Goal: Task Accomplishment & Management: Use online tool/utility

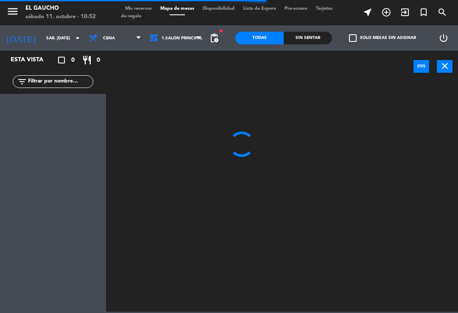
click at [129, 39] on span "Cena" at bounding box center [115, 38] width 61 height 19
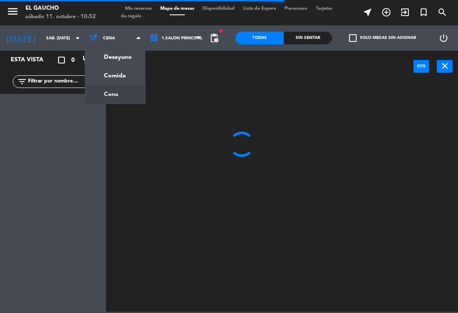
click at [122, 59] on ng-component "menu El Gaucho sábado 11. octubre - 10:52 Mis reservas Mapa de mesas Disponibil…" at bounding box center [229, 156] width 458 height 312
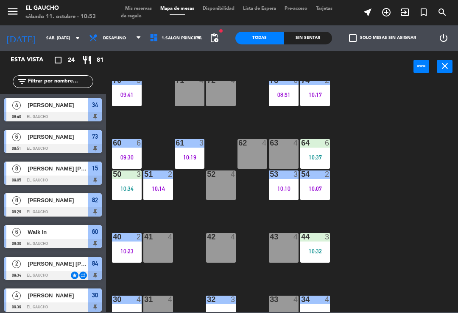
scroll to position [104, 0]
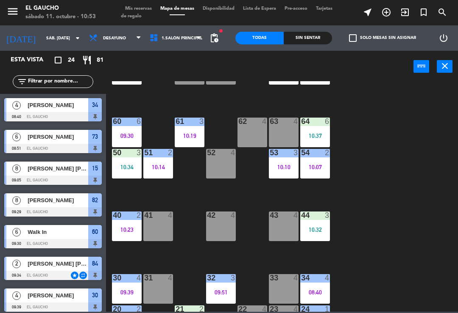
click at [162, 223] on div "41 4" at bounding box center [158, 227] width 30 height 30
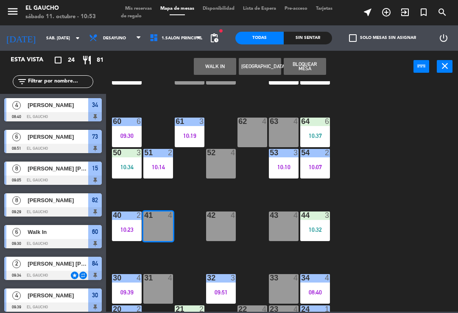
click at [222, 69] on button "WALK IN" at bounding box center [215, 66] width 42 height 17
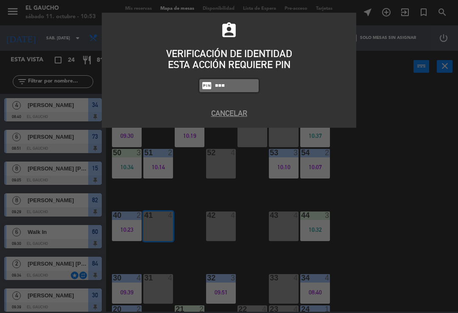
type input "0009"
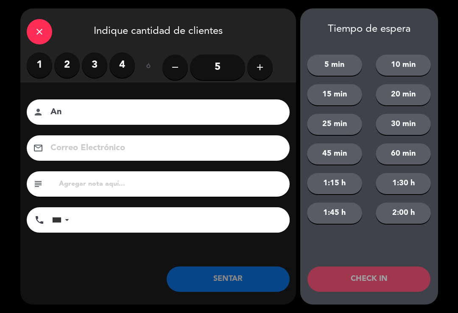
type input "A"
type input "[PERSON_NAME]"
click at [91, 69] on label "3" at bounding box center [94, 65] width 25 height 25
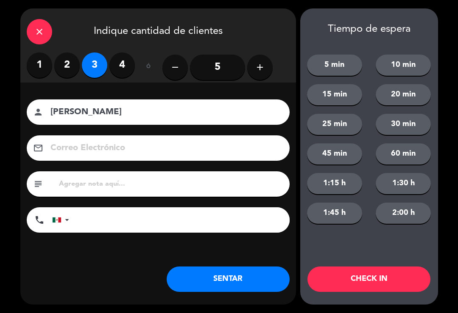
click at [227, 281] on button "SENTAR" at bounding box center [227, 279] width 123 height 25
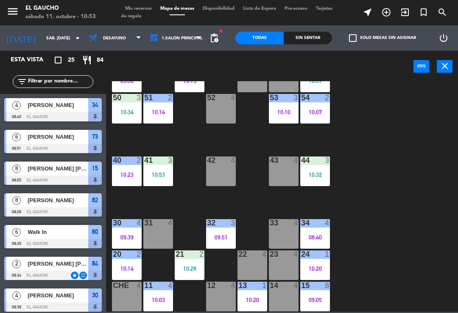
scroll to position [159, 0]
click at [225, 296] on div "12 4" at bounding box center [221, 297] width 30 height 30
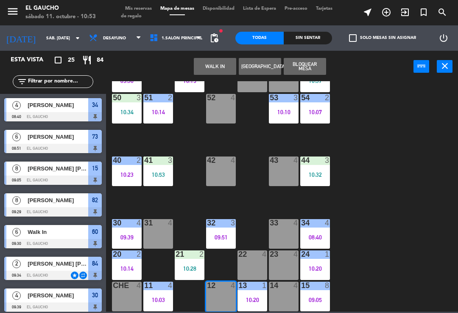
click at [223, 70] on button "WALK IN" at bounding box center [215, 66] width 42 height 17
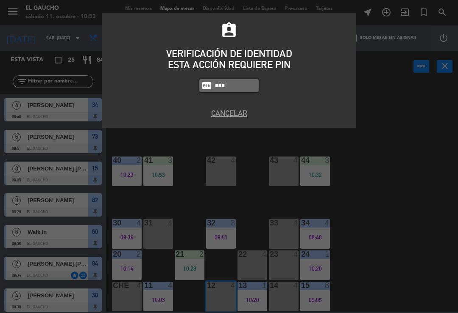
type input "0009"
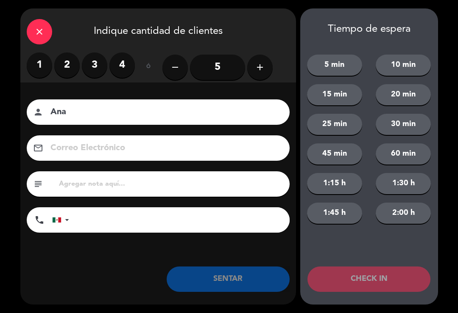
type input "Ana"
click at [65, 66] on label "2" at bounding box center [66, 65] width 25 height 25
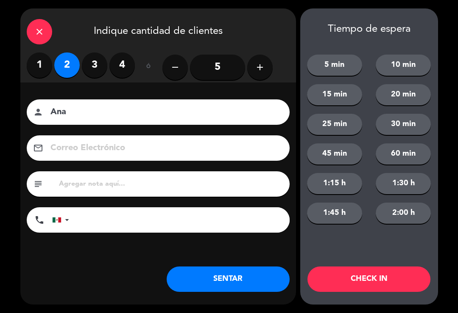
click at [200, 285] on button "SENTAR" at bounding box center [227, 279] width 123 height 25
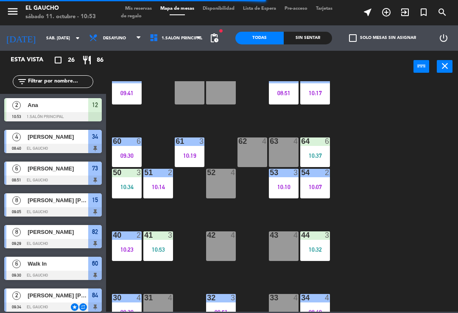
scroll to position [86, 0]
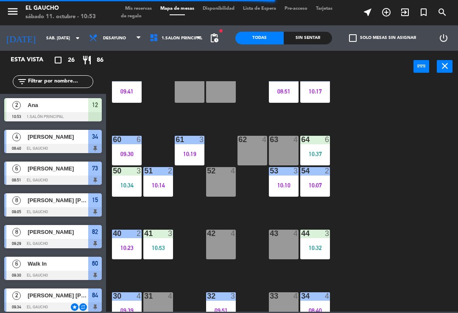
click at [285, 149] on div "63 4" at bounding box center [284, 151] width 30 height 30
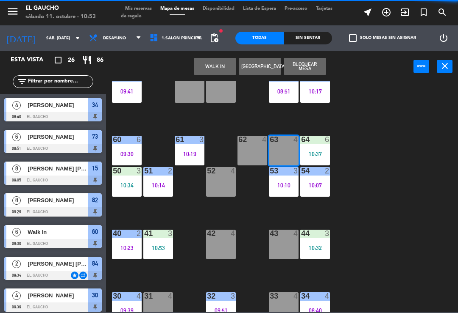
click at [215, 71] on button "WALK IN" at bounding box center [215, 66] width 42 height 17
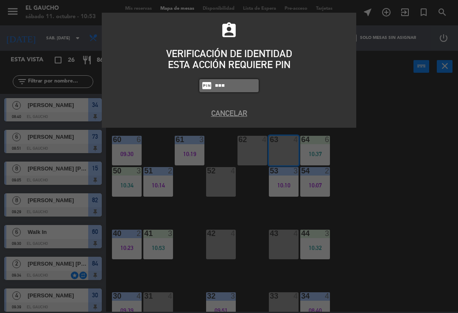
type input "0009"
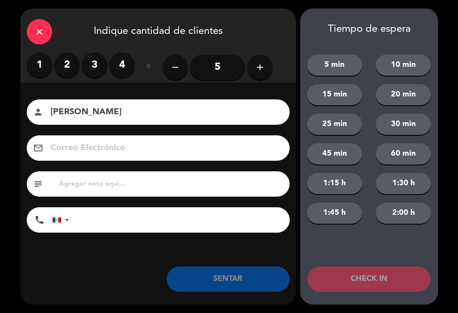
type input "[PERSON_NAME]"
click at [60, 68] on label "2" at bounding box center [66, 65] width 25 height 25
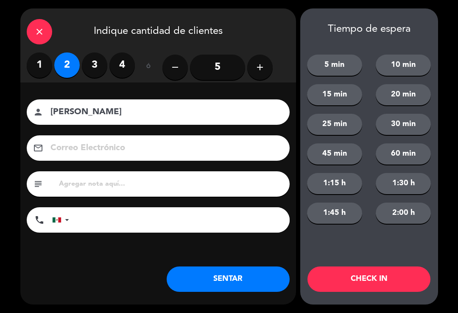
click at [224, 277] on button "SENTAR" at bounding box center [227, 279] width 123 height 25
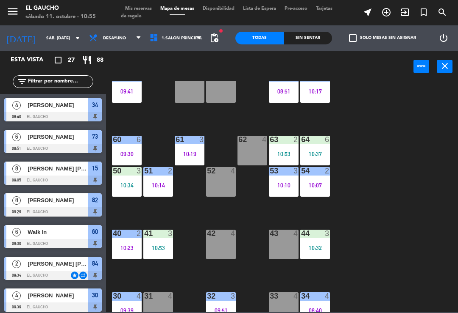
click at [322, 188] on div "10:07" at bounding box center [315, 186] width 30 height 6
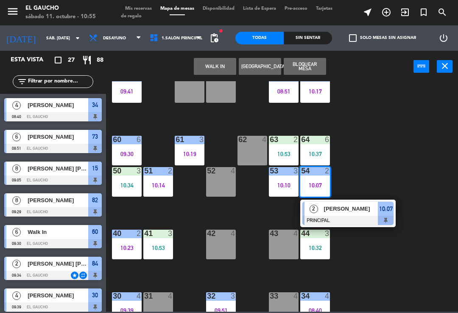
click at [344, 219] on div at bounding box center [347, 220] width 91 height 9
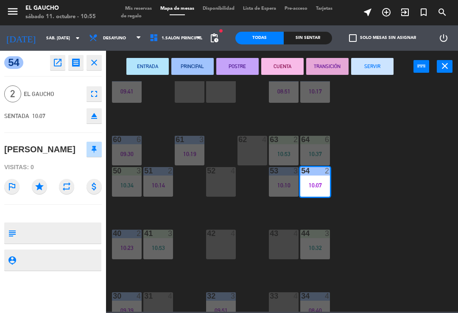
click at [386, 64] on button "SERVIR" at bounding box center [372, 66] width 42 height 17
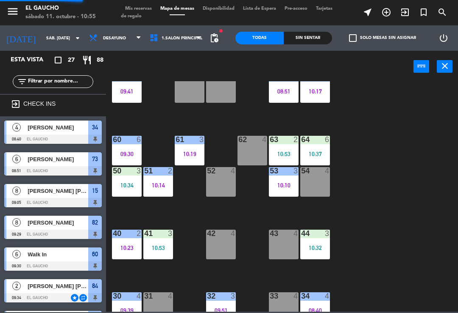
scroll to position [0, 0]
click at [318, 190] on div "54 4" at bounding box center [315, 182] width 30 height 30
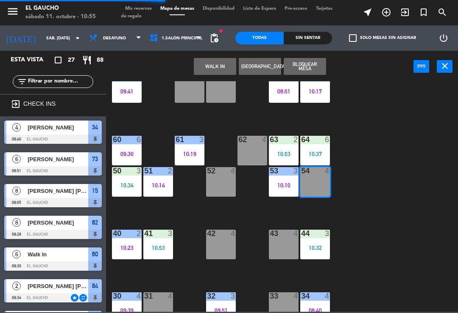
click at [216, 71] on button "WALK IN" at bounding box center [215, 66] width 42 height 17
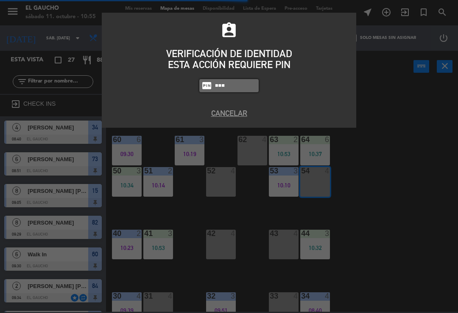
type input "0009"
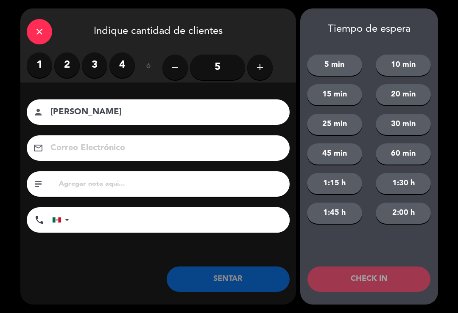
type input "[PERSON_NAME]"
click at [72, 60] on label "2" at bounding box center [66, 65] width 25 height 25
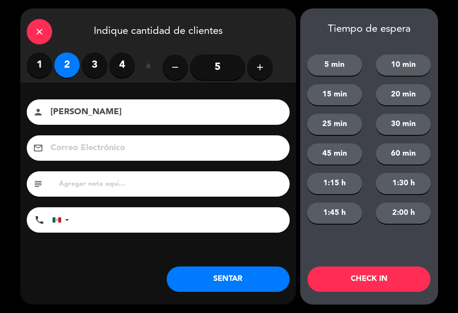
click at [234, 291] on button "SENTAR" at bounding box center [227, 279] width 123 height 25
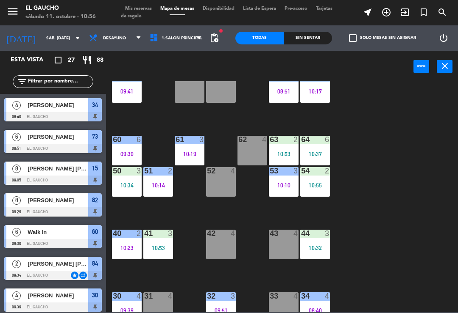
click at [256, 151] on div "62 4" at bounding box center [252, 151] width 30 height 30
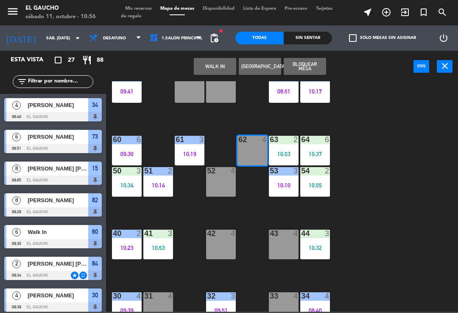
click at [217, 68] on button "WALK IN" at bounding box center [215, 66] width 42 height 17
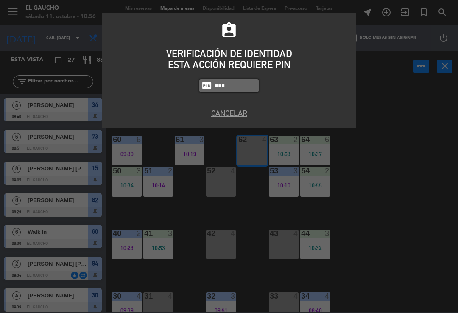
type input "0009"
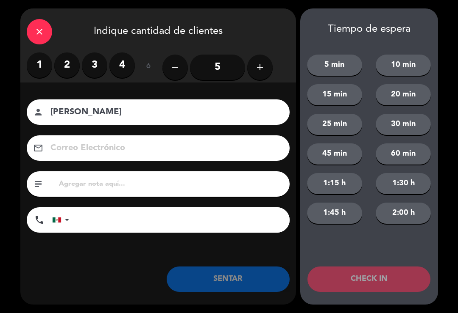
type input "[PERSON_NAME]"
click at [67, 69] on label "2" at bounding box center [66, 65] width 25 height 25
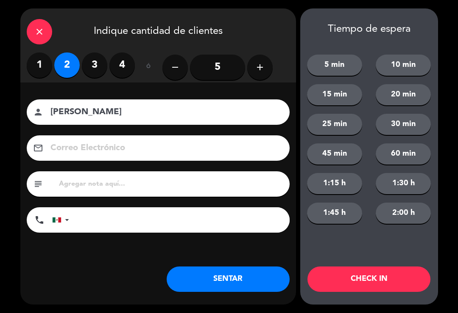
click at [208, 284] on button "SENTAR" at bounding box center [227, 279] width 123 height 25
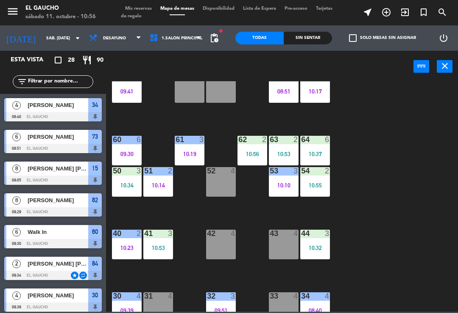
click at [308, 250] on div "10:32" at bounding box center [315, 248] width 30 height 6
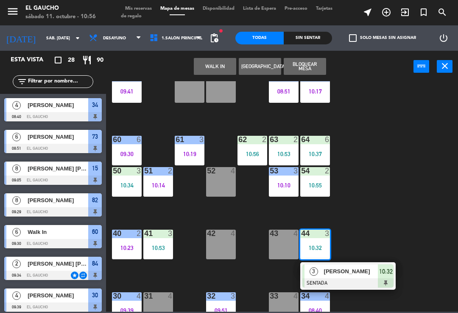
click at [339, 277] on div "[PERSON_NAME]" at bounding box center [350, 272] width 55 height 14
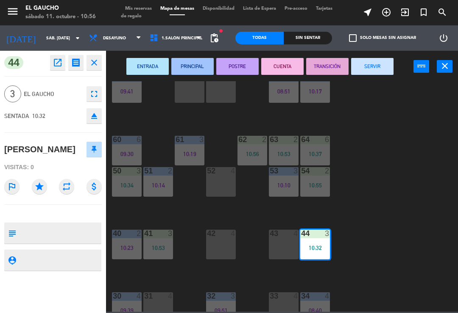
click at [186, 71] on button "PRINCIPAL" at bounding box center [192, 66] width 42 height 17
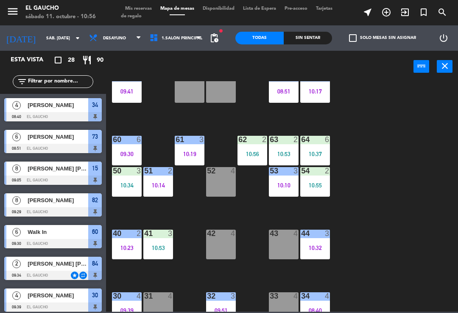
scroll to position [29, 0]
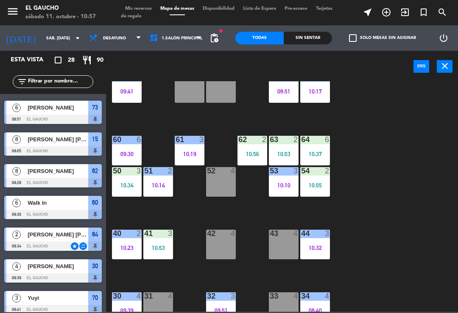
click at [128, 190] on div "50 3 10:34" at bounding box center [127, 182] width 30 height 30
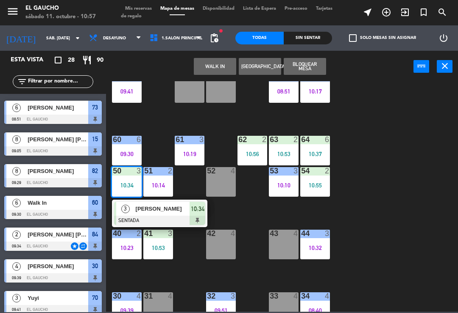
click at [152, 213] on span "[PERSON_NAME]" at bounding box center [163, 209] width 54 height 9
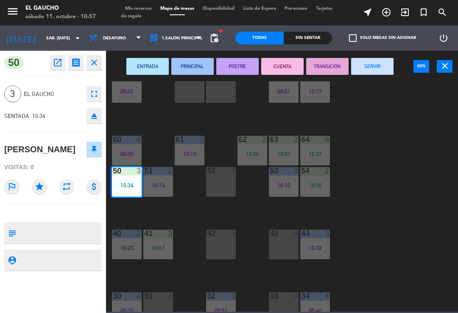
click at [184, 70] on button "PRINCIPAL" at bounding box center [192, 66] width 42 height 17
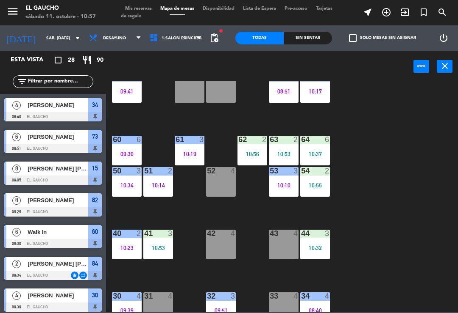
scroll to position [61, 0]
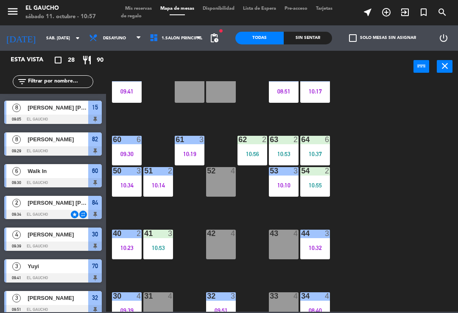
click at [312, 151] on div "10:37" at bounding box center [315, 154] width 30 height 6
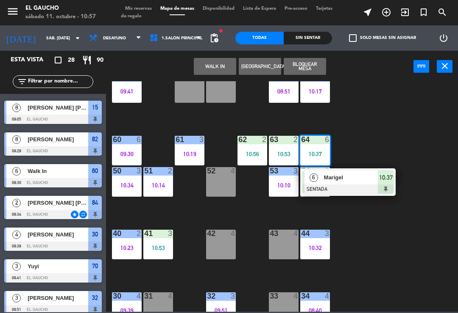
click at [337, 183] on div "Marigel" at bounding box center [350, 178] width 55 height 14
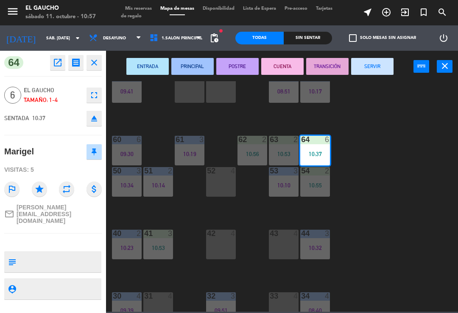
click at [136, 69] on button "ENTRADA" at bounding box center [147, 66] width 42 height 17
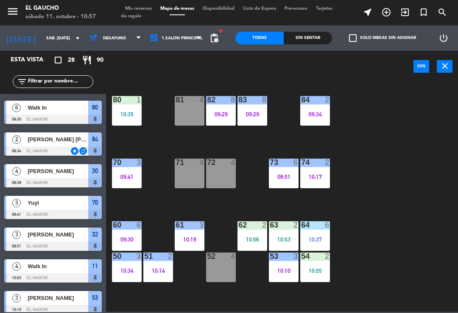
scroll to position [0, 0]
click at [124, 114] on div "10:35" at bounding box center [127, 114] width 30 height 6
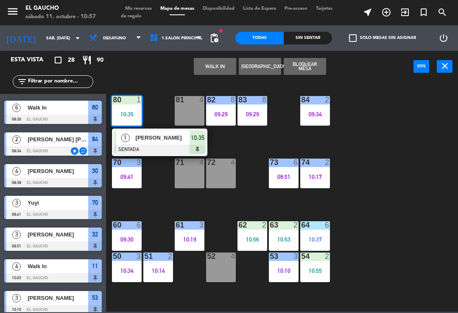
click at [127, 112] on div "10:35" at bounding box center [127, 114] width 30 height 6
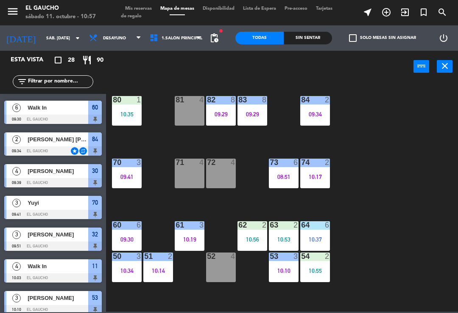
click at [125, 111] on div "10:35" at bounding box center [127, 114] width 30 height 6
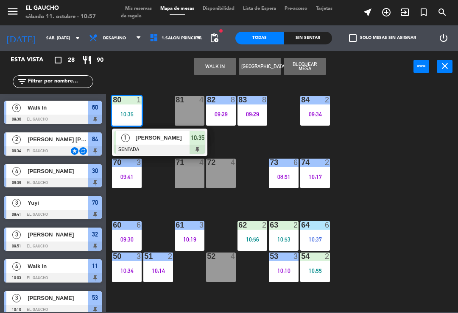
click at [145, 144] on div "[PERSON_NAME]" at bounding box center [162, 138] width 55 height 14
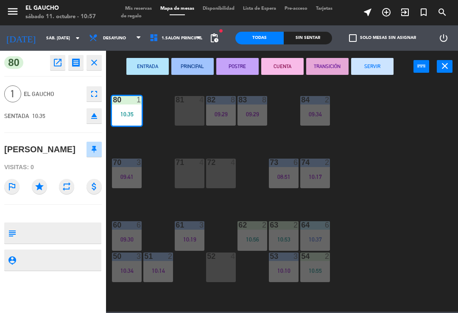
click at [362, 67] on button "SERVIR" at bounding box center [372, 66] width 42 height 17
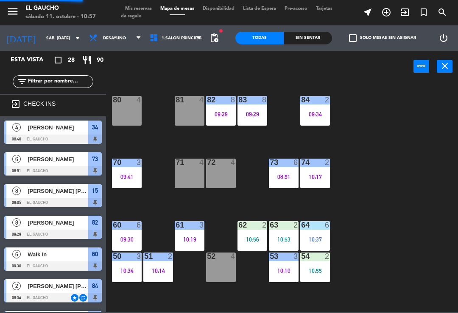
scroll to position [100, 0]
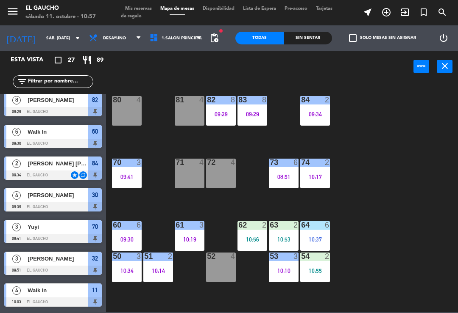
click at [130, 8] on span "Mis reservas" at bounding box center [138, 8] width 35 height 5
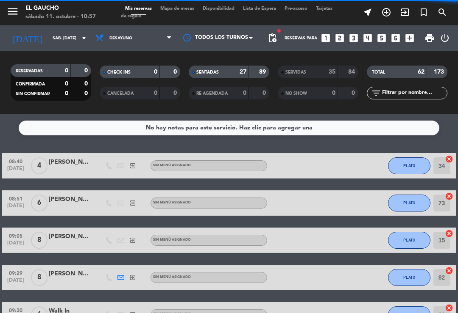
click at [313, 74] on div "SERVIDAS" at bounding box center [299, 72] width 39 height 10
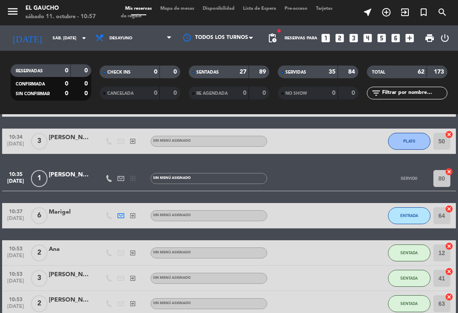
scroll to position [1902, 0]
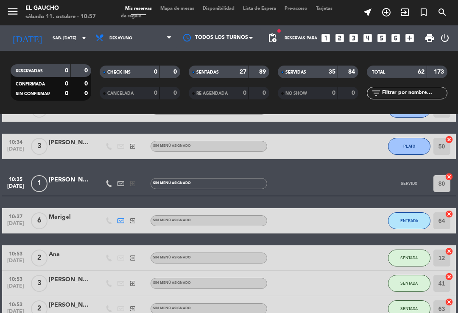
click at [277, 191] on div at bounding box center [302, 183] width 71 height 25
click at [64, 178] on div "[PERSON_NAME]" at bounding box center [70, 180] width 42 height 10
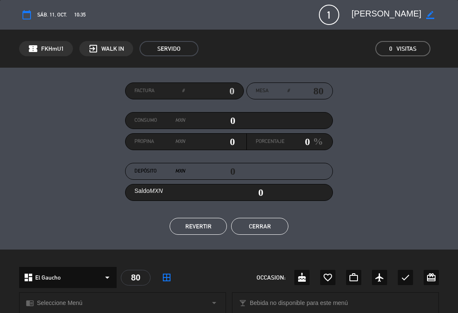
click at [187, 234] on button "REVERTIR" at bounding box center [197, 226] width 57 height 17
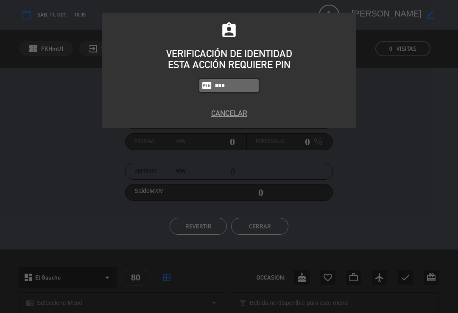
type input "0009"
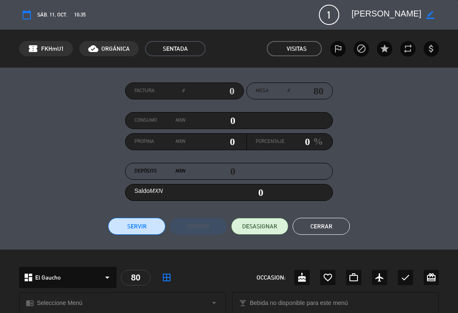
click at [329, 231] on button "Cerrar" at bounding box center [320, 226] width 57 height 17
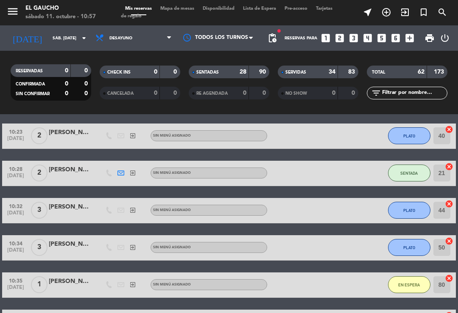
click at [187, 10] on span "Mapa de mesas" at bounding box center [177, 8] width 42 height 5
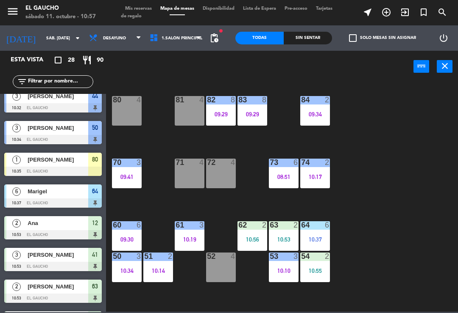
scroll to position [615, 0]
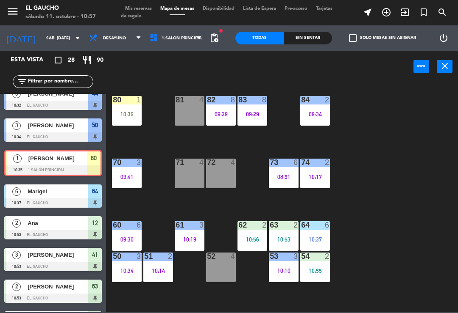
click at [130, 115] on div "10:35" at bounding box center [127, 114] width 30 height 6
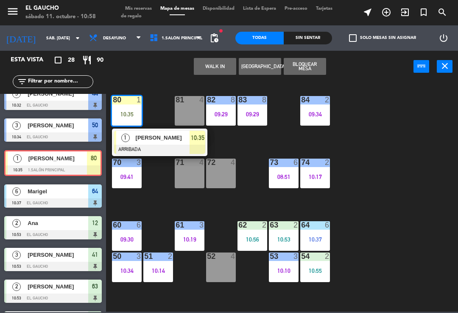
click at [161, 143] on div "[PERSON_NAME]" at bounding box center [162, 138] width 55 height 14
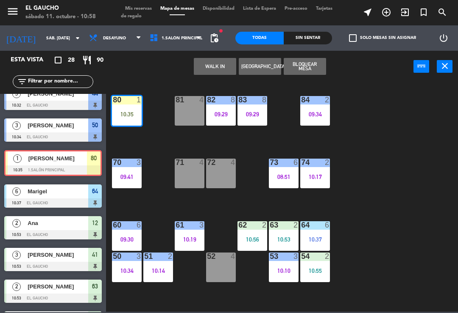
click at [156, 145] on div "84 2 09:34 80 1 10:35 83 8 09:29 82 8 09:29 81 4 70 3 09:41 71 4 72 4 73 6 08:5…" at bounding box center [284, 196] width 347 height 231
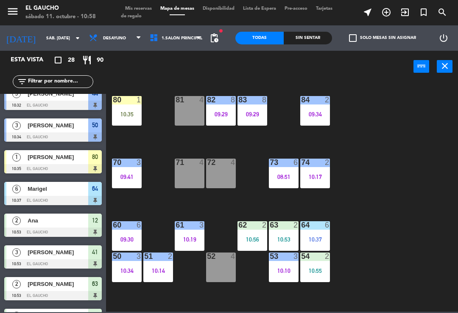
click at [131, 110] on div "80 1 10:35" at bounding box center [127, 111] width 30 height 30
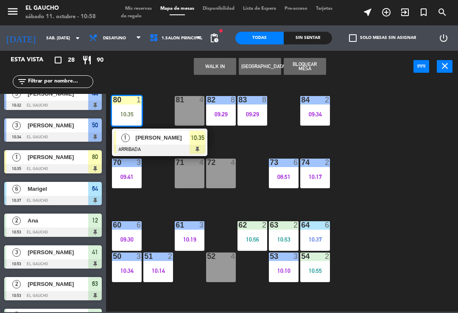
click at [143, 150] on div at bounding box center [159, 149] width 91 height 9
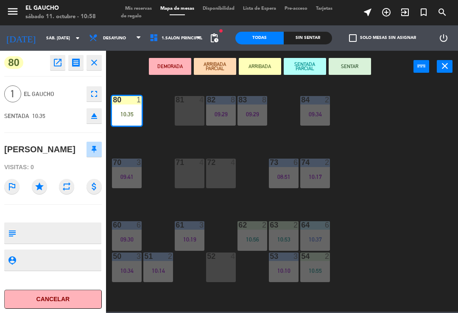
click at [354, 71] on button "SENTAR" at bounding box center [349, 66] width 42 height 17
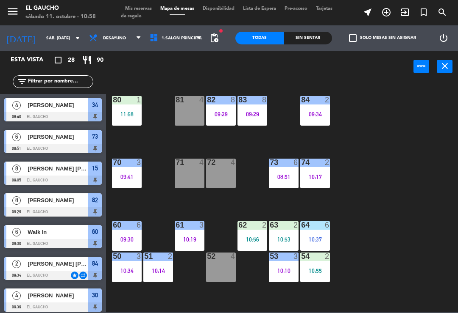
scroll to position [93, 0]
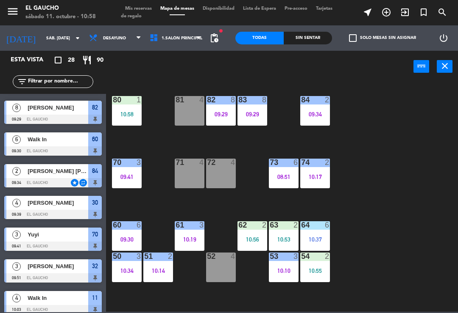
click at [134, 112] on div "10:58" at bounding box center [127, 114] width 30 height 6
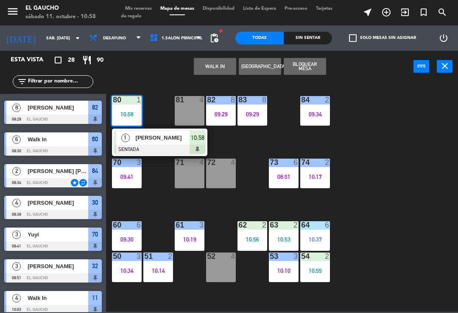
click at [163, 151] on div at bounding box center [159, 149] width 91 height 9
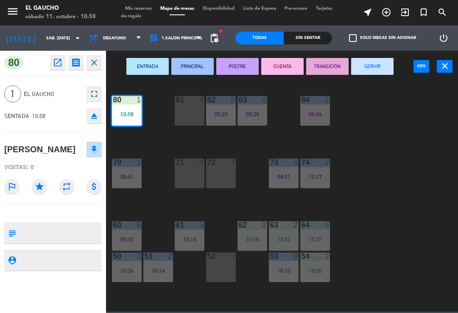
click at [200, 67] on button "PRINCIPAL" at bounding box center [192, 66] width 42 height 17
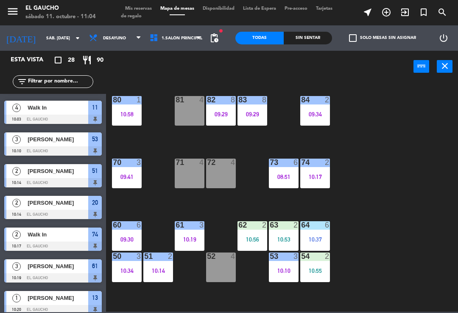
scroll to position [0, 0]
click at [290, 176] on div "08:51" at bounding box center [284, 177] width 30 height 6
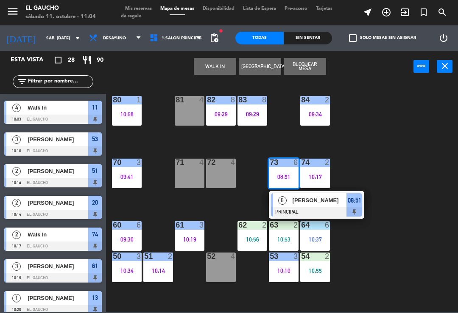
click at [335, 211] on div at bounding box center [316, 212] width 91 height 9
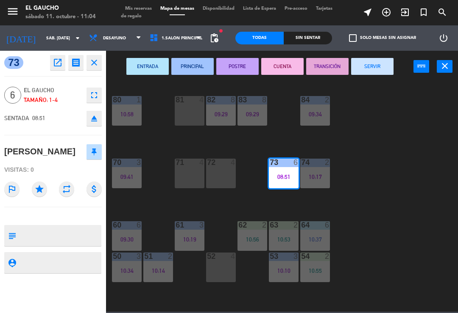
click at [384, 71] on button "SERVIR" at bounding box center [372, 66] width 42 height 17
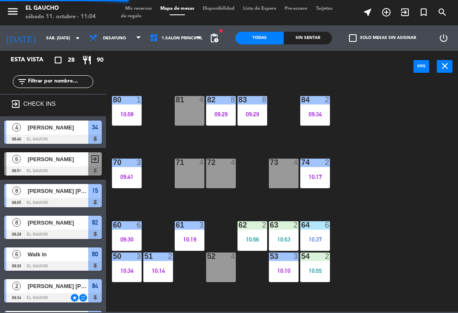
click at [283, 177] on div "73 4" at bounding box center [284, 174] width 30 height 30
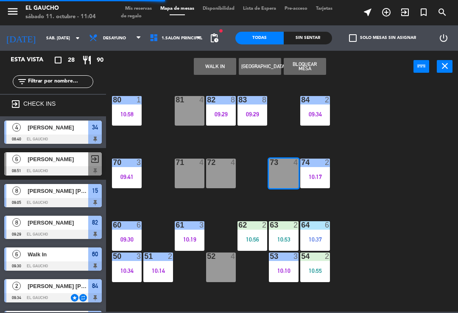
click at [218, 72] on button "WALK IN" at bounding box center [215, 66] width 42 height 17
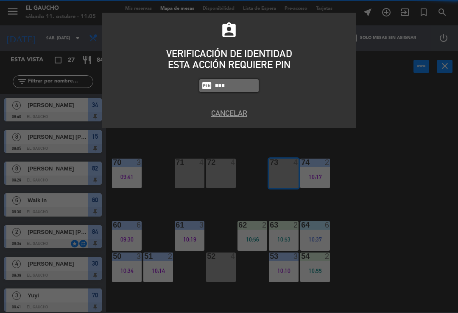
type input "0009"
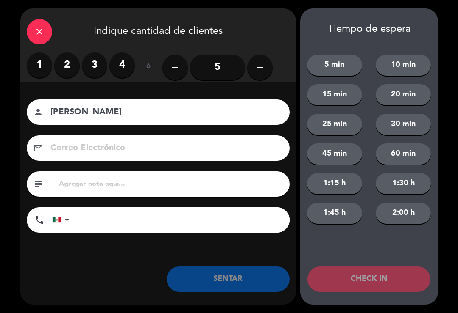
type input "[PERSON_NAME]"
click at [92, 68] on label "3" at bounding box center [94, 65] width 25 height 25
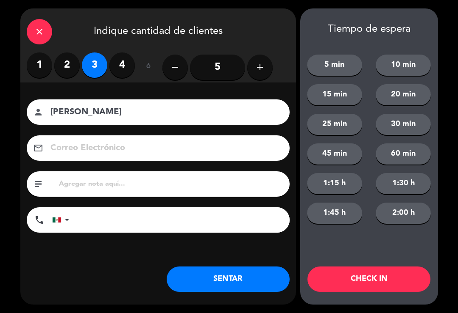
click at [202, 279] on button "SENTAR" at bounding box center [227, 279] width 123 height 25
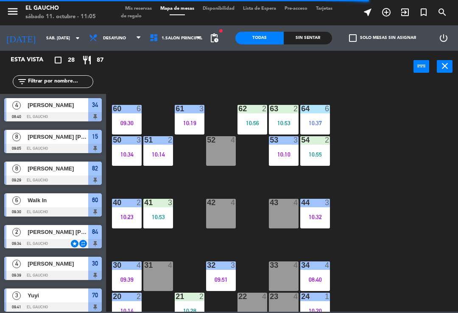
scroll to position [123, 0]
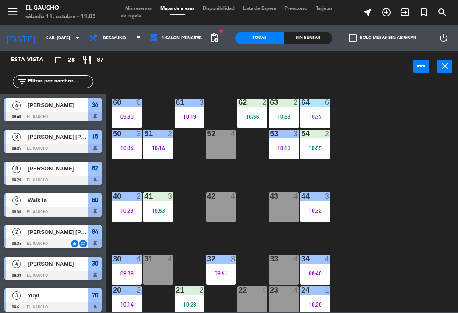
click at [218, 209] on div "42 4" at bounding box center [221, 208] width 30 height 30
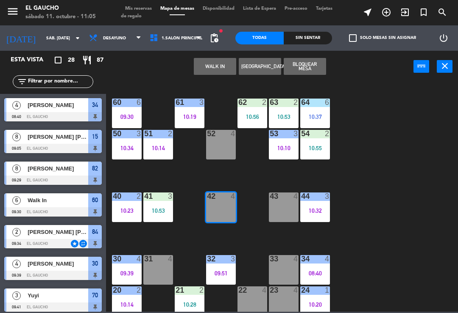
click at [210, 71] on button "WALK IN" at bounding box center [215, 66] width 42 height 17
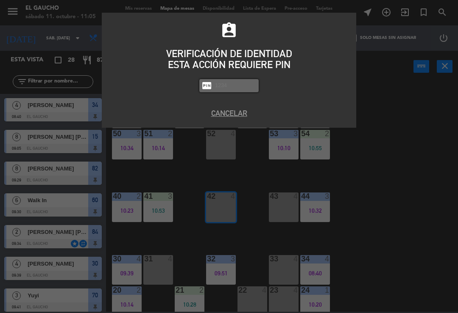
click at [222, 114] on button "Cancelar" at bounding box center [228, 113] width 241 height 11
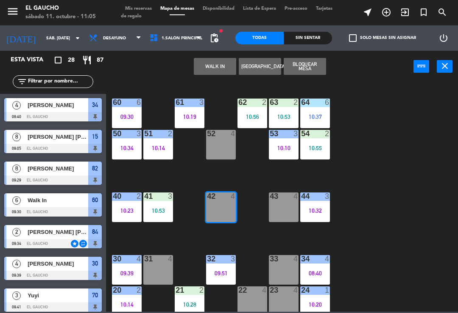
click at [210, 71] on button "WALK IN" at bounding box center [215, 66] width 42 height 17
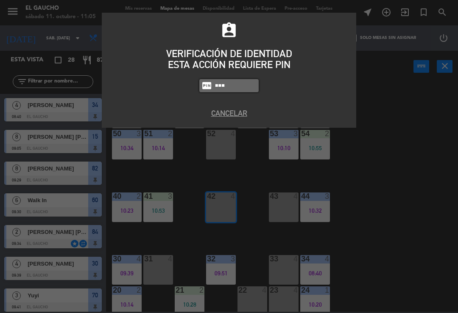
type input "0009"
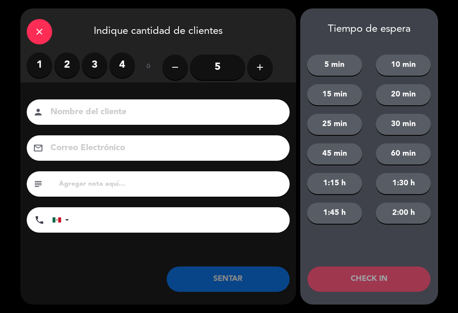
click at [37, 28] on icon "close" at bounding box center [39, 32] width 10 height 10
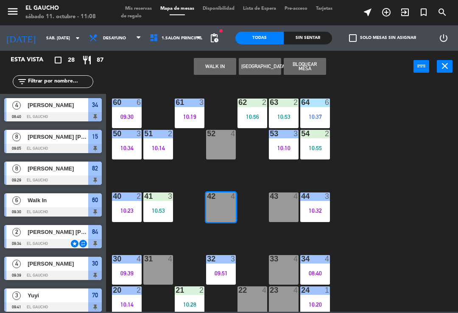
click at [253, 298] on div "22 4" at bounding box center [252, 302] width 30 height 30
click at [219, 67] on button "WALK IN" at bounding box center [215, 66] width 42 height 17
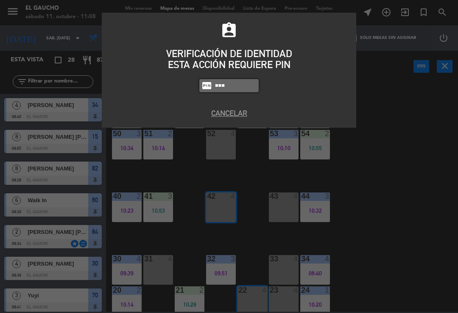
type input "0009"
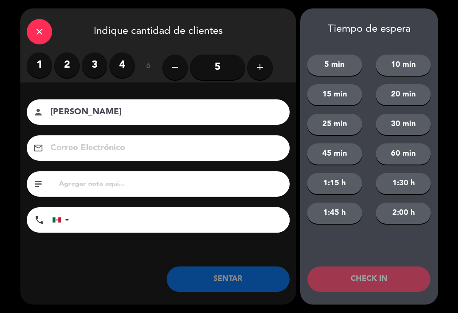
type input "[PERSON_NAME]"
click at [64, 67] on label "2" at bounding box center [66, 65] width 25 height 25
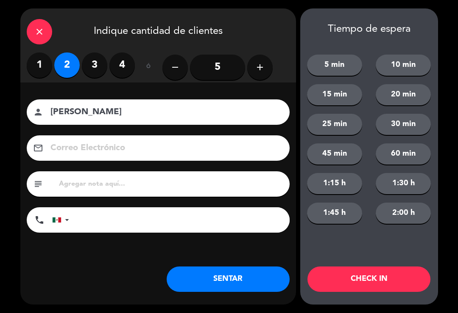
click at [217, 288] on button "SENTAR" at bounding box center [227, 279] width 123 height 25
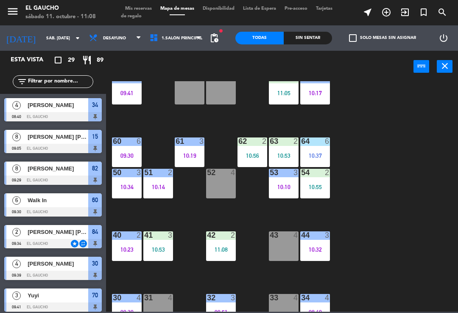
scroll to position [32, 0]
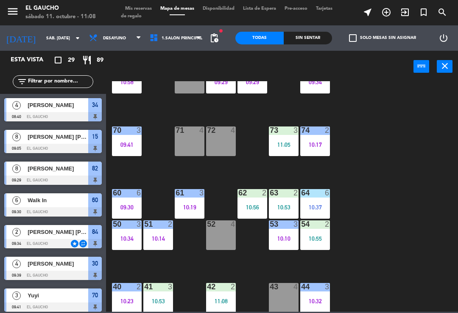
click at [219, 144] on div "72 4" at bounding box center [221, 142] width 30 height 30
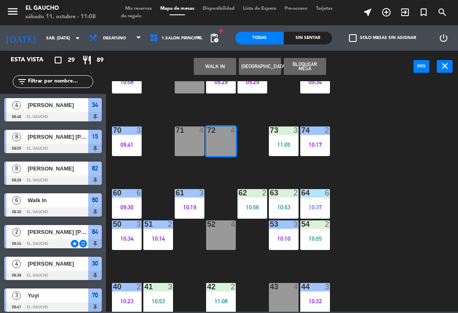
click at [218, 68] on button "WALK IN" at bounding box center [215, 66] width 42 height 17
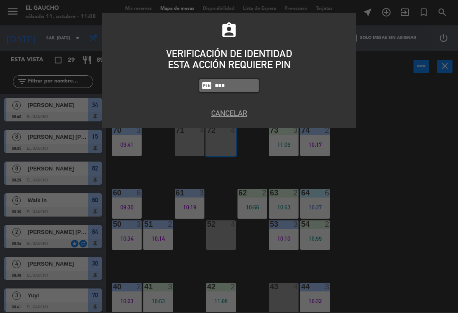
type input "0009"
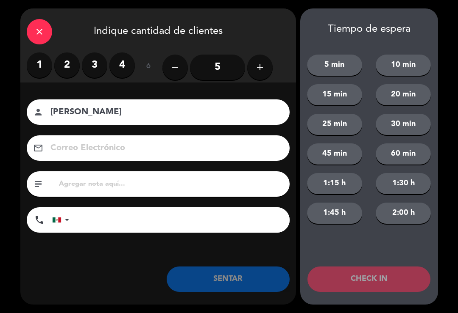
type input "[PERSON_NAME]"
click at [59, 67] on label "2" at bounding box center [66, 65] width 25 height 25
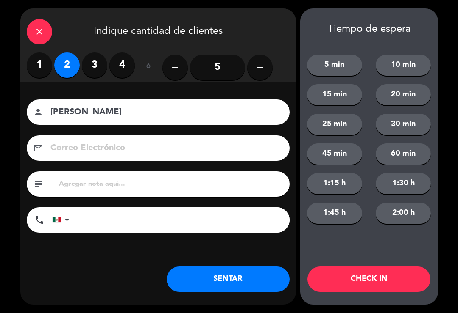
click at [247, 281] on button "SENTAR" at bounding box center [227, 279] width 123 height 25
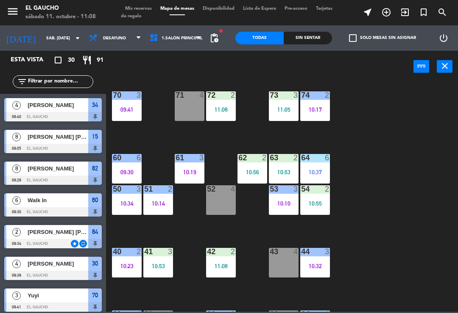
scroll to position [100, 0]
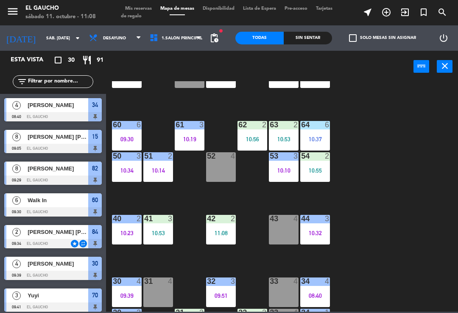
click at [123, 232] on div "10:23" at bounding box center [127, 233] width 30 height 6
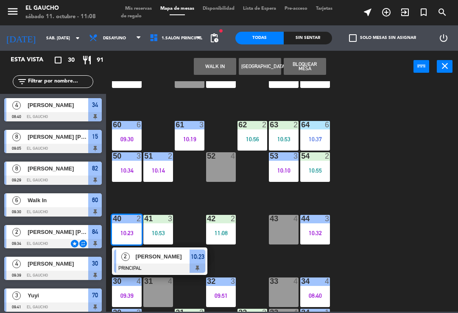
click at [154, 264] on div at bounding box center [159, 268] width 91 height 9
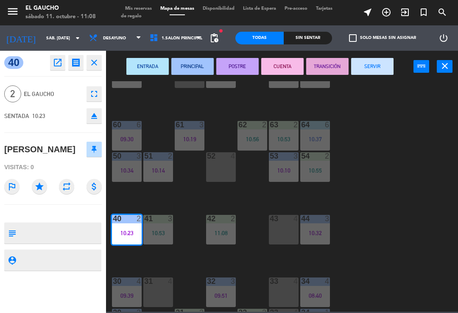
click at [367, 73] on button "SERVIR" at bounding box center [372, 66] width 42 height 17
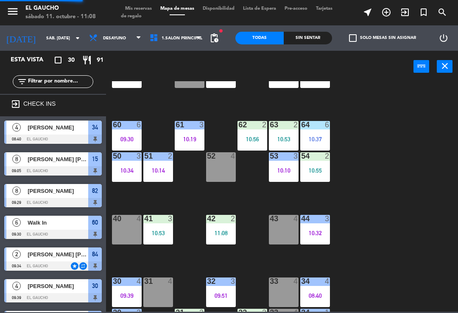
scroll to position [0, 0]
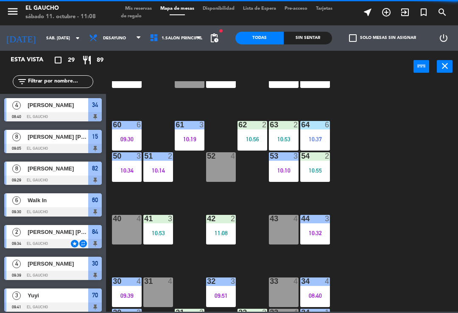
click at [125, 236] on div "40 4" at bounding box center [127, 230] width 30 height 30
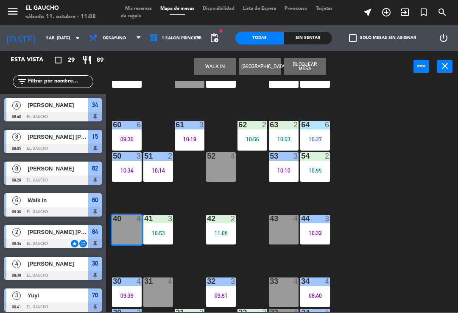
click at [215, 71] on button "WALK IN" at bounding box center [215, 66] width 42 height 17
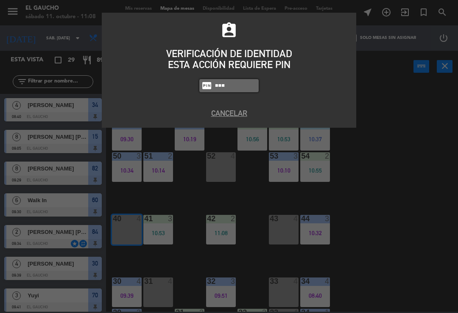
type input "0009"
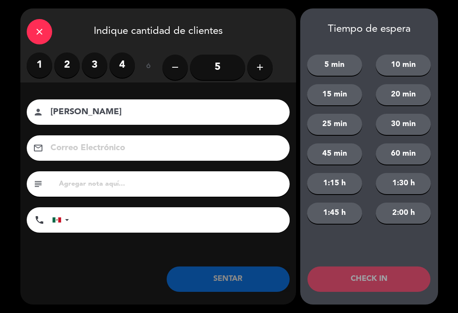
type input "[PERSON_NAME]"
click at [86, 64] on label "3" at bounding box center [94, 65] width 25 height 25
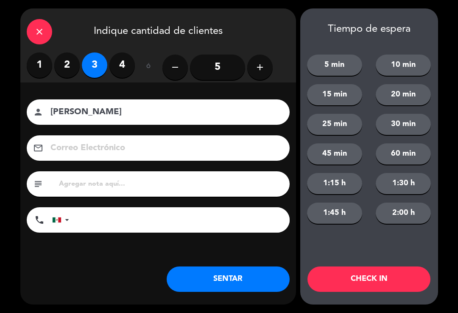
click at [234, 280] on button "SENTAR" at bounding box center [227, 279] width 123 height 25
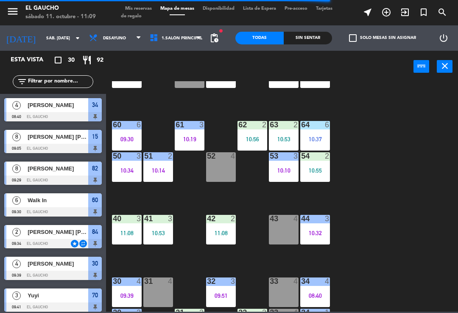
click at [163, 232] on div "10:53" at bounding box center [158, 233] width 30 height 6
click at [389, 221] on div "84 2 09:34 80 1 10:58 83 8 09:29 82 8 09:29 81 4 70 3 09:41 71 4 72 2 11:08 73 …" at bounding box center [284, 196] width 347 height 231
click at [225, 231] on div "11:08" at bounding box center [221, 233] width 30 height 6
click at [393, 228] on div "84 2 09:34 80 1 10:58 83 8 09:29 82 8 09:29 81 4 70 3 09:41 71 4 72 2 11:08 73 …" at bounding box center [284, 196] width 347 height 231
click at [159, 230] on div "10:53" at bounding box center [158, 233] width 30 height 6
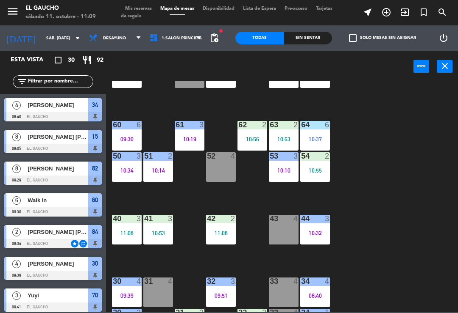
click at [419, 203] on div "84 2 09:34 80 1 10:58 83 8 09:29 82 8 09:29 81 4 70 3 09:41 71 4 72 2 11:08 73 …" at bounding box center [284, 196] width 347 height 231
click at [223, 232] on div "11:08" at bounding box center [221, 233] width 30 height 6
click at [442, 230] on div "84 2 09:34 80 1 10:58 83 8 09:29 82 8 09:29 81 4 70 3 09:41 71 4 72 2 11:08 73 …" at bounding box center [284, 196] width 347 height 231
click at [275, 238] on div "43 4" at bounding box center [284, 230] width 30 height 30
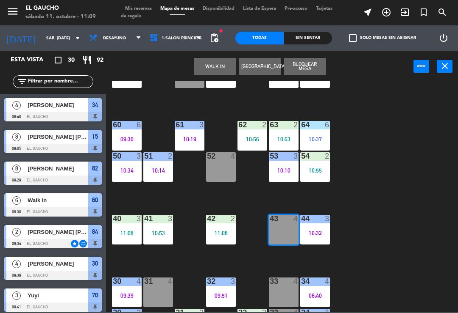
click at [215, 73] on button "WALK IN" at bounding box center [215, 66] width 42 height 17
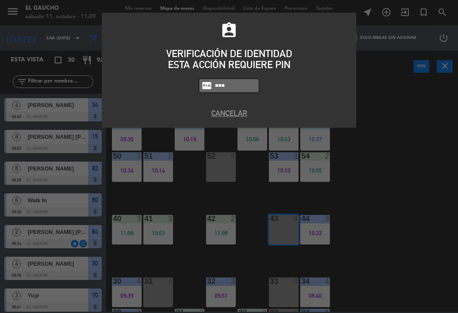
type input "0009"
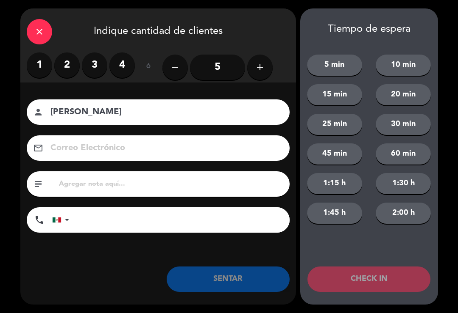
type input "[PERSON_NAME]"
click at [32, 76] on div "1 2 3 4" at bounding box center [81, 65] width 108 height 25
click at [27, 68] on label "1" at bounding box center [39, 65] width 25 height 25
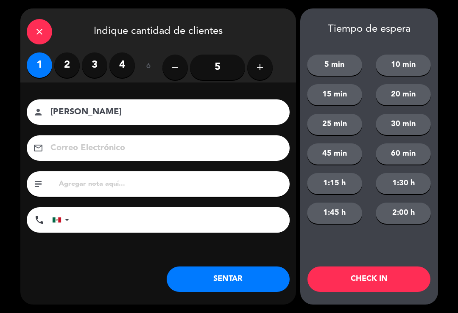
click at [209, 286] on button "SENTAR" at bounding box center [227, 279] width 123 height 25
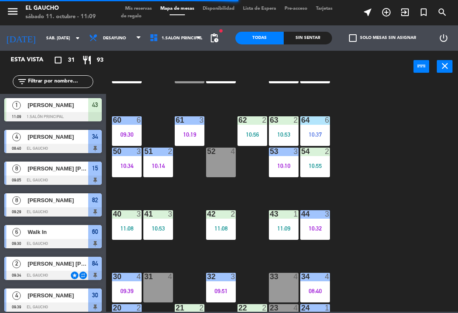
scroll to position [105, 0]
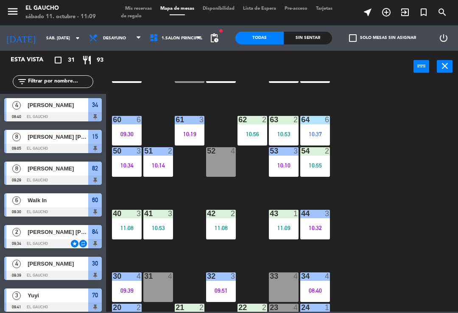
click at [310, 167] on div "10:55" at bounding box center [315, 166] width 30 height 6
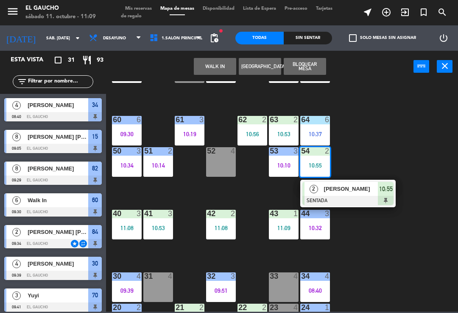
click at [338, 197] on div at bounding box center [347, 200] width 91 height 9
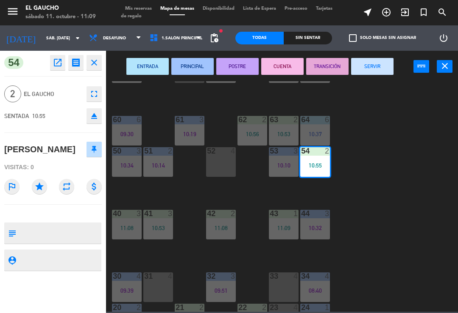
click at [190, 67] on button "PRINCIPAL" at bounding box center [192, 66] width 42 height 17
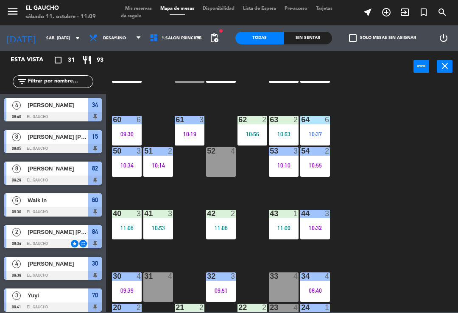
scroll to position [94, 0]
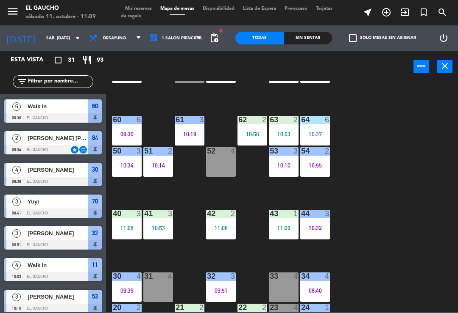
click at [316, 131] on div "10:37" at bounding box center [315, 134] width 30 height 6
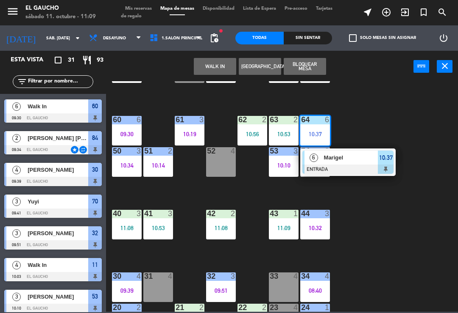
click at [343, 171] on div at bounding box center [347, 169] width 91 height 9
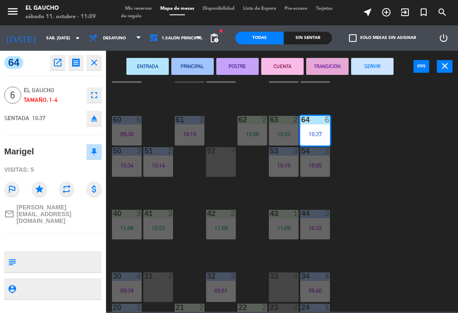
click at [199, 65] on button "PRINCIPAL" at bounding box center [192, 66] width 42 height 17
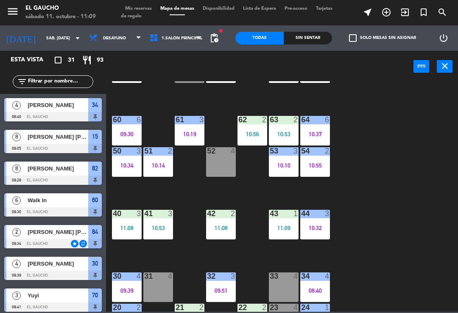
scroll to position [0, 0]
click at [288, 125] on div "63 2 10:53" at bounding box center [284, 131] width 30 height 30
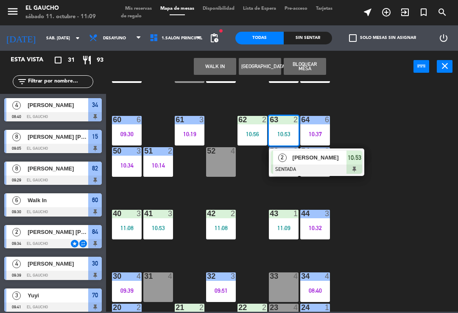
click at [318, 168] on div at bounding box center [316, 169] width 91 height 9
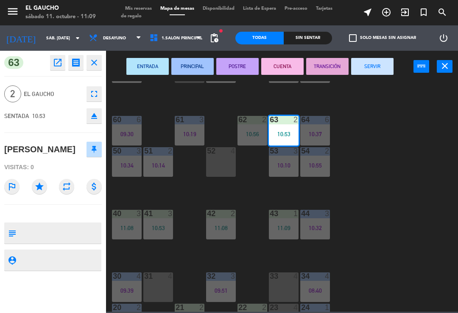
click at [194, 71] on button "PRINCIPAL" at bounding box center [192, 66] width 42 height 17
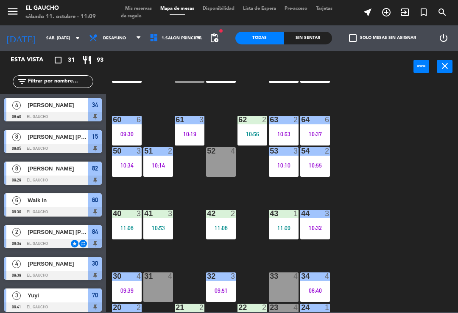
scroll to position [62, 0]
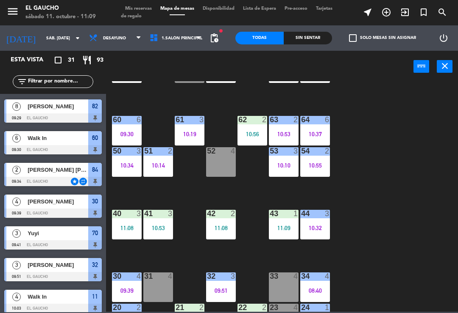
click at [258, 132] on div "10:56" at bounding box center [252, 134] width 30 height 6
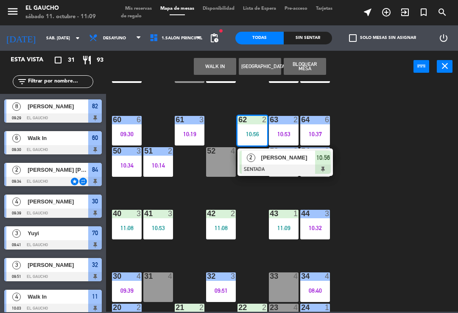
click at [291, 170] on div at bounding box center [284, 169] width 91 height 9
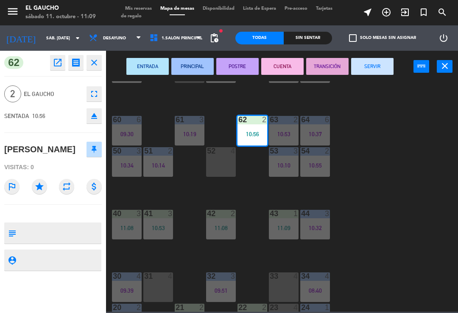
click at [199, 71] on button "PRINCIPAL" at bounding box center [192, 66] width 42 height 17
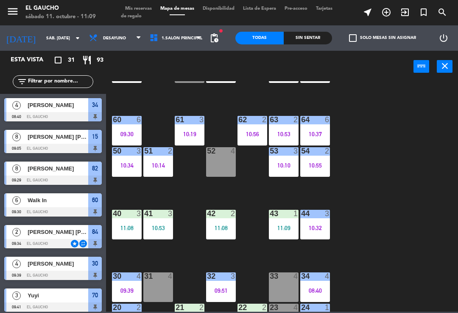
scroll to position [126, 0]
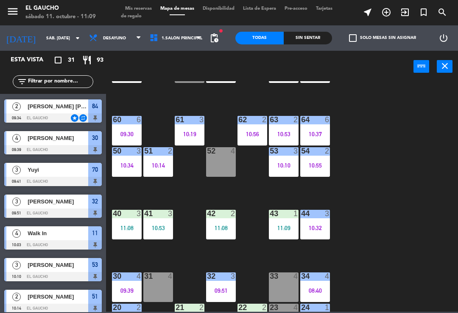
click at [122, 134] on div "09:30" at bounding box center [127, 134] width 30 height 6
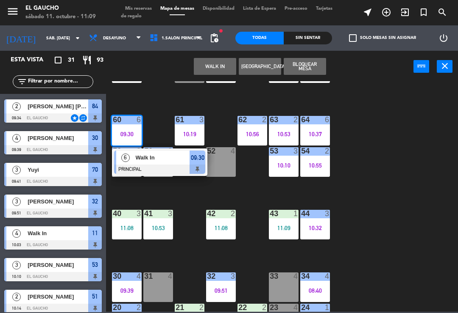
click at [171, 170] on div at bounding box center [159, 169] width 91 height 9
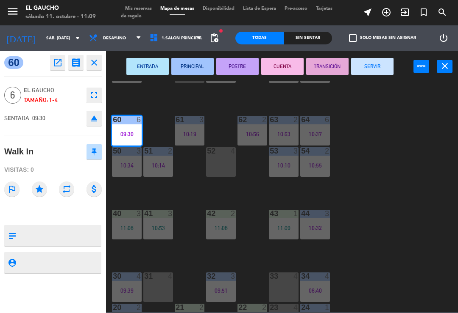
click at [372, 72] on button "SERVIR" at bounding box center [372, 66] width 42 height 17
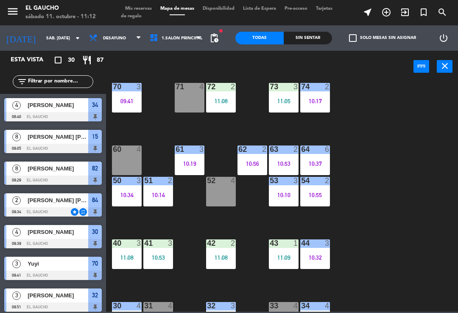
scroll to position [71, 0]
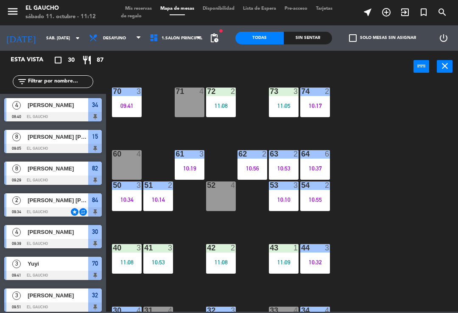
click at [128, 164] on div "60 4" at bounding box center [127, 165] width 30 height 30
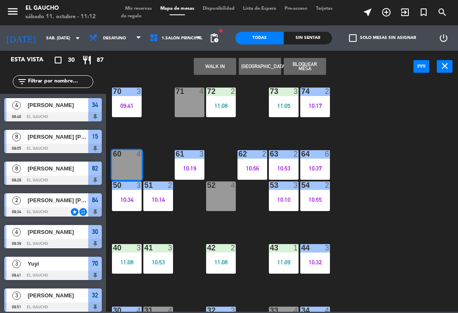
click at [220, 69] on button "WALK IN" at bounding box center [215, 66] width 42 height 17
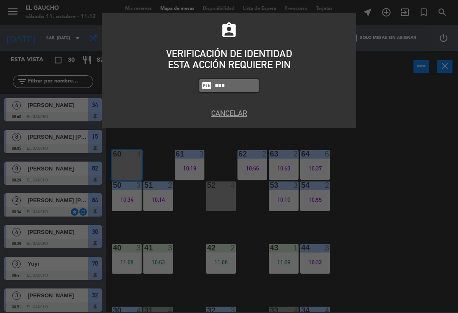
type input "0009"
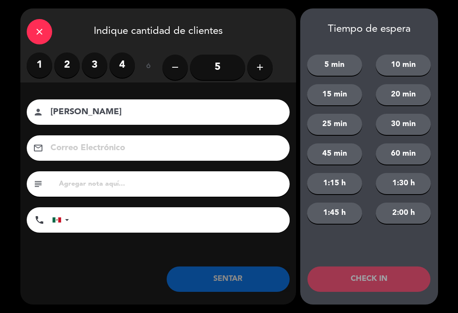
type input "[PERSON_NAME]"
click at [119, 73] on label "4" at bounding box center [121, 65] width 25 height 25
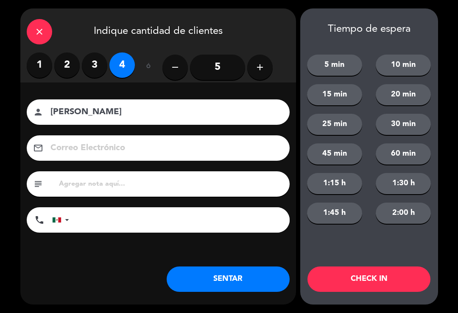
click at [228, 278] on button "SENTAR" at bounding box center [227, 279] width 123 height 25
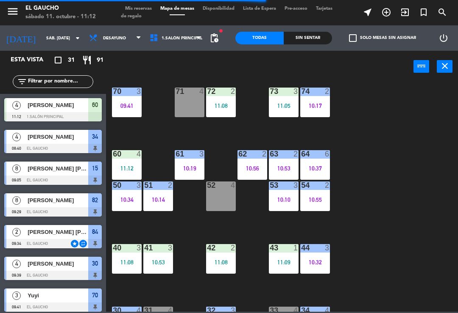
click at [154, 198] on div "10:14" at bounding box center [158, 200] width 30 height 6
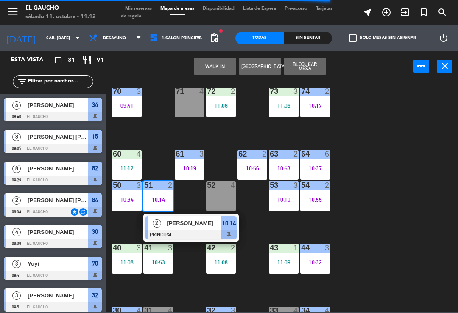
click at [190, 232] on div at bounding box center [190, 234] width 91 height 9
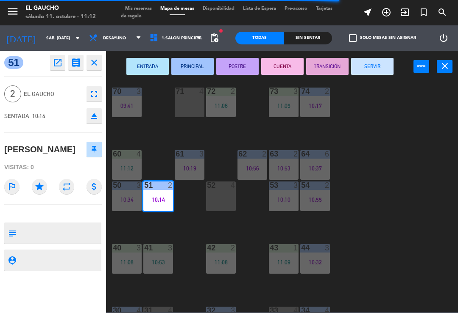
click at [377, 68] on button "SERVIR" at bounding box center [372, 66] width 42 height 17
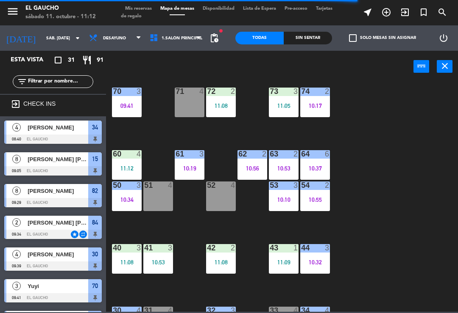
click at [162, 199] on div "51 4" at bounding box center [158, 197] width 30 height 30
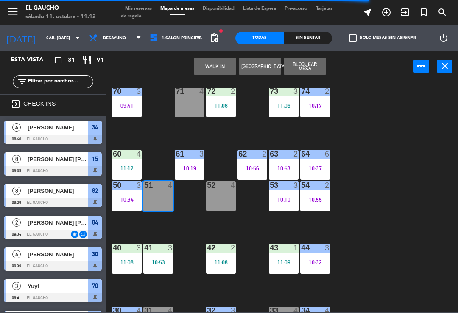
click at [217, 70] on button "WALK IN" at bounding box center [215, 66] width 42 height 17
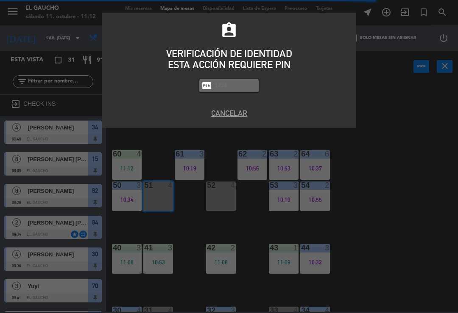
type input "9"
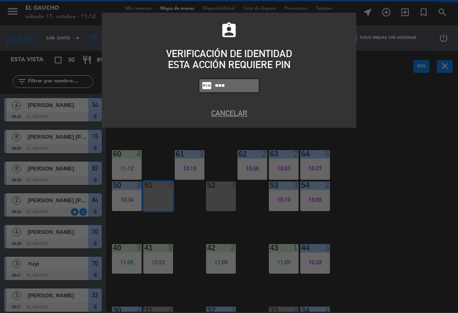
type input "0009"
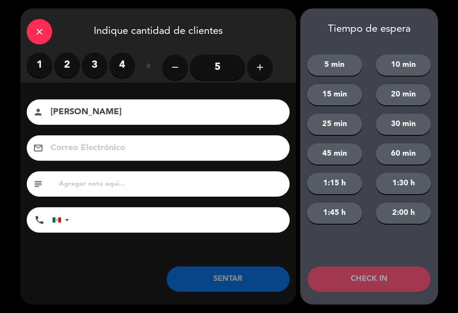
type input "[PERSON_NAME]"
click at [64, 74] on label "2" at bounding box center [66, 65] width 25 height 25
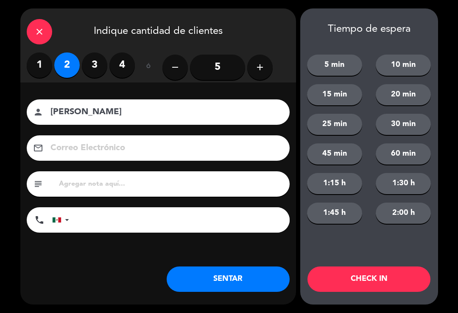
click at [247, 289] on button "SENTAR" at bounding box center [227, 279] width 123 height 25
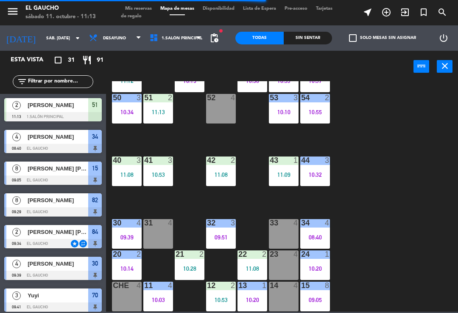
scroll to position [159, 0]
click at [191, 269] on div "10:28" at bounding box center [190, 269] width 30 height 6
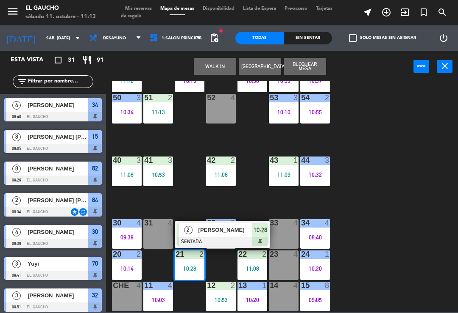
click at [227, 239] on div at bounding box center [222, 241] width 91 height 9
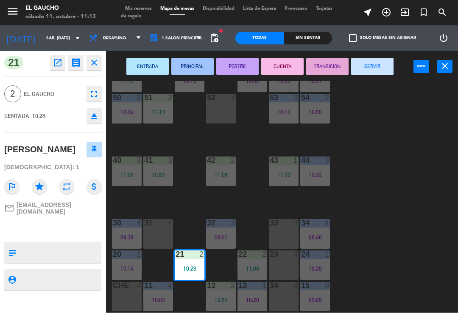
click at [382, 67] on button "SERVIR" at bounding box center [372, 66] width 42 height 17
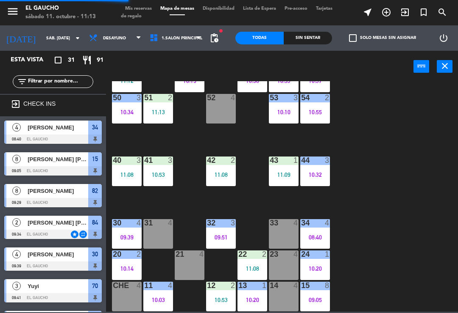
click at [187, 263] on div "21 4" at bounding box center [190, 266] width 30 height 30
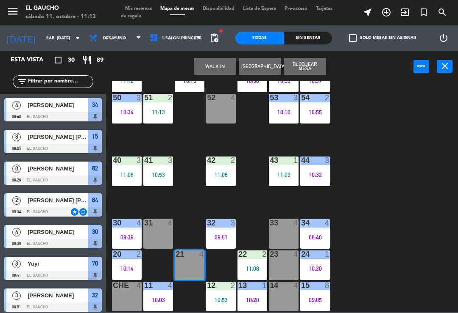
click at [211, 69] on button "WALK IN" at bounding box center [215, 66] width 42 height 17
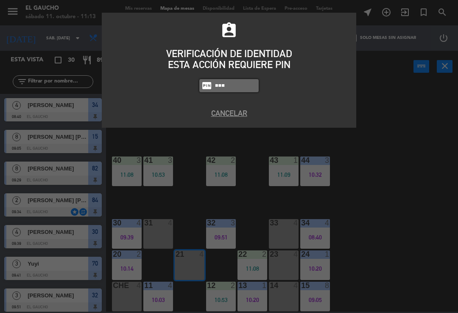
type input "0009"
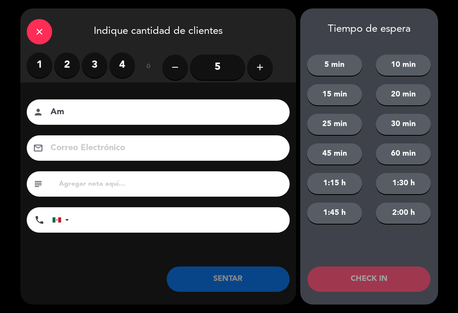
type input "A"
type input "[PERSON_NAME]"
click at [68, 77] on label "2" at bounding box center [66, 65] width 25 height 25
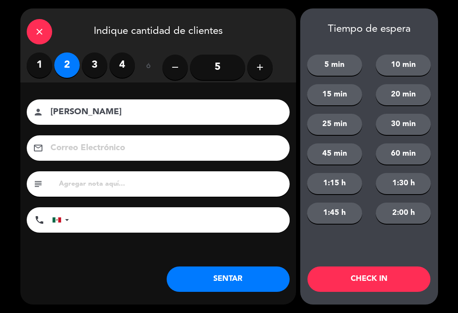
click at [205, 282] on button "SENTAR" at bounding box center [227, 279] width 123 height 25
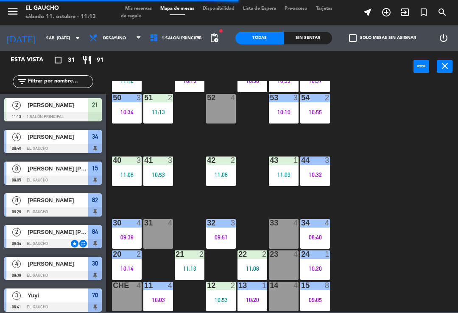
click at [166, 235] on div "31 4" at bounding box center [158, 234] width 30 height 30
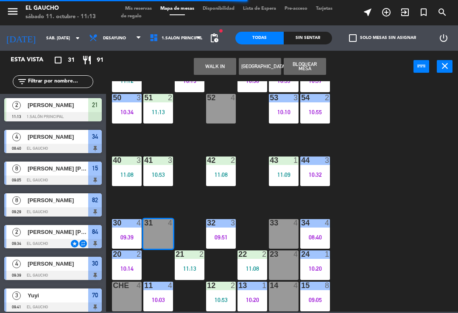
click at [211, 72] on button "WALK IN" at bounding box center [215, 66] width 42 height 17
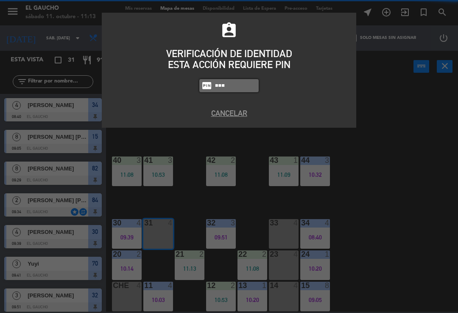
type input "0009"
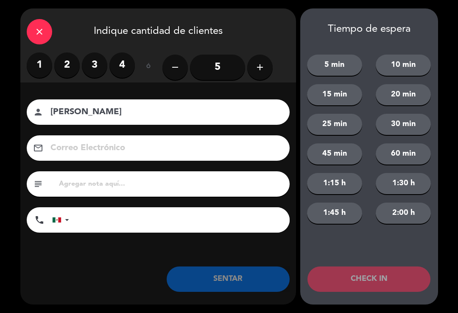
type input "[PERSON_NAME]"
click at [68, 71] on label "2" at bounding box center [66, 65] width 25 height 25
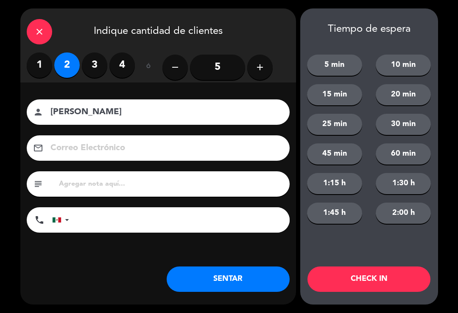
click at [211, 286] on button "SENTAR" at bounding box center [227, 279] width 123 height 25
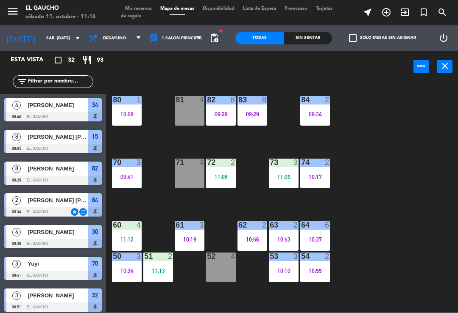
scroll to position [-1, 0]
click at [133, 103] on div at bounding box center [127, 100] width 14 height 8
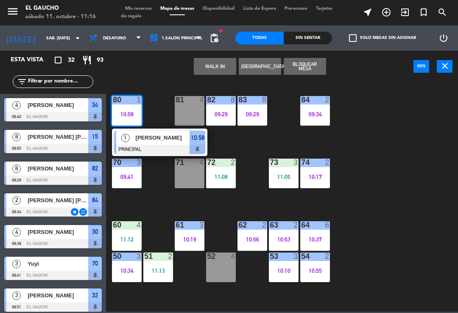
click at [158, 142] on span "[PERSON_NAME]" at bounding box center [163, 137] width 54 height 9
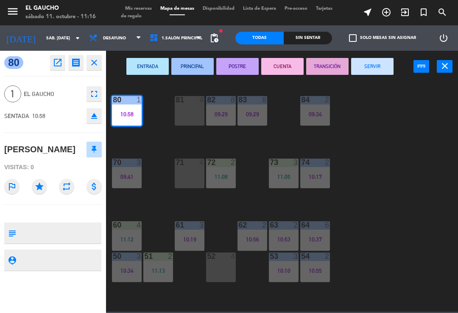
click at [373, 73] on button "SERVIR" at bounding box center [372, 66] width 42 height 17
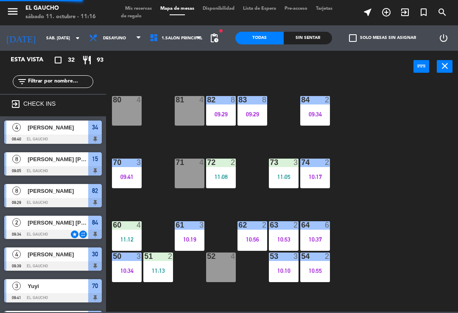
scroll to position [50, 0]
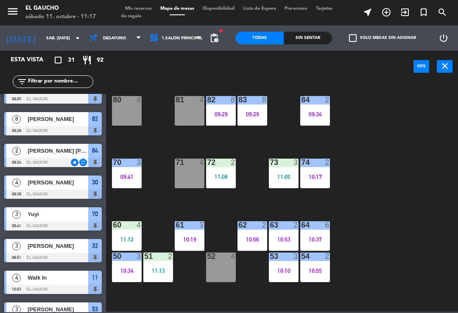
click at [221, 113] on div "09:29" at bounding box center [221, 114] width 30 height 6
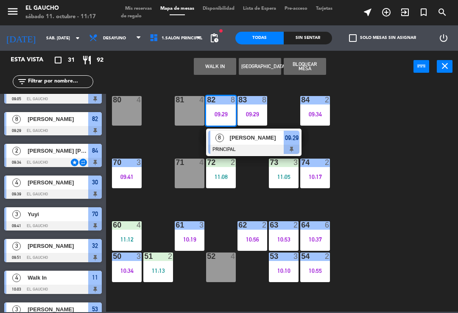
click at [256, 145] on div at bounding box center [253, 149] width 91 height 9
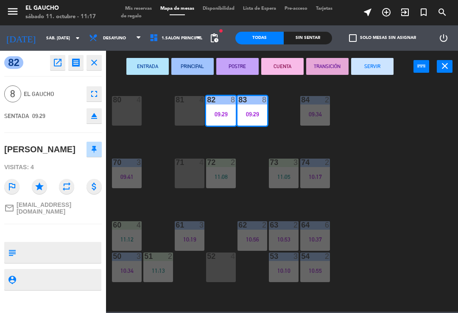
click at [380, 67] on button "SERVIR" at bounding box center [372, 66] width 42 height 17
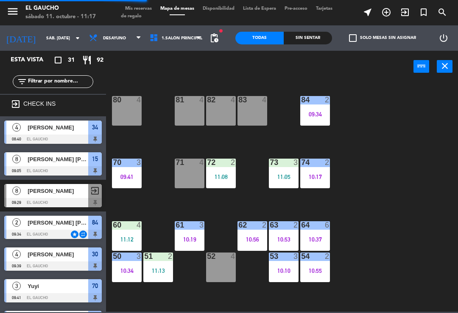
click at [217, 116] on div "82 4" at bounding box center [221, 111] width 30 height 30
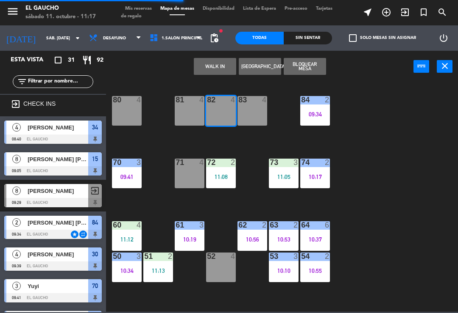
click at [222, 66] on button "WALK IN" at bounding box center [215, 66] width 42 height 17
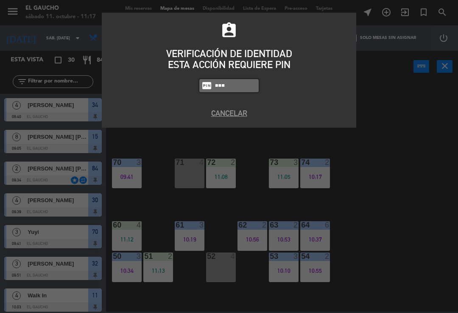
type input "0009"
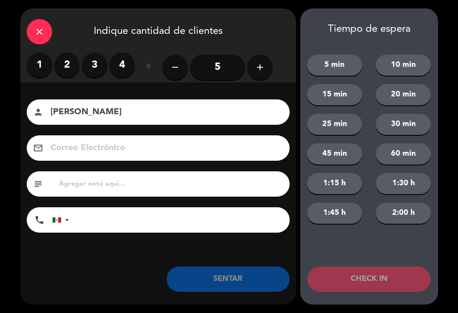
type input "[PERSON_NAME]"
click at [74, 70] on label "2" at bounding box center [66, 65] width 25 height 25
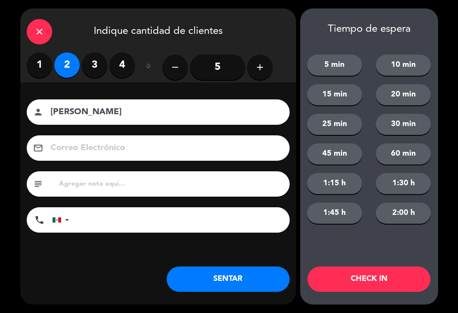
click at [227, 283] on button "SENTAR" at bounding box center [227, 279] width 123 height 25
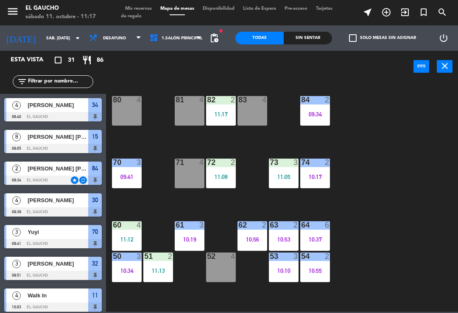
click at [252, 112] on div "83 4" at bounding box center [252, 111] width 30 height 30
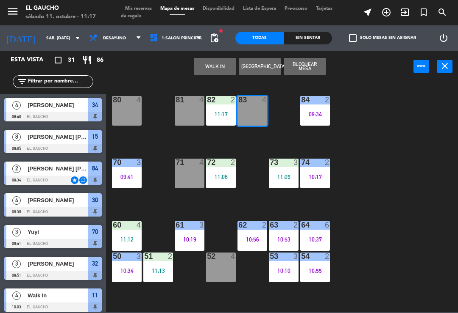
click at [215, 74] on button "WALK IN" at bounding box center [215, 66] width 42 height 17
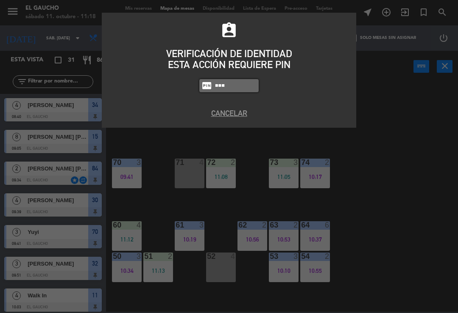
type input "0009"
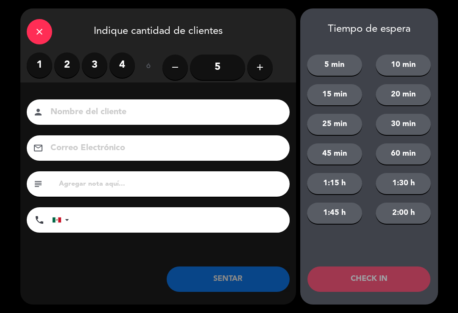
click at [44, 65] on label "1" at bounding box center [39, 65] width 25 height 25
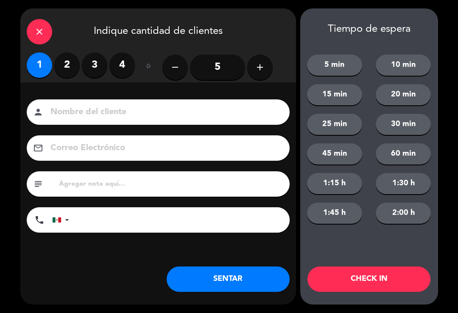
click at [212, 281] on button "SENTAR" at bounding box center [227, 279] width 123 height 25
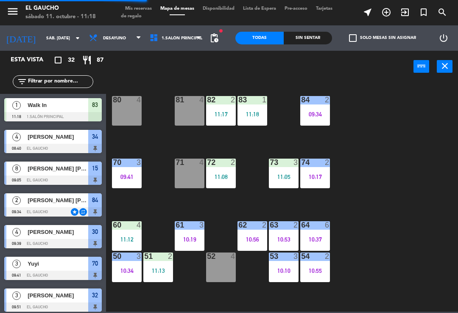
click at [206, 105] on div "82 2 11:17" at bounding box center [221, 111] width 30 height 30
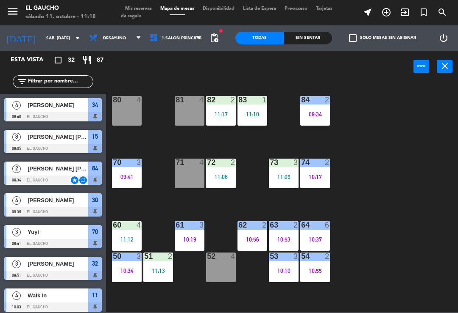
click at [393, 135] on div "84 2 09:34 80 4 83 1 11:18 82 2 11:17 81 4 70 3 09:41 71 4 72 2 11:08 73 3 11:0…" at bounding box center [284, 196] width 347 height 231
click at [187, 108] on div "81 4" at bounding box center [190, 111] width 30 height 30
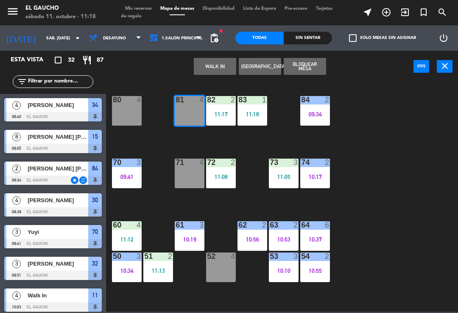
click at [222, 72] on button "WALK IN" at bounding box center [215, 66] width 42 height 17
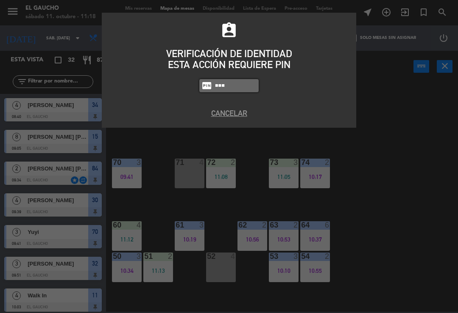
type input "0009"
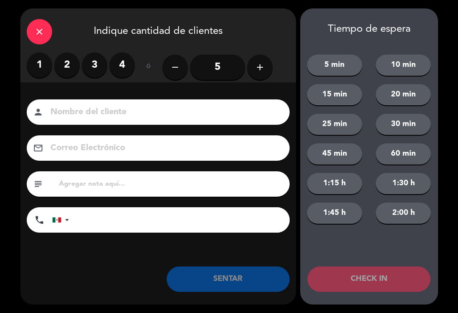
click at [35, 65] on label "1" at bounding box center [39, 65] width 25 height 25
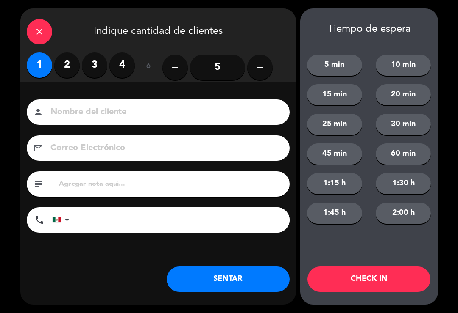
click at [70, 67] on label "2" at bounding box center [66, 65] width 25 height 25
click at [79, 119] on input at bounding box center [164, 112] width 229 height 15
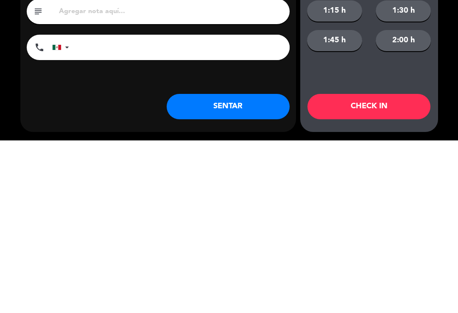
type input "Angel"
click at [236, 267] on button "SENTAR" at bounding box center [227, 279] width 123 height 25
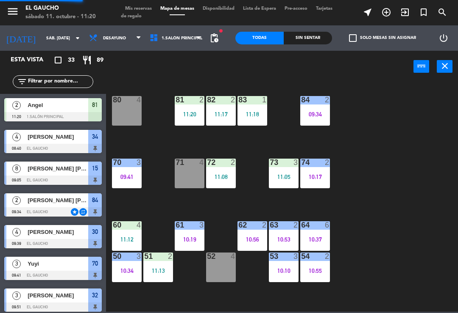
click at [120, 111] on div "80 4" at bounding box center [127, 111] width 30 height 30
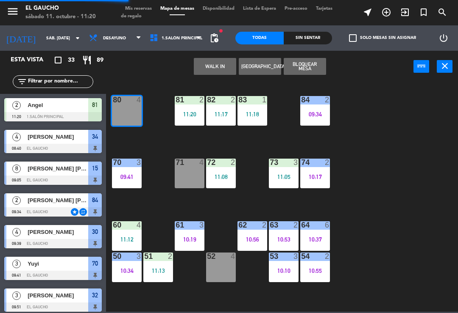
click at [214, 74] on button "WALK IN" at bounding box center [215, 66] width 42 height 17
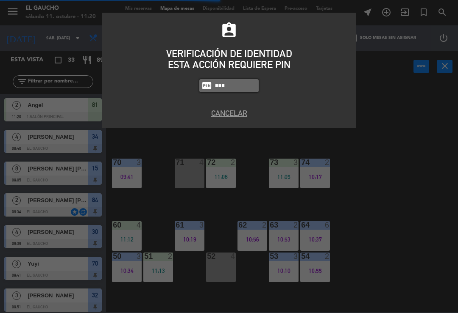
type input "0009"
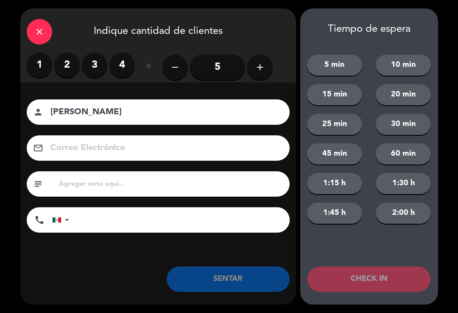
type input "[PERSON_NAME]"
click at [261, 70] on icon "add" at bounding box center [260, 67] width 10 height 10
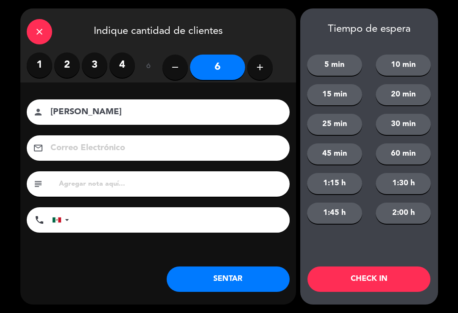
click at [258, 73] on button "add" at bounding box center [259, 67] width 25 height 25
type input "7"
click at [211, 286] on button "SENTAR" at bounding box center [227, 279] width 123 height 25
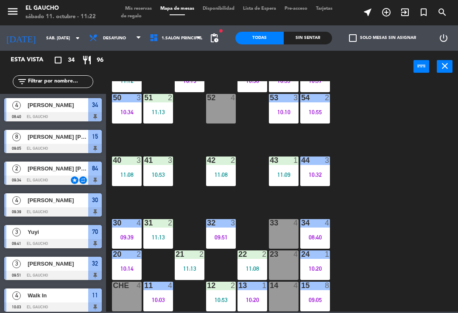
scroll to position [159, 0]
click at [313, 267] on div "10:20" at bounding box center [315, 269] width 30 height 6
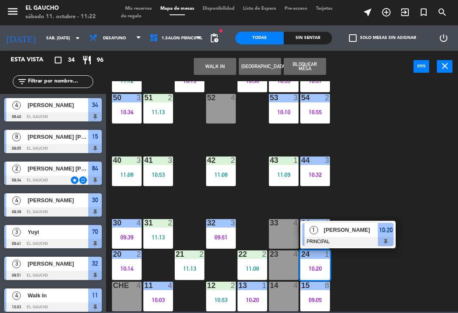
click at [350, 239] on div at bounding box center [347, 241] width 91 height 9
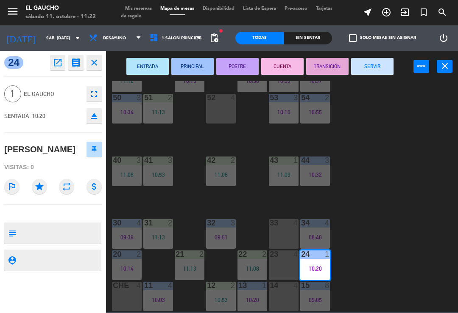
click at [387, 64] on button "SERVIR" at bounding box center [372, 66] width 42 height 17
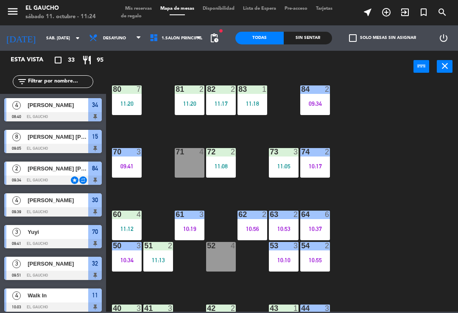
scroll to position [12, 0]
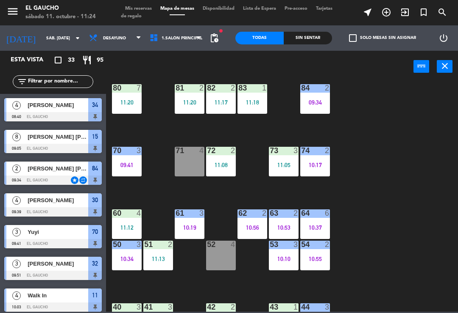
click at [121, 103] on div "11:20" at bounding box center [127, 103] width 30 height 6
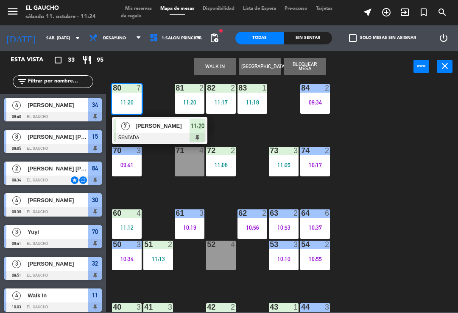
click at [155, 132] on div "[PERSON_NAME]" at bounding box center [162, 126] width 55 height 14
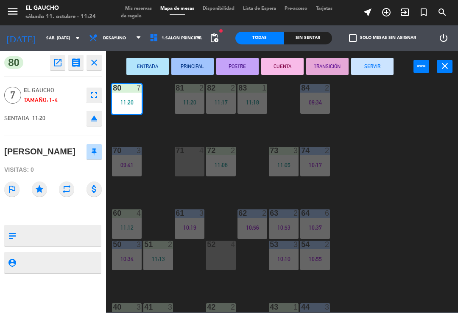
click at [64, 59] on button "open_in_new" at bounding box center [57, 62] width 15 height 15
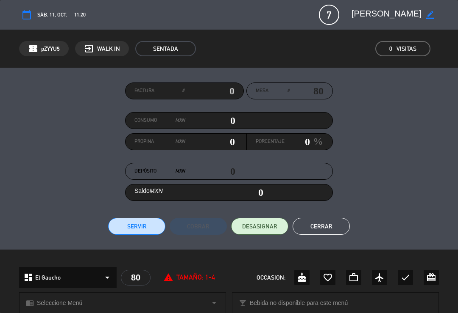
click at [429, 19] on icon "border_color" at bounding box center [430, 15] width 8 height 8
click at [390, 21] on textarea at bounding box center [386, 14] width 70 height 15
type textarea "S"
type textarea "[PERSON_NAME]"
click at [430, 22] on div at bounding box center [429, 14] width 17 height 15
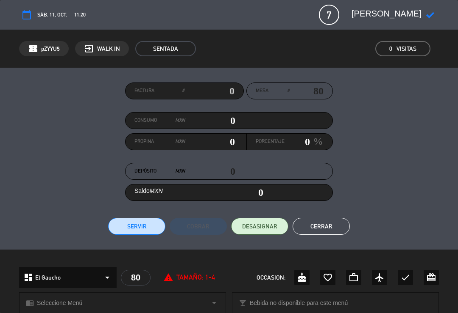
click at [433, 17] on icon at bounding box center [430, 15] width 8 height 8
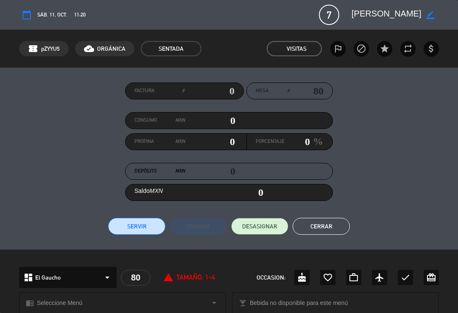
click at [330, 234] on button "Cerrar" at bounding box center [320, 226] width 57 height 17
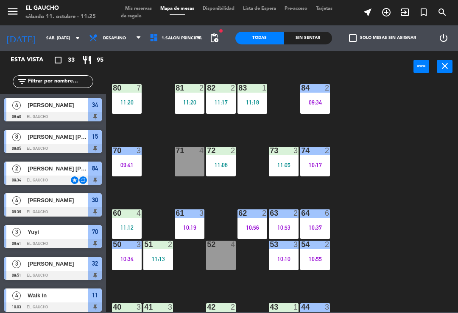
scroll to position [339, 0]
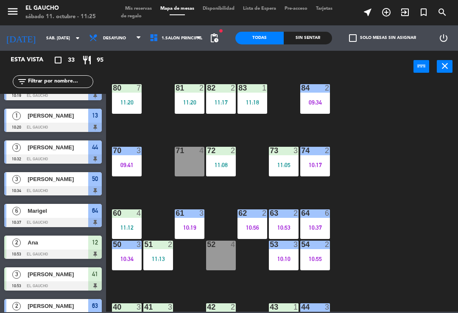
click at [128, 96] on div "80 7 11:20" at bounding box center [127, 99] width 30 height 30
click at [414, 230] on div "84 2 09:34 80 7 11:20 83 1 11:18 82 2 11:17 81 2 11:20 70 3 09:41 71 4 72 2 11:…" at bounding box center [284, 196] width 347 height 231
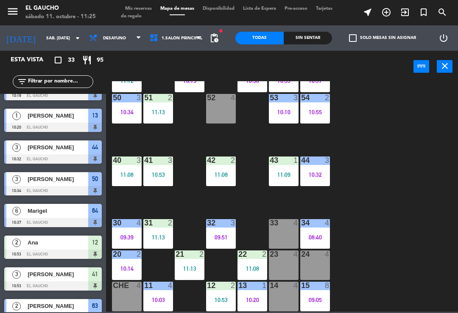
scroll to position [159, 0]
click at [125, 267] on div "10:14" at bounding box center [127, 269] width 30 height 6
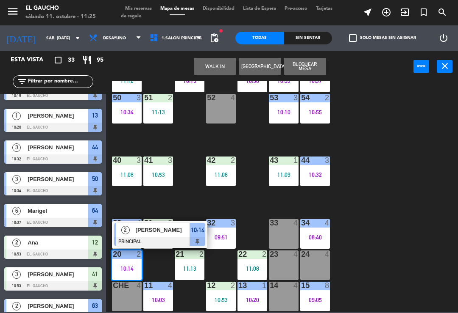
click at [164, 238] on div at bounding box center [159, 241] width 91 height 9
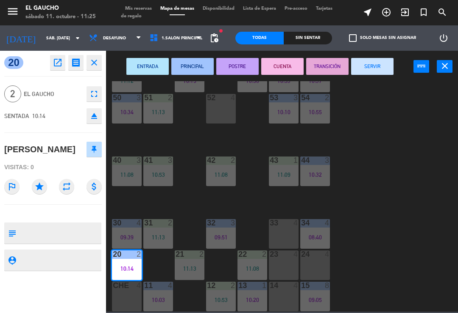
click at [373, 71] on button "SERVIR" at bounding box center [372, 66] width 42 height 17
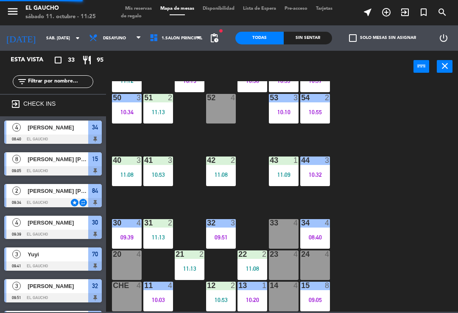
scroll to position [0, 0]
click at [254, 298] on div "10:20" at bounding box center [252, 300] width 30 height 6
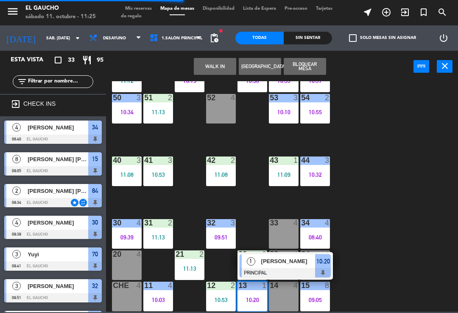
click at [283, 270] on div at bounding box center [284, 273] width 91 height 9
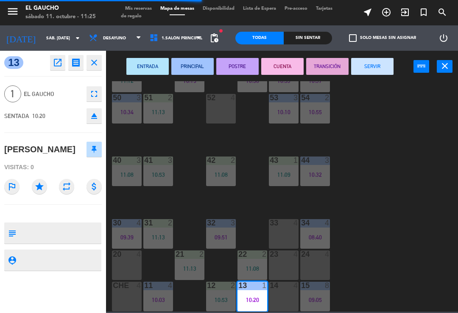
click at [377, 74] on button "SERVIR" at bounding box center [372, 66] width 42 height 17
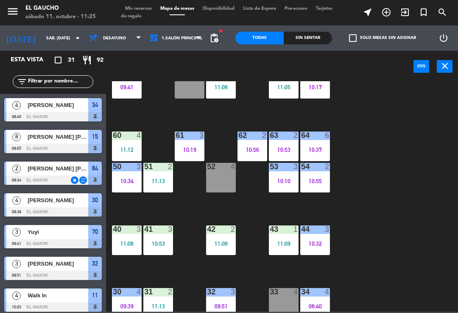
scroll to position [92, 0]
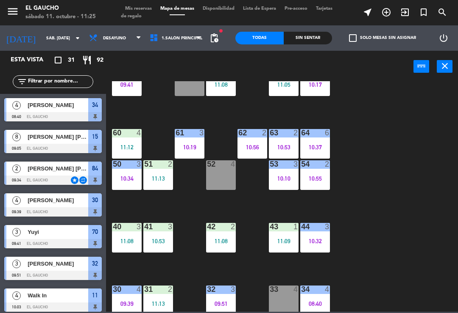
click at [122, 299] on div "30 4 09:39" at bounding box center [127, 301] width 30 height 30
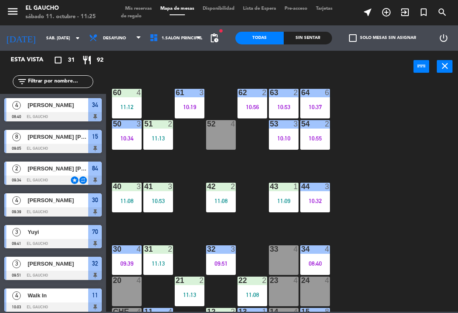
scroll to position [144, 0]
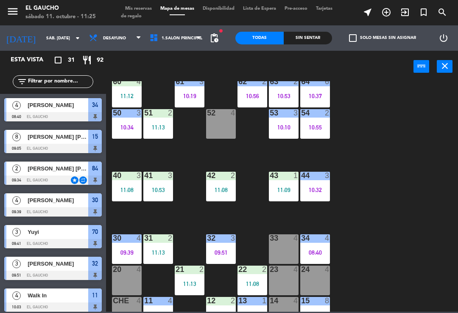
click at [125, 250] on div "09:39" at bounding box center [127, 253] width 30 height 6
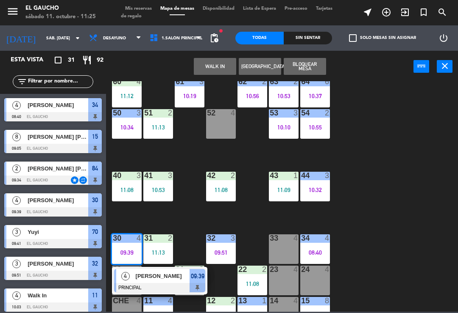
click at [160, 288] on div at bounding box center [159, 287] width 91 height 9
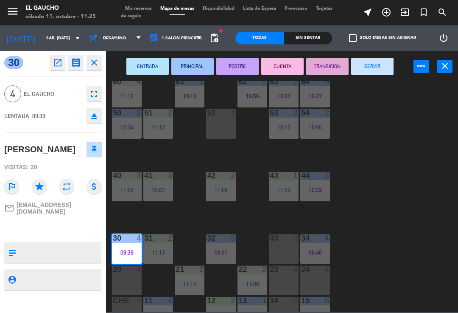
click at [377, 73] on button "SERVIR" at bounding box center [372, 66] width 42 height 17
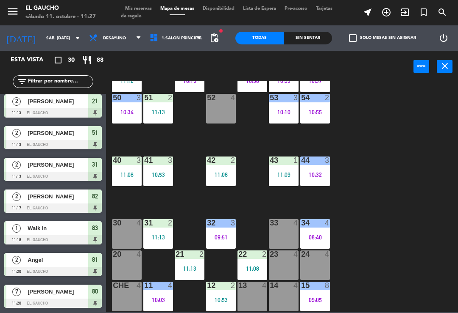
scroll to position [159, 0]
click at [222, 298] on div "10:53" at bounding box center [221, 300] width 30 height 6
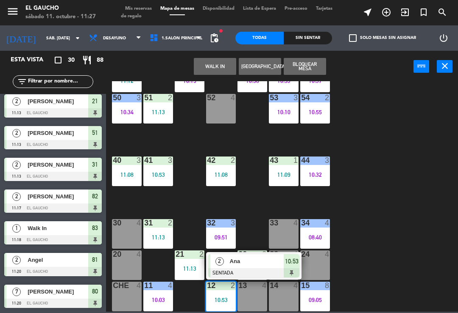
click at [235, 270] on div at bounding box center [253, 273] width 91 height 9
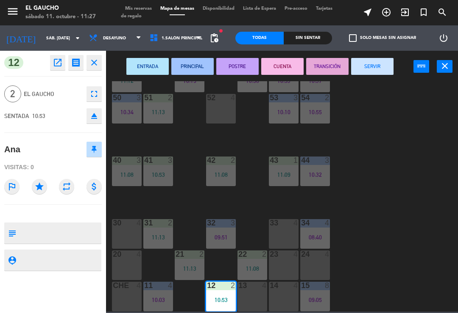
click at [186, 70] on button "PRINCIPAL" at bounding box center [192, 66] width 42 height 17
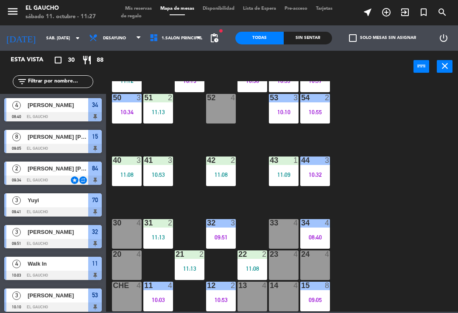
scroll to position [0, 0]
click at [188, 266] on div "11:13" at bounding box center [190, 269] width 30 height 6
click at [433, 223] on div "84 2 09:34 80 7 11:20 83 1 11:18 82 2 11:17 81 2 11:20 70 3 09:41 71 4 72 2 11:…" at bounding box center [284, 196] width 347 height 231
click at [157, 176] on div "10:53" at bounding box center [158, 175] width 30 height 6
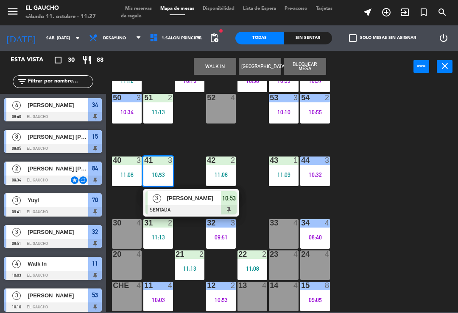
click at [189, 206] on div at bounding box center [190, 209] width 91 height 9
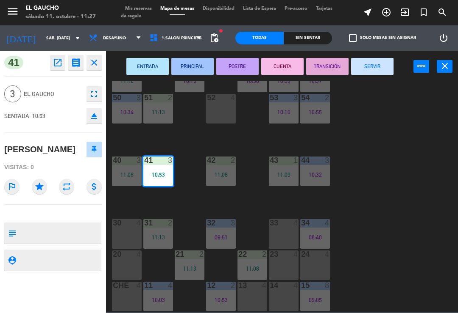
click at [196, 74] on button "PRINCIPAL" at bounding box center [192, 66] width 42 height 17
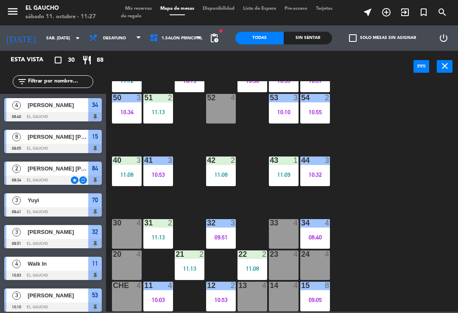
click at [225, 173] on div "11:08" at bounding box center [221, 175] width 30 height 6
click at [414, 183] on div "84 2 09:34 80 7 11:20 83 1 11:18 82 2 11:17 81 2 11:20 70 3 09:41 71 4 72 2 11:…" at bounding box center [284, 196] width 347 height 231
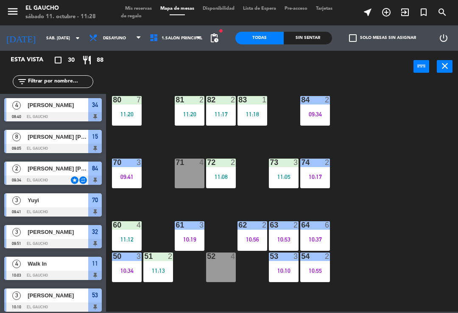
click at [130, 109] on div "80 7 11:20" at bounding box center [127, 111] width 30 height 30
click at [394, 164] on div "84 2 09:34 80 7 11:20 83 1 11:18 82 2 11:17 81 2 11:20 70 3 09:41 71 4 72 2 11:…" at bounding box center [284, 196] width 347 height 231
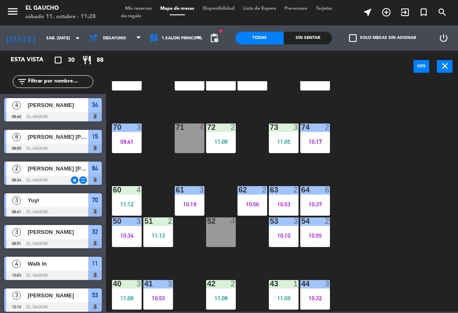
scroll to position [66, 0]
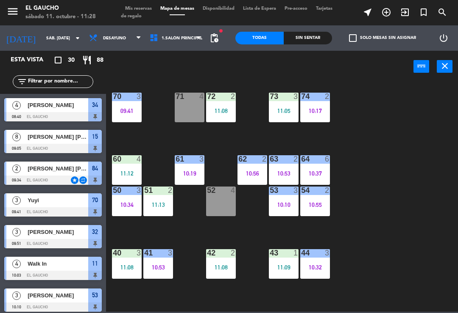
click at [319, 272] on div "44 3 10:32" at bounding box center [315, 265] width 30 height 30
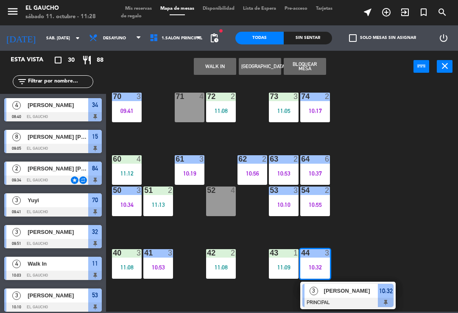
click at [339, 294] on span "[PERSON_NAME]" at bounding box center [351, 291] width 54 height 9
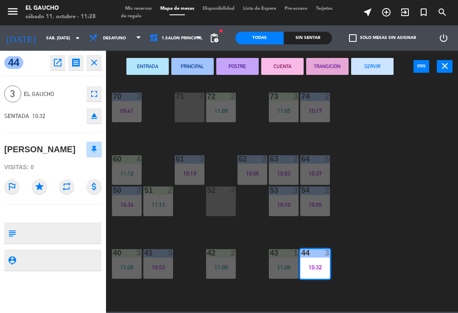
click at [378, 67] on button "SERVIR" at bounding box center [372, 66] width 42 height 17
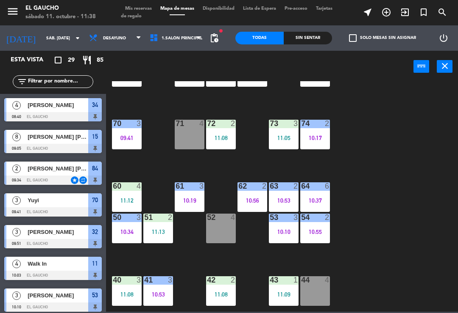
scroll to position [41, 0]
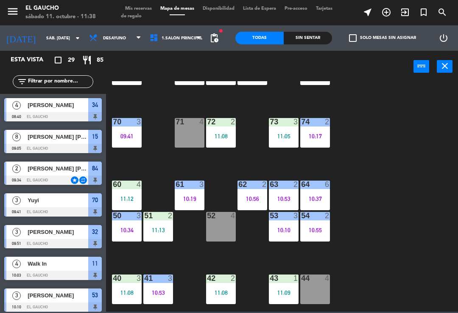
click at [315, 139] on div "10:17" at bounding box center [315, 136] width 30 height 6
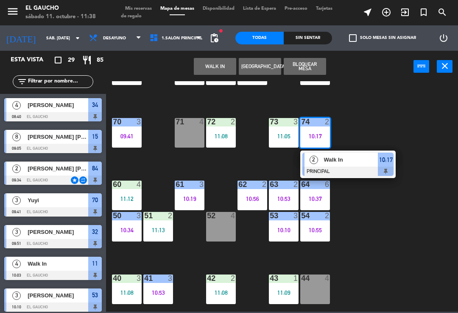
click at [352, 176] on div "2 Walk In PRINCIPAL 10:17" at bounding box center [347, 165] width 95 height 28
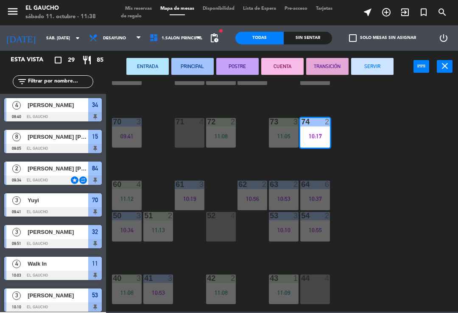
click at [380, 64] on button "SERVIR" at bounding box center [372, 66] width 42 height 17
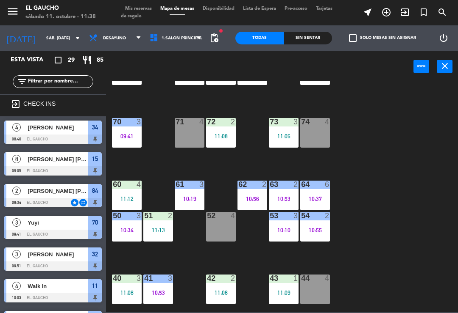
scroll to position [0, 0]
click at [316, 138] on div "74 4" at bounding box center [315, 133] width 30 height 30
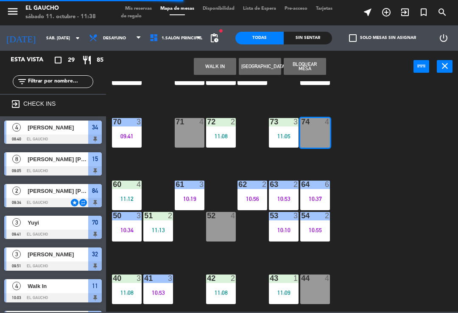
click at [215, 69] on button "WALK IN" at bounding box center [215, 66] width 42 height 17
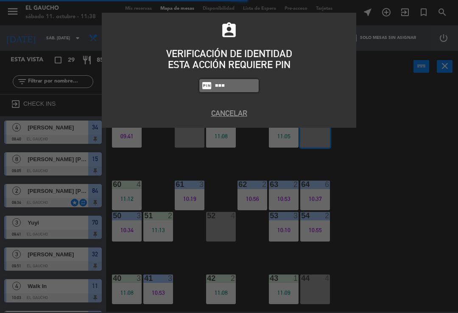
type input "0009"
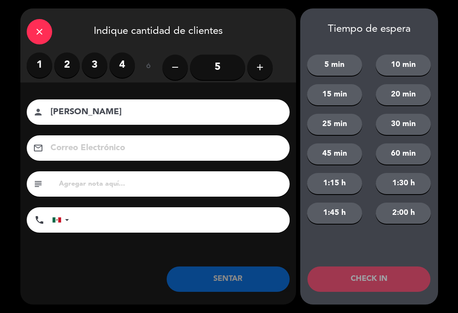
type input "[PERSON_NAME]"
click at [208, 74] on input "5" at bounding box center [217, 67] width 55 height 25
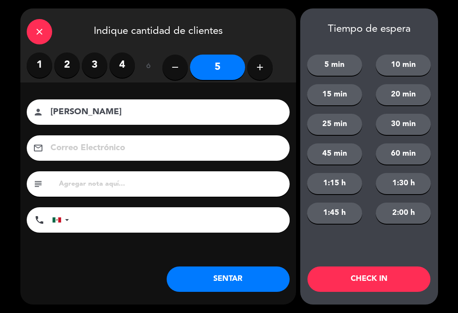
click at [194, 289] on button "SENTAR" at bounding box center [227, 279] width 123 height 25
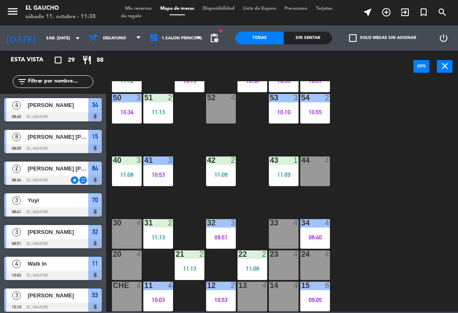
scroll to position [159, 0]
click at [397, 223] on div "84 2 09:34 80 7 11:20 83 1 11:18 82 2 11:17 81 2 11:20 70 3 09:41 71 4 72 2 11:…" at bounding box center [284, 196] width 347 height 231
click at [275, 269] on div "23 4" at bounding box center [284, 266] width 30 height 30
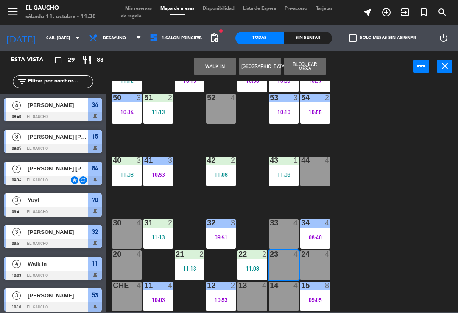
click at [221, 64] on button "WALK IN" at bounding box center [215, 66] width 42 height 17
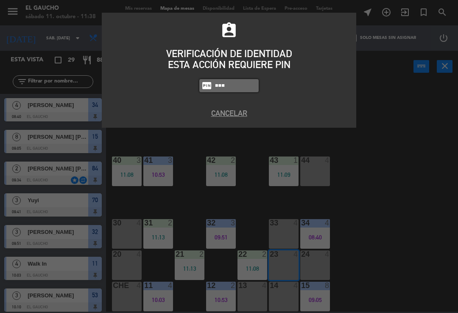
type input "0009"
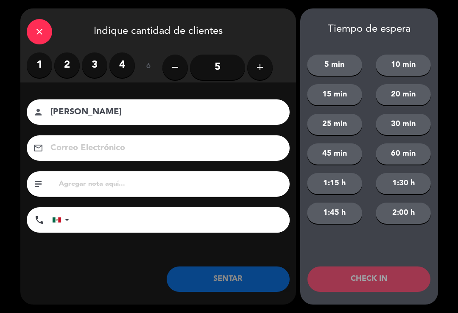
type input "[PERSON_NAME]"
click at [62, 72] on label "2" at bounding box center [66, 65] width 25 height 25
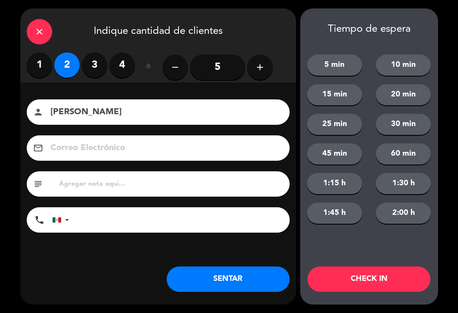
click at [215, 285] on button "SENTAR" at bounding box center [227, 279] width 123 height 25
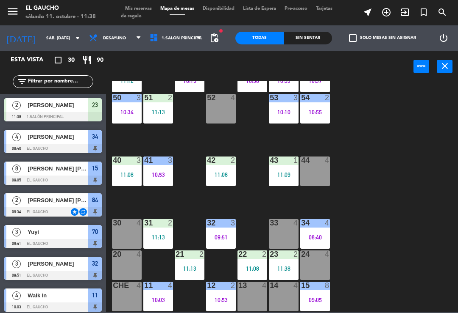
click at [290, 266] on div "11:38" at bounding box center [284, 269] width 30 height 6
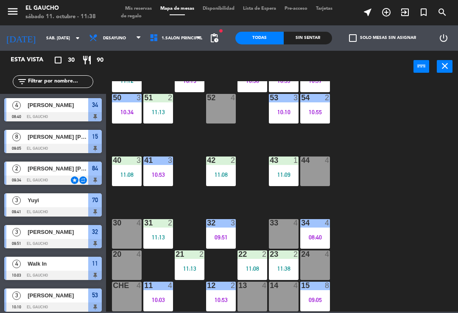
scroll to position [274, 0]
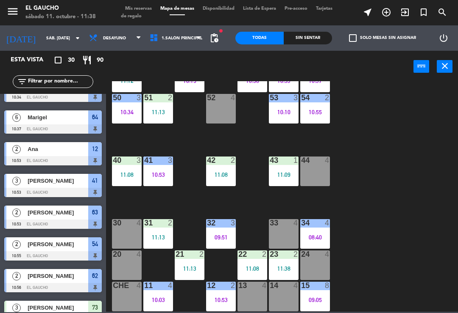
click at [279, 272] on div "11:38" at bounding box center [284, 269] width 30 height 6
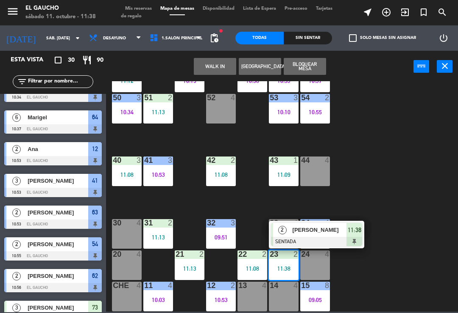
click at [280, 242] on div at bounding box center [316, 241] width 91 height 9
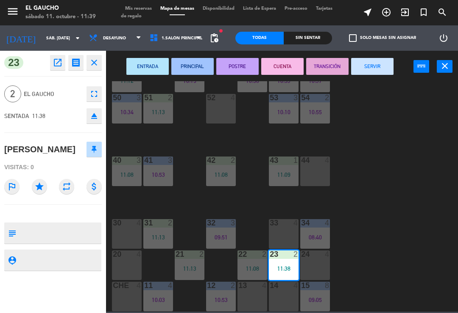
click at [197, 66] on button "PRINCIPAL" at bounding box center [192, 66] width 42 height 17
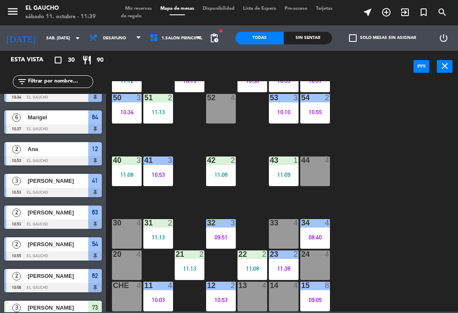
click at [252, 269] on div "11:08" at bounding box center [252, 269] width 30 height 6
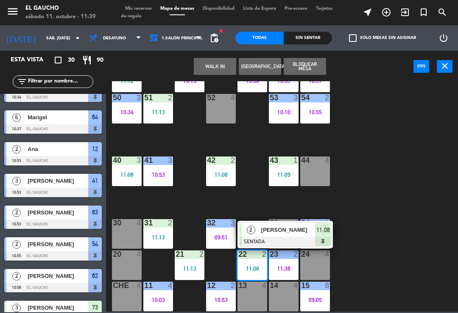
click at [273, 238] on div at bounding box center [284, 241] width 91 height 9
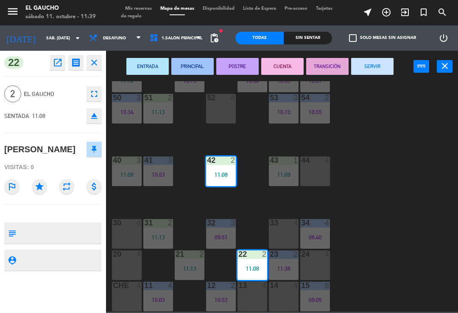
click at [199, 66] on button "PRINCIPAL" at bounding box center [192, 66] width 42 height 17
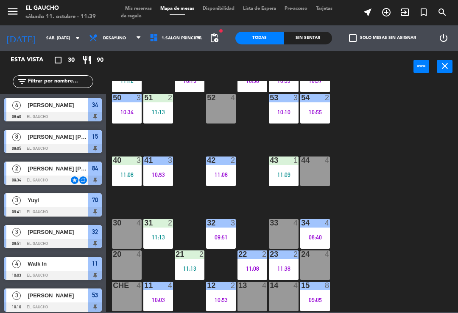
scroll to position [0, 0]
click at [187, 280] on div "21 2 11:13" at bounding box center [190, 266] width 30 height 30
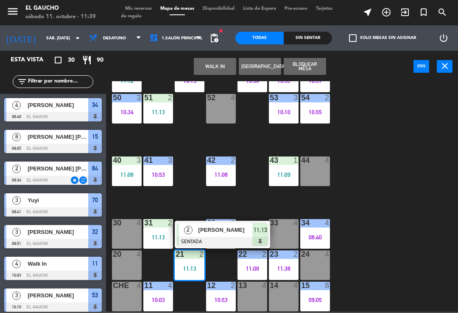
click at [208, 238] on div at bounding box center [222, 241] width 91 height 9
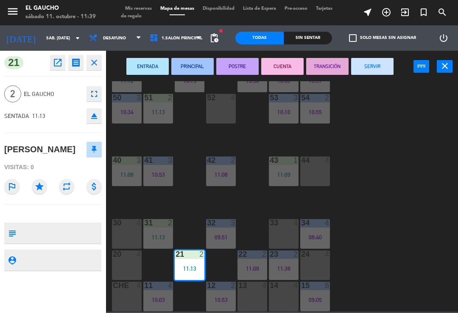
click at [195, 69] on button "PRINCIPAL" at bounding box center [192, 66] width 42 height 17
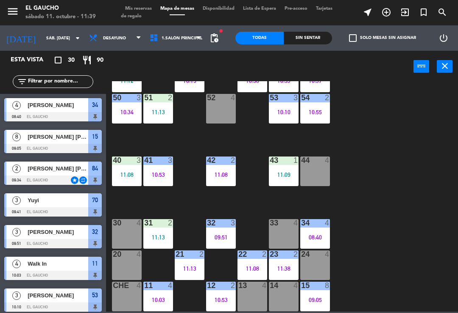
scroll to position [51, 0]
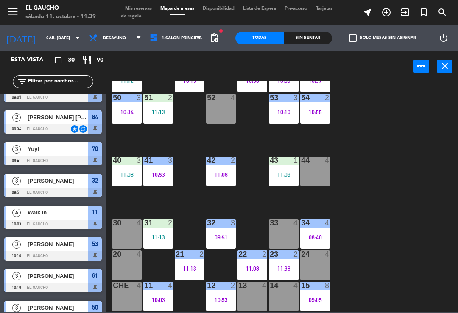
click at [161, 233] on div "31 2 11:13" at bounding box center [158, 234] width 30 height 30
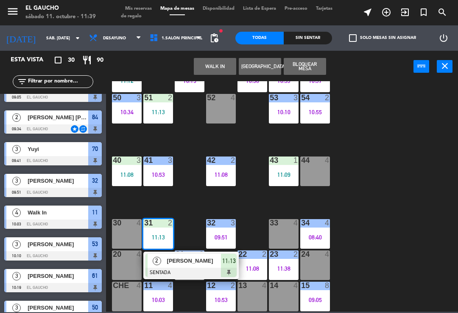
click at [186, 262] on span "[PERSON_NAME]" at bounding box center [194, 261] width 54 height 9
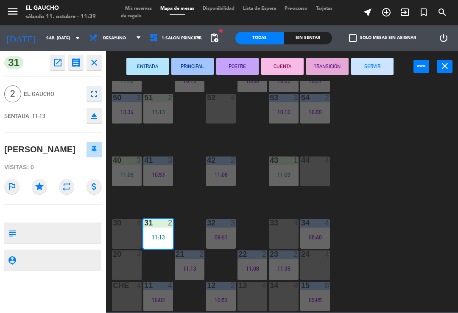
click at [197, 69] on button "PRINCIPAL" at bounding box center [192, 66] width 42 height 17
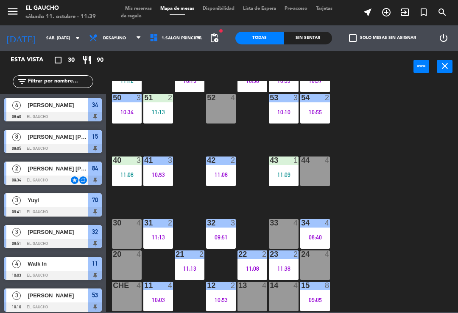
scroll to position [115, 0]
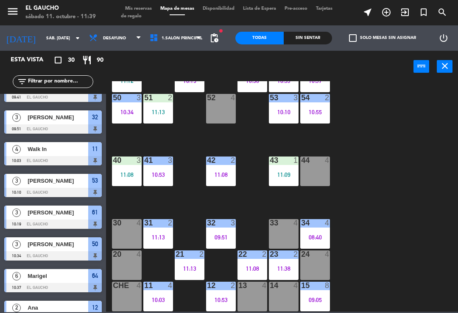
click at [221, 240] on div "09:51" at bounding box center [221, 238] width 30 height 6
click at [389, 213] on div "84 2 09:34 80 7 11:20 83 1 11:18 82 2 11:17 81 2 11:20 70 3 09:41 71 4 72 2 11:…" at bounding box center [284, 196] width 347 height 231
click at [132, 169] on div "40 3 11:08" at bounding box center [127, 172] width 30 height 30
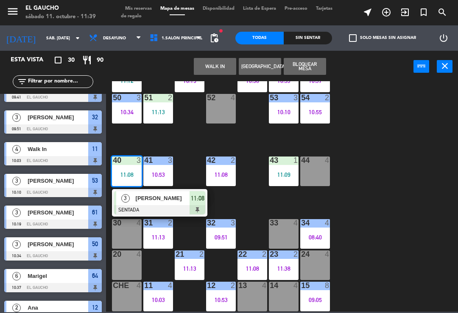
click at [162, 203] on span "[PERSON_NAME]" at bounding box center [163, 198] width 54 height 9
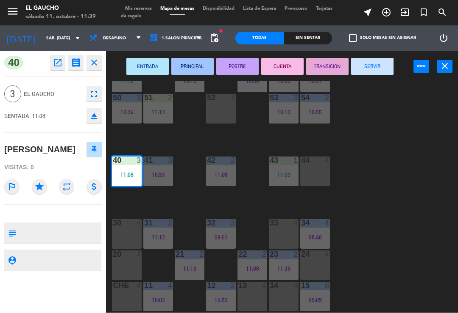
click at [196, 67] on button "PRINCIPAL" at bounding box center [192, 66] width 42 height 17
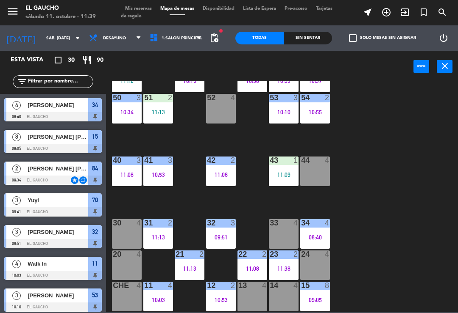
scroll to position [0, 0]
click at [290, 172] on div "11:09" at bounding box center [284, 175] width 30 height 6
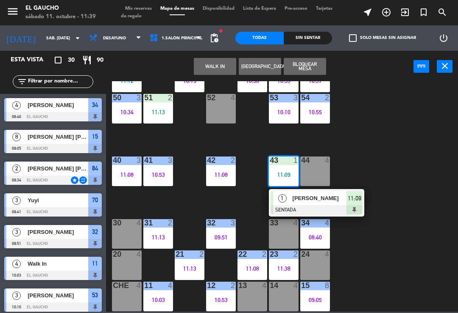
click at [311, 208] on div at bounding box center [316, 209] width 91 height 9
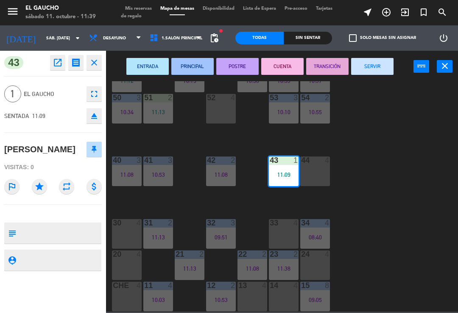
click at [197, 68] on button "PRINCIPAL" at bounding box center [192, 66] width 42 height 17
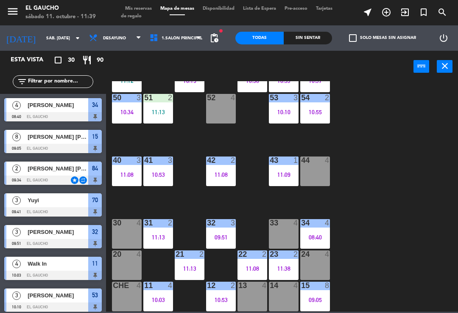
click at [289, 169] on div "43 1 11:09" at bounding box center [284, 172] width 30 height 30
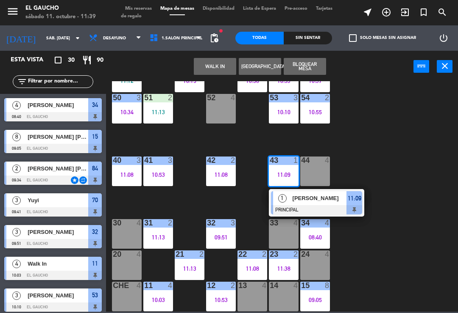
click at [392, 159] on div "84 2 09:34 80 7 11:20 83 1 11:18 82 2 11:17 81 2 11:20 70 3 09:41 71 4 72 2 11:…" at bounding box center [284, 196] width 347 height 231
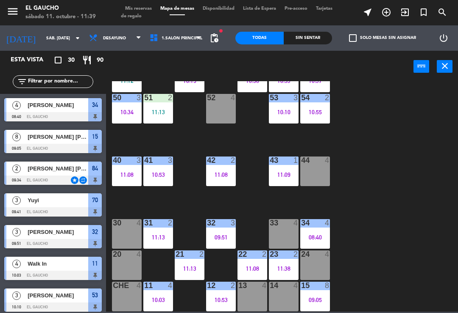
click at [286, 172] on div "11:09" at bounding box center [284, 175] width 30 height 6
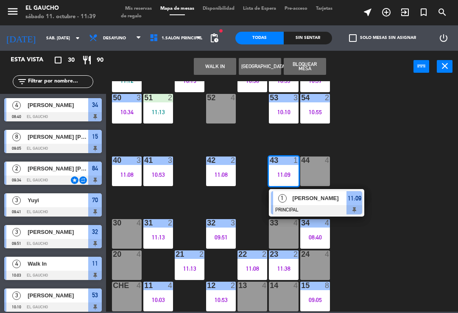
click at [309, 201] on span "[PERSON_NAME]" at bounding box center [319, 198] width 54 height 9
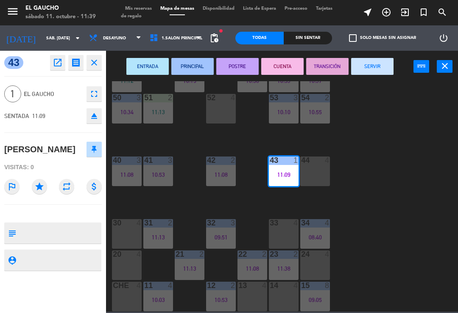
click at [374, 70] on button "SERVIR" at bounding box center [372, 66] width 42 height 17
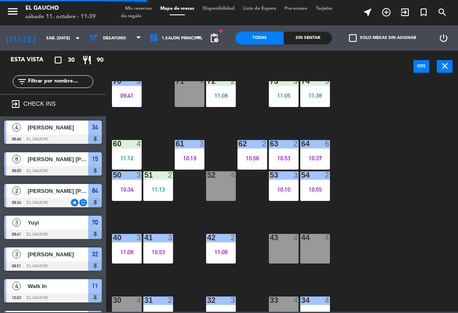
scroll to position [83, 0]
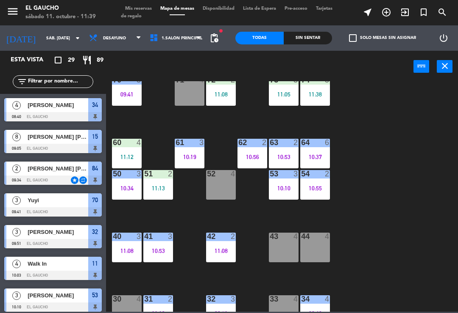
click at [164, 188] on div "11:13" at bounding box center [158, 189] width 30 height 6
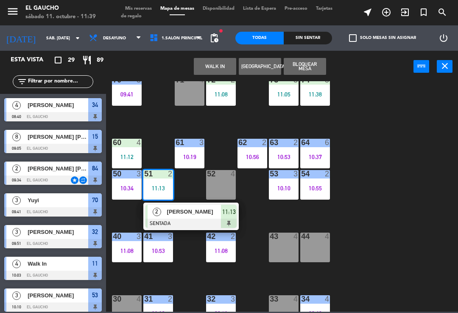
click at [196, 219] on div at bounding box center [190, 223] width 91 height 9
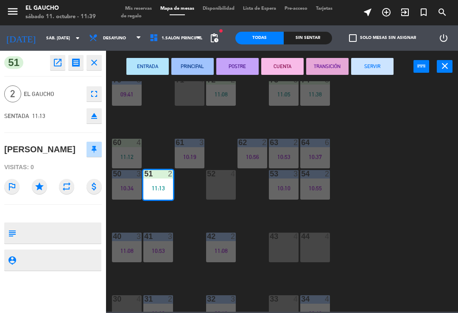
click at [201, 66] on button "PRINCIPAL" at bounding box center [192, 66] width 42 height 17
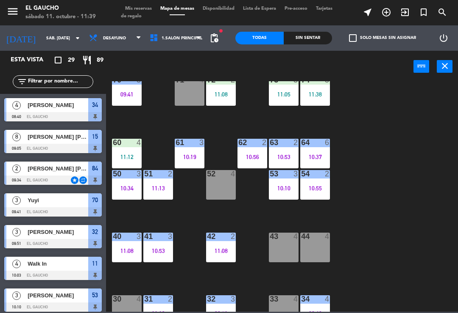
scroll to position [72, 0]
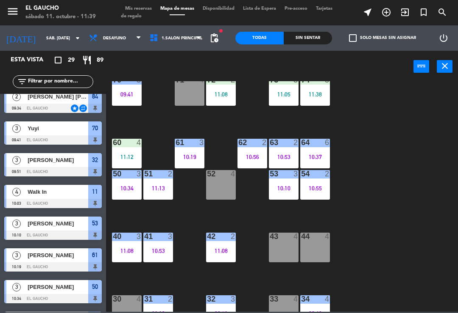
click at [229, 194] on div "52 4" at bounding box center [221, 185] width 30 height 30
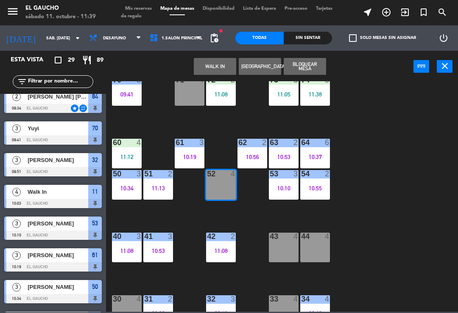
click at [221, 67] on button "WALK IN" at bounding box center [215, 66] width 42 height 17
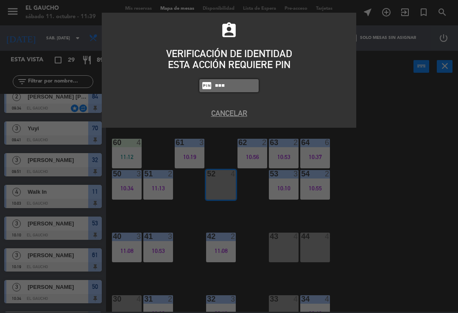
type input "0009"
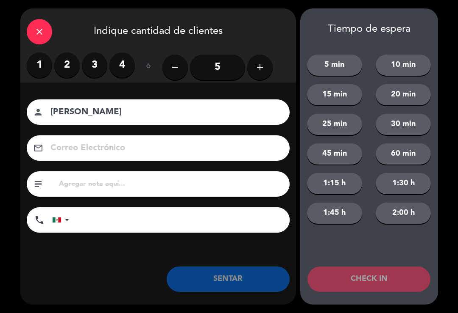
type input "[PERSON_NAME]"
click at [85, 66] on label "3" at bounding box center [94, 65] width 25 height 25
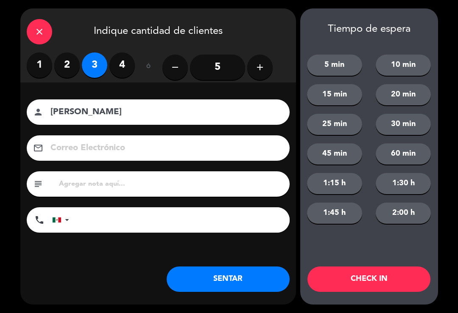
click at [208, 280] on button "SENTAR" at bounding box center [227, 279] width 123 height 25
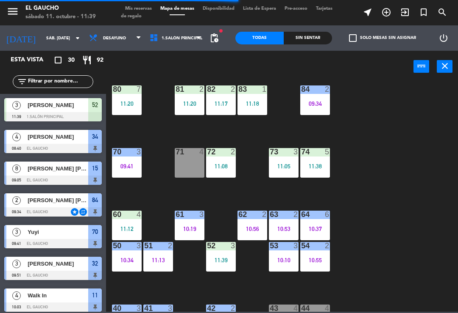
scroll to position [11, 0]
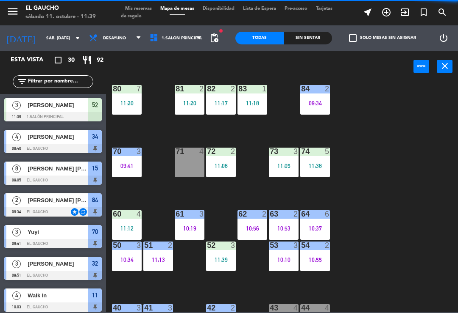
click at [127, 229] on div "11:12" at bounding box center [127, 229] width 30 height 6
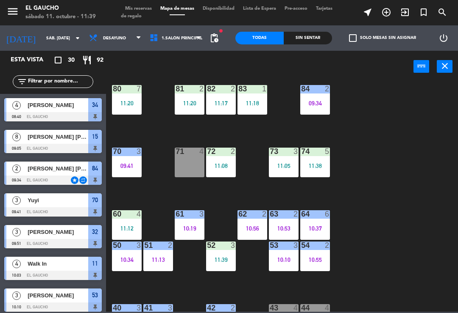
click at [160, 191] on div "84 2 09:34 80 7 11:20 83 1 11:18 82 2 11:17 81 2 11:20 70 3 09:41 71 4 72 2 11:…" at bounding box center [284, 196] width 347 height 231
click at [126, 224] on div "60 4 11:12" at bounding box center [127, 226] width 30 height 30
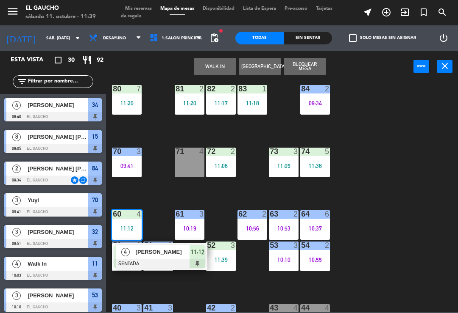
click at [172, 260] on div at bounding box center [159, 263] width 91 height 9
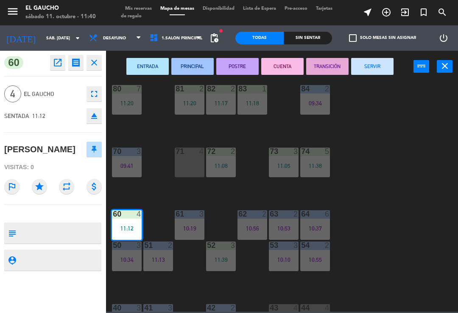
click at [191, 70] on button "PRINCIPAL" at bounding box center [192, 66] width 42 height 17
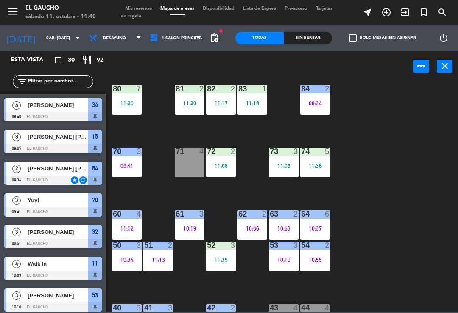
scroll to position [0, 0]
click at [282, 227] on div "10:53" at bounding box center [284, 229] width 30 height 6
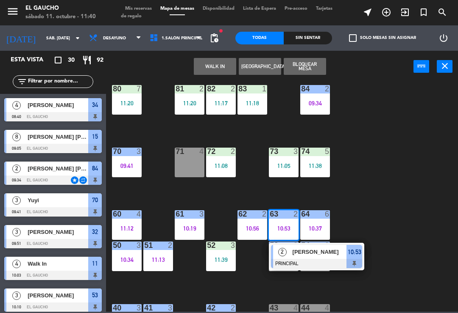
click at [323, 255] on span "[PERSON_NAME]" at bounding box center [319, 252] width 54 height 9
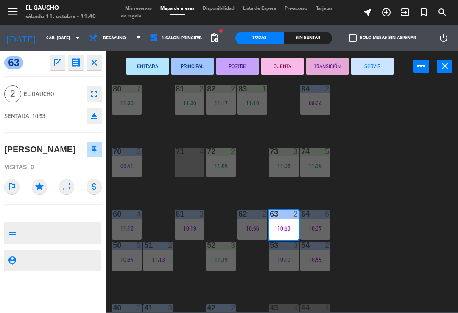
click at [381, 69] on button "SERVIR" at bounding box center [372, 66] width 42 height 17
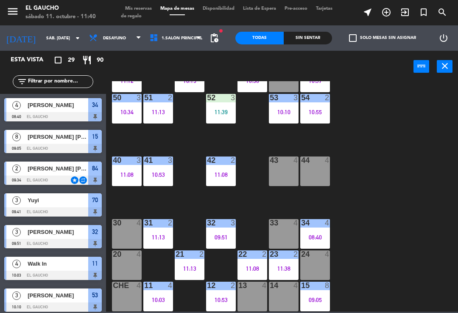
scroll to position [159, 0]
click at [285, 268] on div "11:38" at bounding box center [284, 269] width 30 height 6
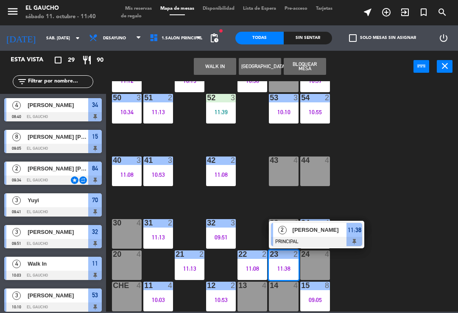
click at [326, 238] on div at bounding box center [316, 241] width 91 height 9
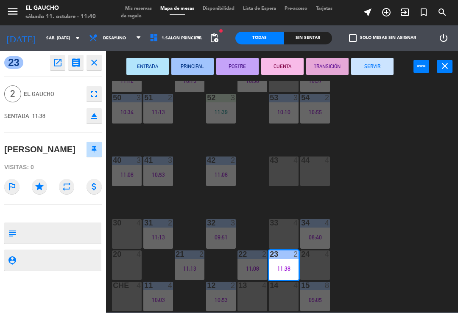
click at [377, 72] on button "SERVIR" at bounding box center [372, 66] width 42 height 17
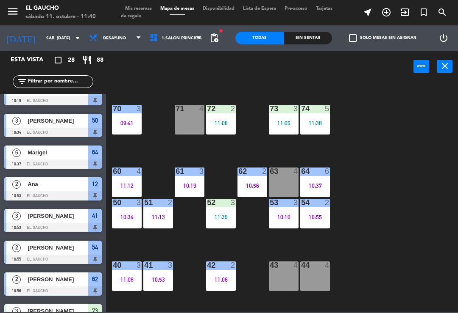
scroll to position [54, 0]
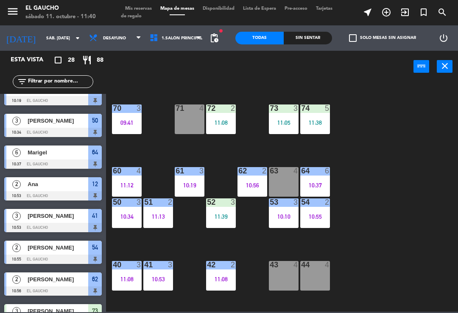
click at [289, 120] on div "11:05" at bounding box center [284, 123] width 30 height 6
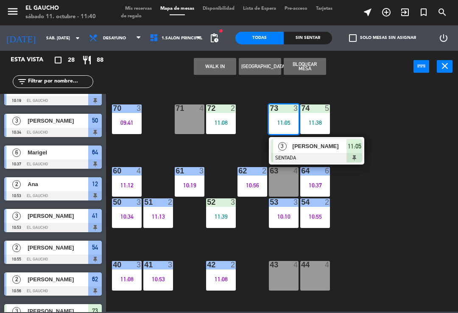
click at [305, 153] on div "[PERSON_NAME]" at bounding box center [318, 146] width 55 height 14
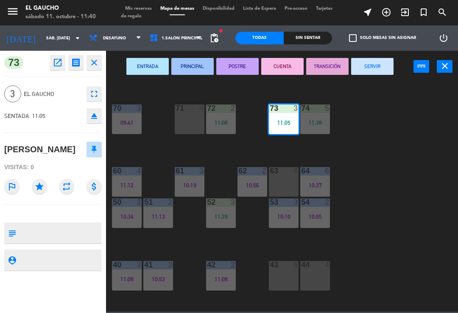
click at [199, 68] on button "PRINCIPAL" at bounding box center [192, 66] width 42 height 17
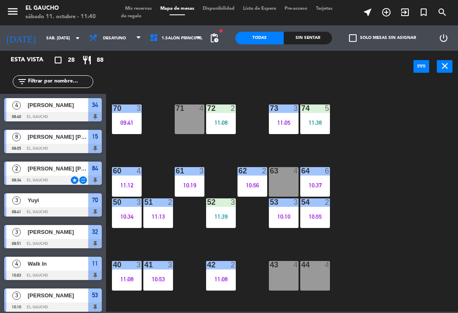
scroll to position [0, 0]
click at [227, 123] on div "11:08" at bounding box center [221, 123] width 30 height 6
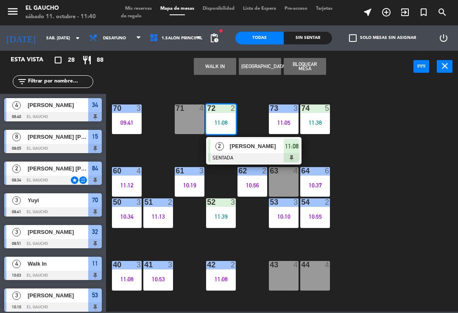
click at [246, 155] on div at bounding box center [253, 157] width 91 height 9
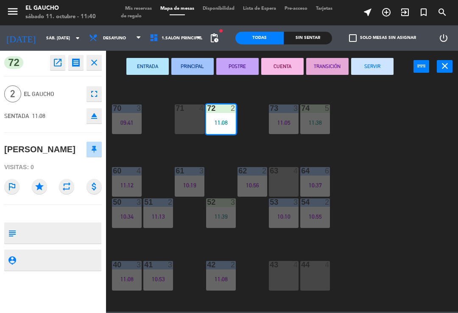
click at [190, 73] on button "PRINCIPAL" at bounding box center [192, 66] width 42 height 17
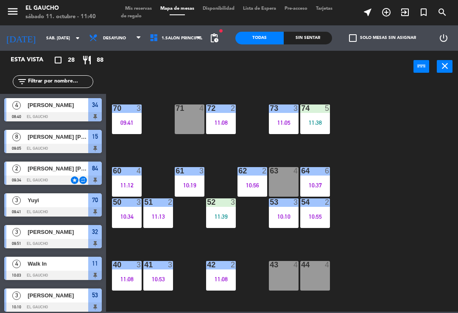
click at [181, 125] on div "71 4" at bounding box center [190, 120] width 30 height 30
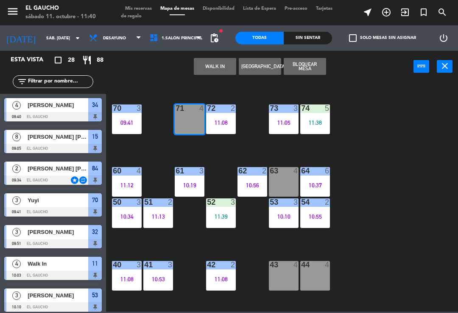
click at [214, 72] on button "WALK IN" at bounding box center [215, 66] width 42 height 17
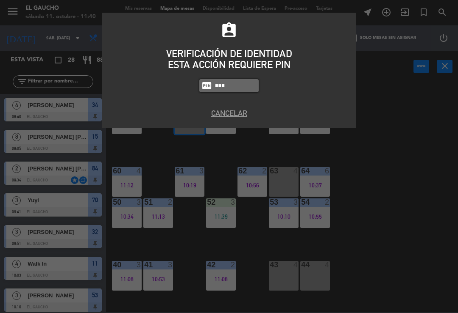
type input "0009"
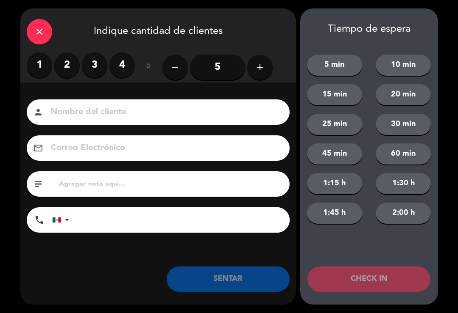
click at [130, 66] on label "4" at bounding box center [121, 65] width 25 height 25
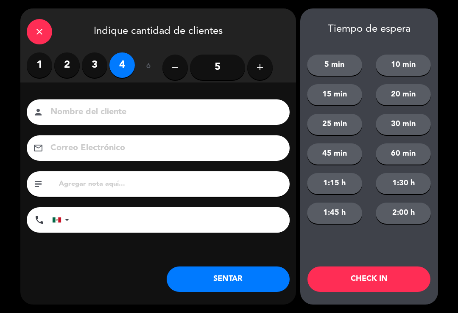
click at [212, 284] on button "SENTAR" at bounding box center [227, 279] width 123 height 25
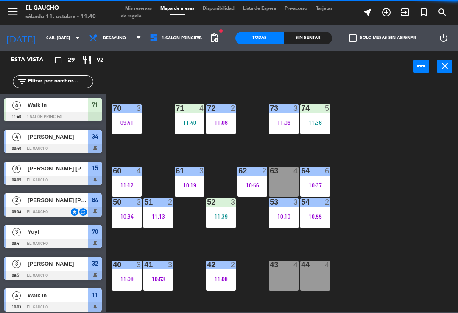
click at [186, 126] on div "11:40" at bounding box center [190, 123] width 30 height 6
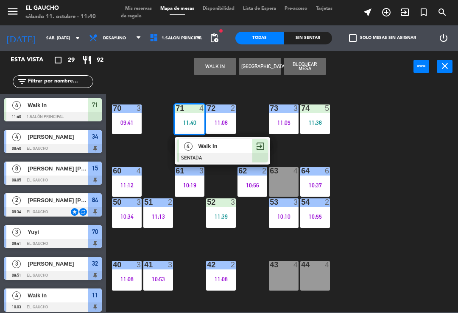
click at [226, 153] on div "Walk In" at bounding box center [224, 146] width 55 height 14
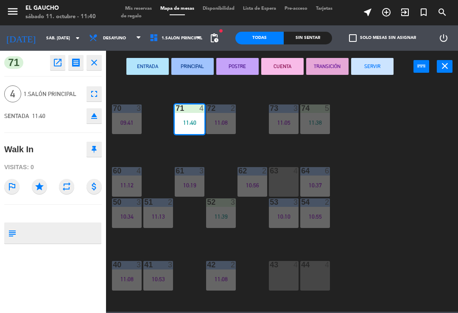
click at [197, 71] on button "PRINCIPAL" at bounding box center [192, 66] width 42 height 17
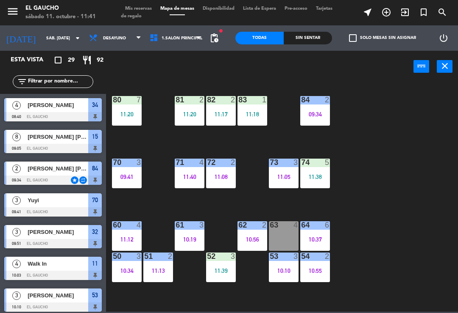
click at [189, 114] on div "11:20" at bounding box center [190, 114] width 30 height 6
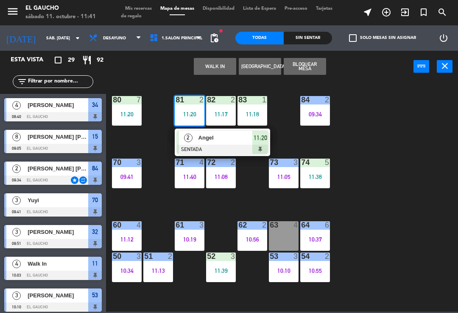
click at [218, 146] on div at bounding box center [222, 149] width 91 height 9
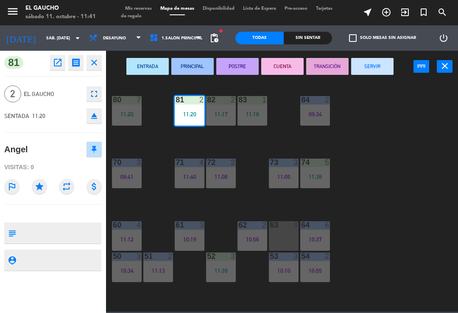
click at [200, 68] on button "PRINCIPAL" at bounding box center [192, 66] width 42 height 17
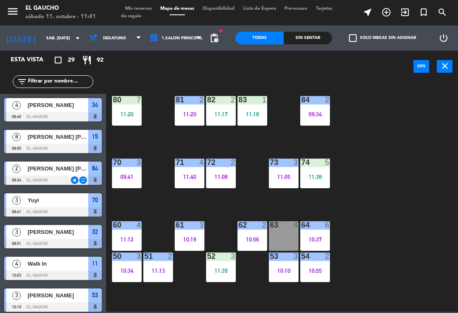
scroll to position [167, 0]
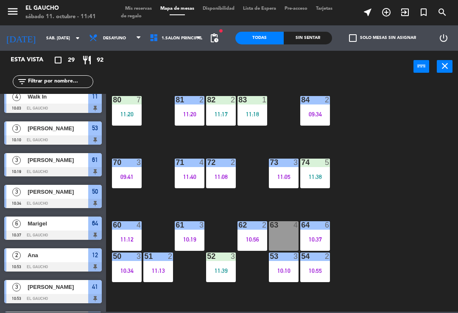
click at [223, 116] on div "11:17" at bounding box center [221, 114] width 30 height 6
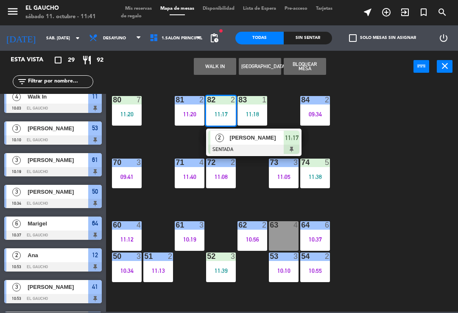
click at [253, 146] on div at bounding box center [253, 149] width 91 height 9
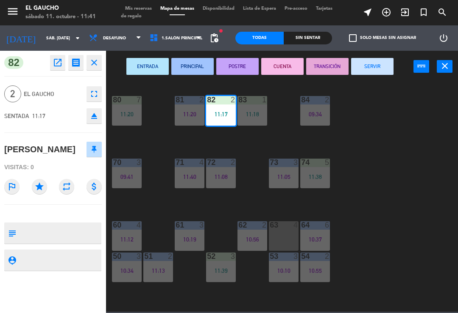
click at [207, 70] on button "PRINCIPAL" at bounding box center [192, 66] width 42 height 17
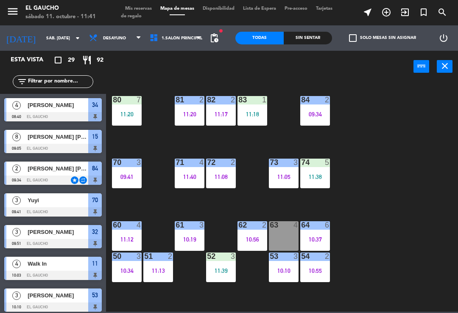
scroll to position [104, 0]
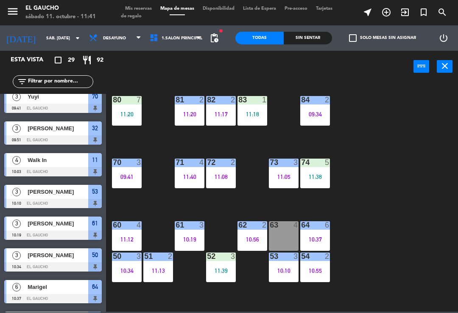
click at [254, 112] on div "11:18" at bounding box center [252, 114] width 30 height 6
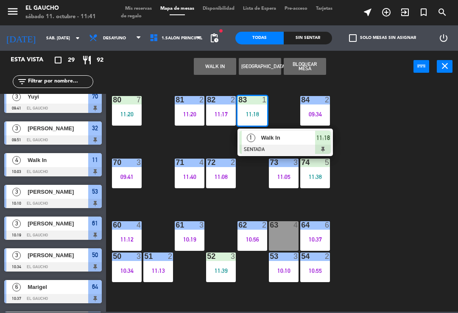
click at [269, 144] on div "Walk In" at bounding box center [287, 138] width 55 height 14
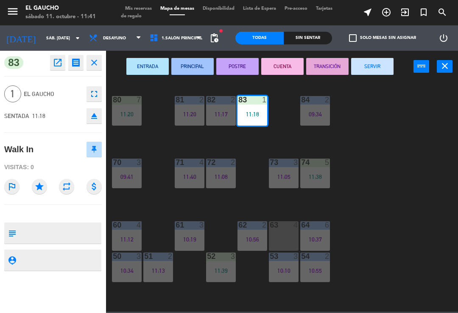
click at [194, 70] on button "PRINCIPAL" at bounding box center [192, 66] width 42 height 17
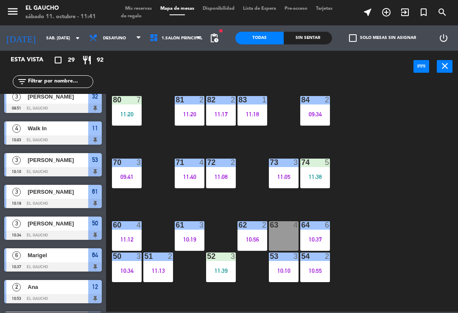
scroll to position [0, 0]
click at [128, 270] on div "10:34" at bounding box center [127, 271] width 30 height 6
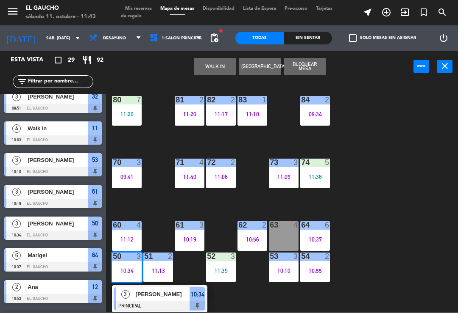
click at [163, 306] on div at bounding box center [159, 306] width 91 height 9
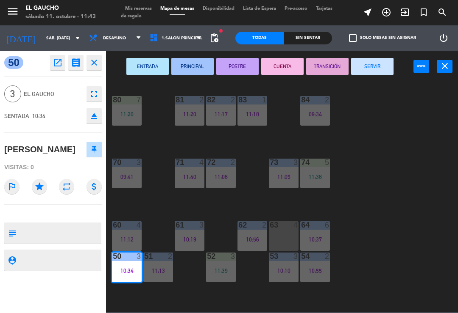
click at [373, 73] on button "SERVIR" at bounding box center [372, 66] width 42 height 17
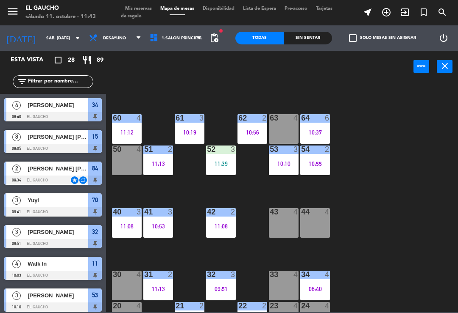
scroll to position [109, 0]
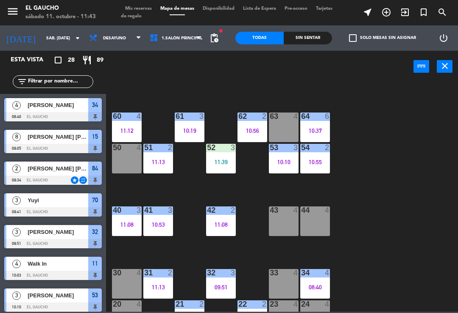
click at [225, 285] on div "09:51" at bounding box center [221, 288] width 30 height 6
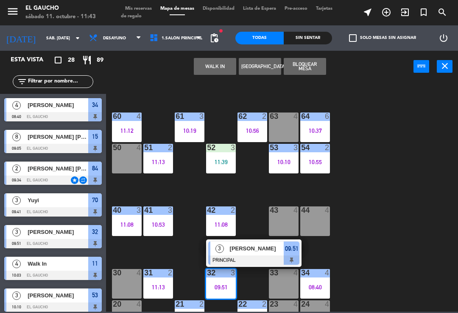
click at [255, 256] on div at bounding box center [253, 260] width 91 height 9
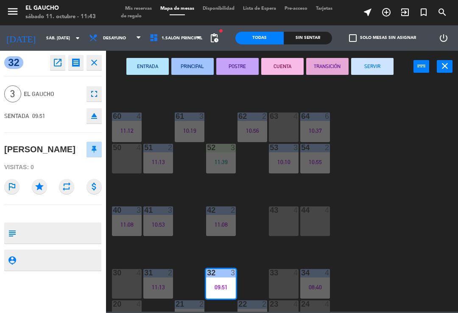
click at [380, 72] on button "SERVIR" at bounding box center [372, 66] width 42 height 17
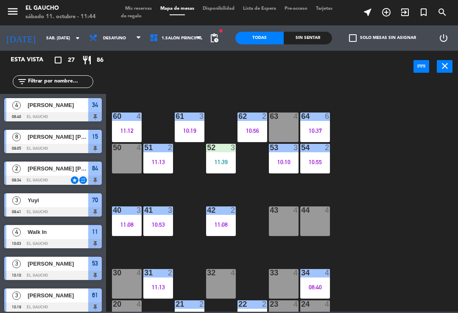
click at [287, 163] on div "10:10" at bounding box center [284, 162] width 30 height 6
click at [408, 221] on div "84 2 09:34 80 7 11:20 83 1 11:18 82 2 11:17 81 2 11:20 70 3 09:41 71 4 11:40 72…" at bounding box center [284, 196] width 347 height 231
click at [280, 128] on div "63 4" at bounding box center [284, 128] width 30 height 30
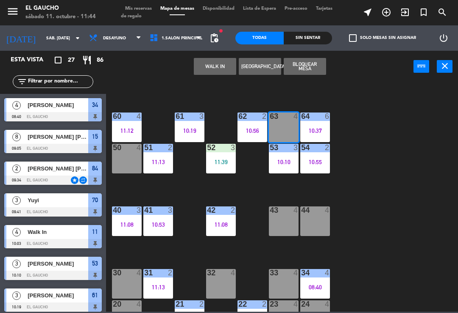
click at [262, 66] on button "[GEOGRAPHIC_DATA]" at bounding box center [259, 66] width 42 height 17
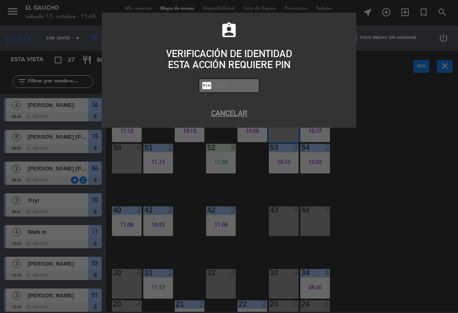
click at [231, 118] on button "Cancelar" at bounding box center [228, 113] width 241 height 11
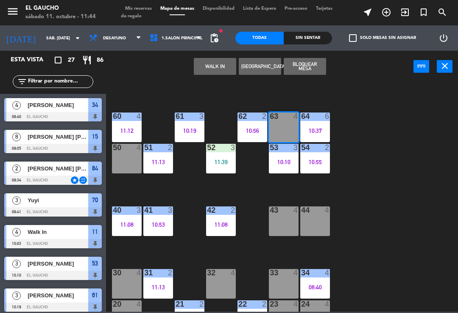
click at [219, 70] on button "WALK IN" at bounding box center [215, 66] width 42 height 17
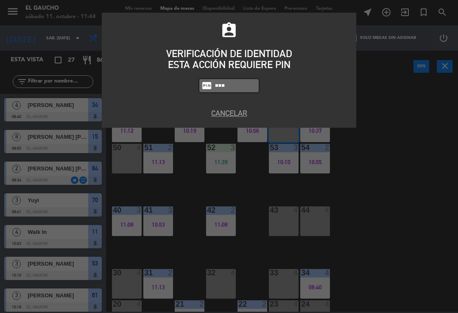
type input "0009"
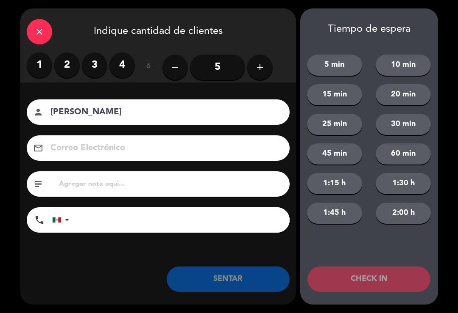
type input "[PERSON_NAME]"
click at [72, 70] on label "2" at bounding box center [66, 65] width 25 height 25
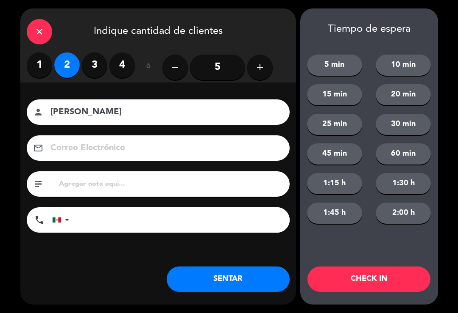
click at [102, 151] on input at bounding box center [164, 148] width 229 height 15
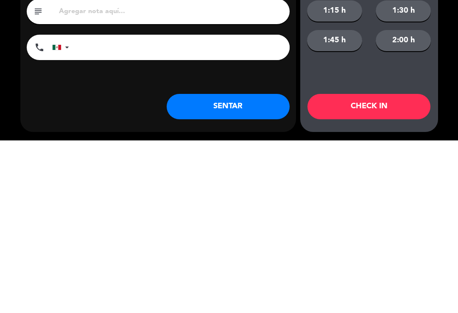
type input "[EMAIL_ADDRESS][DOMAIN_NAME]"
click at [227, 267] on button "SENTAR" at bounding box center [227, 279] width 123 height 25
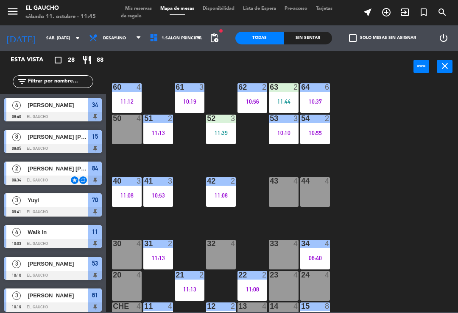
scroll to position [140, 0]
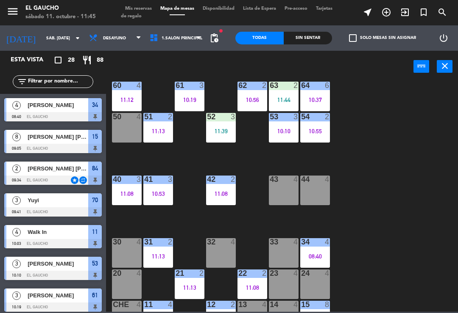
click at [283, 205] on div "43 4" at bounding box center [284, 191] width 30 height 30
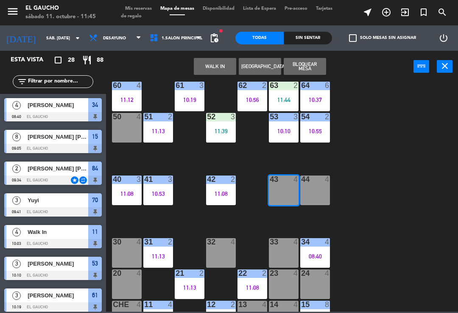
click at [215, 70] on button "WALK IN" at bounding box center [215, 66] width 42 height 17
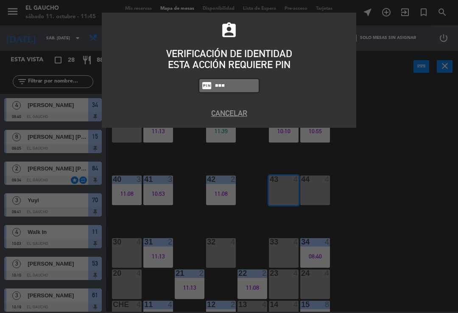
type input "0009"
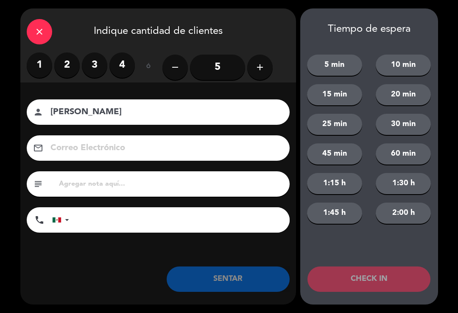
type input "[PERSON_NAME]"
click at [67, 72] on label "2" at bounding box center [66, 65] width 25 height 25
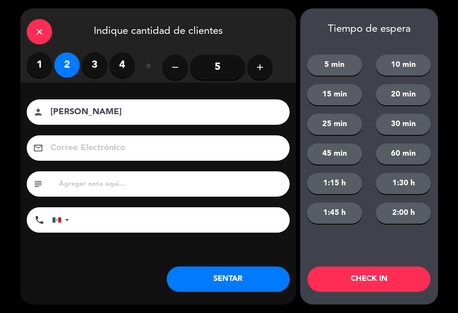
click at [204, 288] on button "SENTAR" at bounding box center [227, 279] width 123 height 25
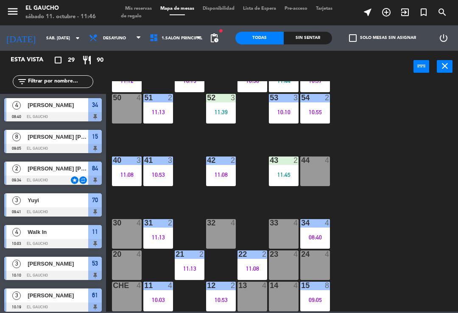
scroll to position [159, 0]
click at [156, 297] on div "10:03" at bounding box center [158, 300] width 30 height 6
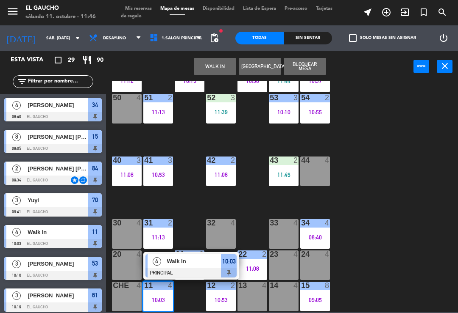
click at [189, 266] on span "Walk In" at bounding box center [194, 261] width 54 height 9
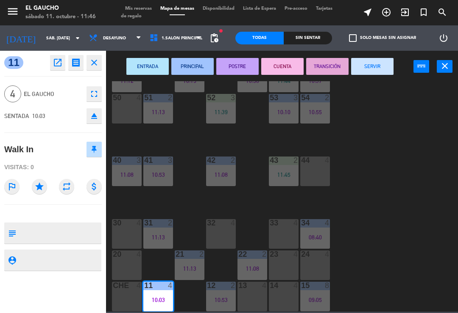
click at [374, 70] on button "SERVIR" at bounding box center [372, 66] width 42 height 17
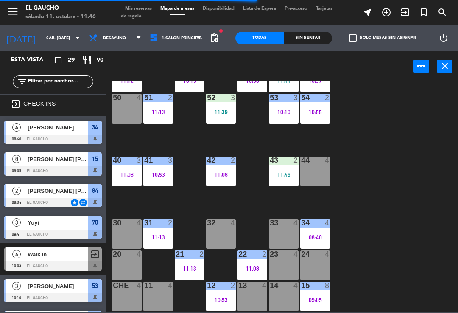
click at [211, 294] on div "12 2 10:53" at bounding box center [221, 297] width 30 height 30
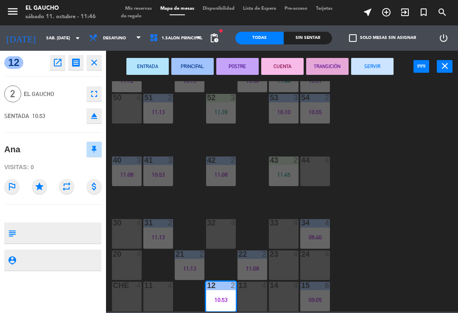
click at [373, 72] on button "SERVIR" at bounding box center [372, 66] width 42 height 17
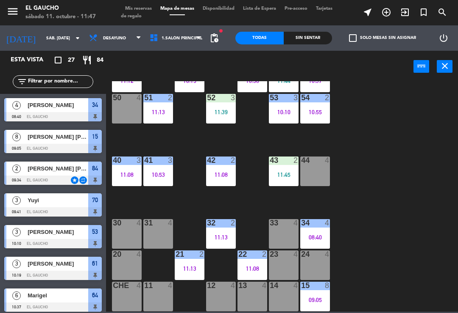
scroll to position [0, 0]
click at [155, 234] on div "31 4" at bounding box center [158, 234] width 30 height 30
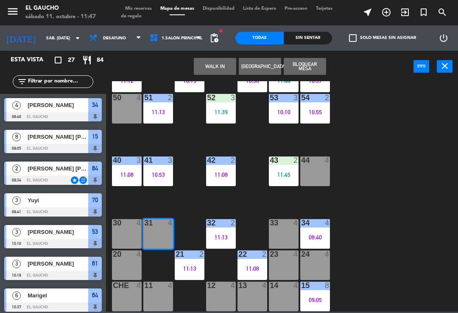
click at [213, 68] on button "WALK IN" at bounding box center [215, 66] width 42 height 17
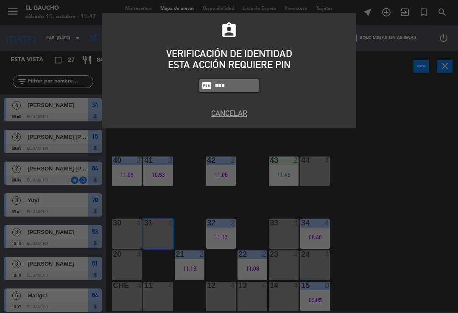
type input "0009"
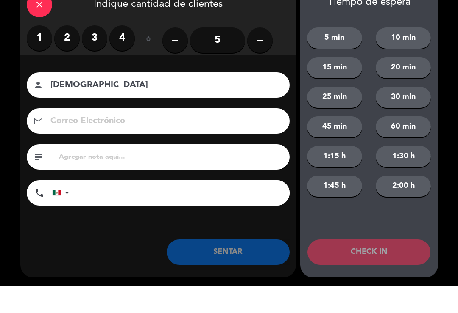
type input "[DEMOGRAPHIC_DATA]"
click at [67, 53] on label "2" at bounding box center [66, 65] width 25 height 25
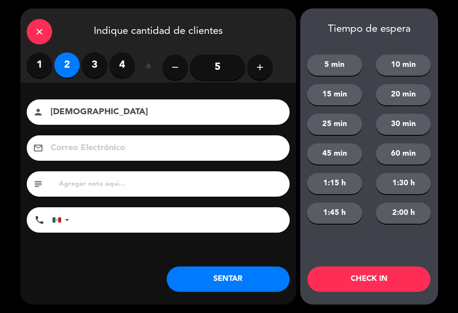
click at [202, 279] on button "SENTAR" at bounding box center [227, 279] width 123 height 25
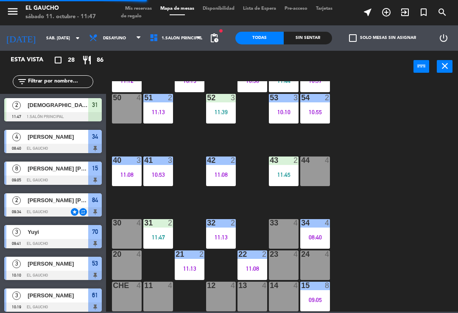
click at [160, 231] on div "31 2 11:47" at bounding box center [158, 234] width 30 height 30
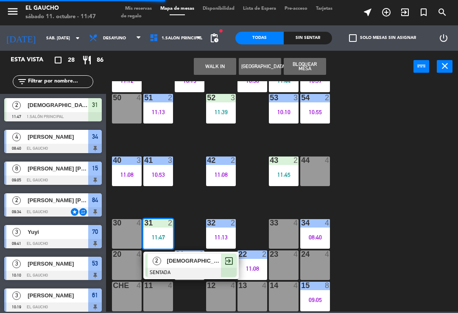
click at [176, 263] on span "[DEMOGRAPHIC_DATA]" at bounding box center [194, 261] width 54 height 9
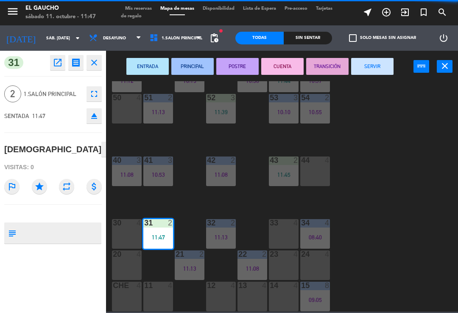
click at [194, 73] on button "PRINCIPAL" at bounding box center [192, 66] width 42 height 17
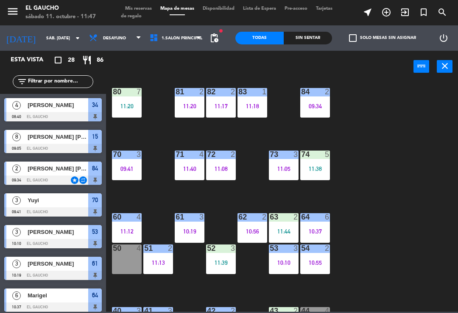
scroll to position [8, 0]
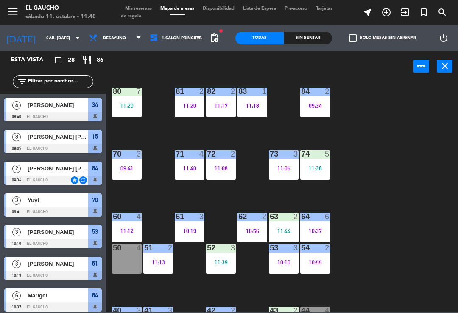
click at [118, 97] on div "80 7 11:20" at bounding box center [127, 103] width 30 height 30
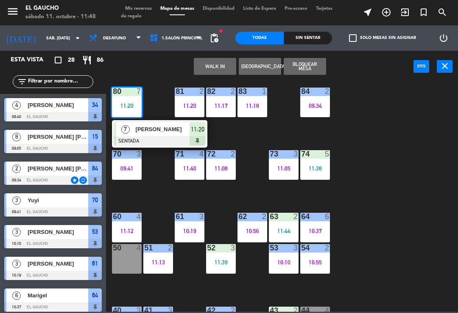
click at [148, 141] on div at bounding box center [159, 140] width 91 height 9
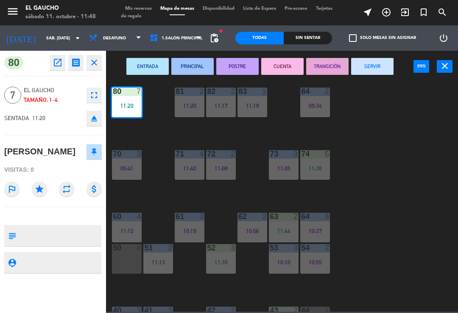
click at [191, 69] on button "PRINCIPAL" at bounding box center [192, 66] width 42 height 17
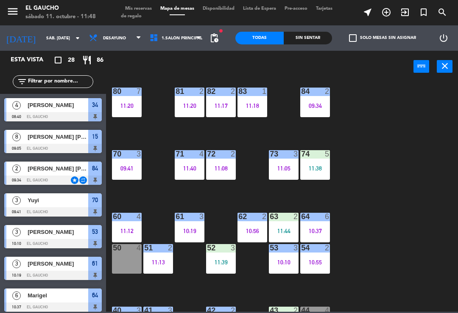
scroll to position [93, 0]
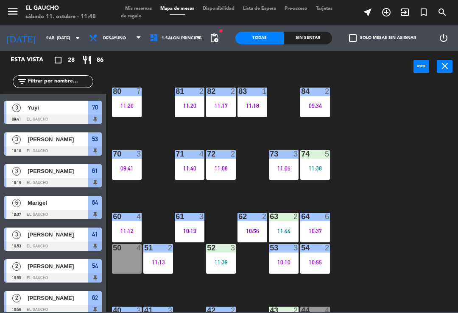
click at [194, 226] on div "61 3 10:19" at bounding box center [190, 228] width 30 height 30
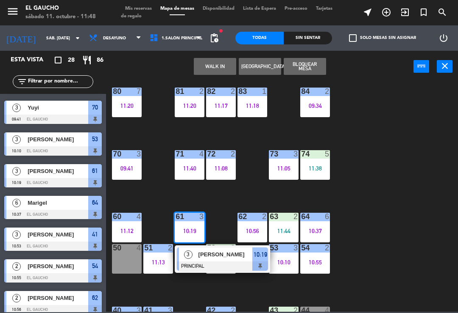
click at [207, 262] on div at bounding box center [222, 266] width 91 height 9
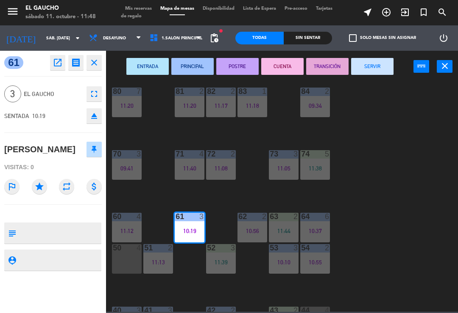
click at [380, 67] on button "SERVIR" at bounding box center [372, 66] width 42 height 17
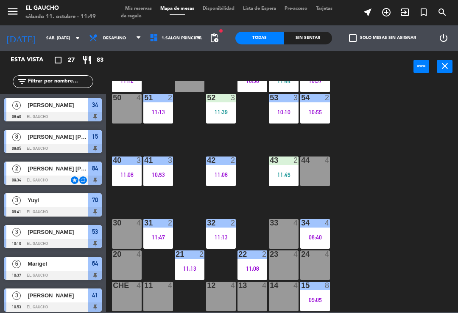
scroll to position [159, 0]
click at [221, 172] on div "11:08" at bounding box center [221, 175] width 30 height 6
click at [396, 176] on div "84 2 09:34 80 7 11:20 83 1 11:18 82 2 11:17 81 2 11:20 70 3 09:41 71 4 11:40 72…" at bounding box center [284, 196] width 347 height 231
click at [222, 169] on div "42 2 11:08" at bounding box center [221, 172] width 30 height 30
click at [190, 206] on div "84 2 09:34 80 7 11:20 83 1 11:18 82 2 11:17 81 2 11:20 70 3 09:41 71 4 11:40 72…" at bounding box center [284, 196] width 347 height 231
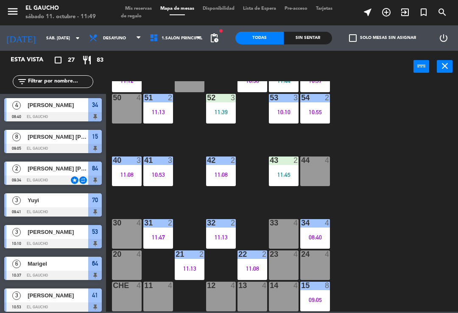
click at [163, 177] on div "10:53" at bounding box center [158, 175] width 30 height 6
click at [189, 146] on div "84 2 09:34 80 7 11:20 83 1 11:18 82 2 11:17 81 2 11:20 70 3 09:41 71 4 11:40 72…" at bounding box center [284, 196] width 347 height 231
click at [127, 168] on div "40 3 11:08" at bounding box center [127, 172] width 30 height 30
click at [196, 149] on div "84 2 09:34 80 7 11:20 83 1 11:18 82 2 11:17 81 2 11:20 70 3 09:41 71 4 11:40 72…" at bounding box center [284, 196] width 347 height 231
click at [160, 172] on div "10:53" at bounding box center [158, 175] width 30 height 6
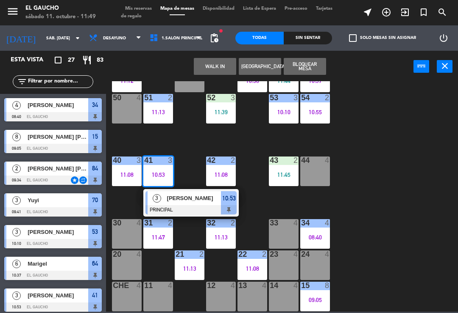
click at [194, 149] on div "84 2 09:34 80 7 11:20 83 1 11:18 82 2 11:17 81 2 11:20 70 3 09:41 71 4 11:40 72…" at bounding box center [284, 196] width 347 height 231
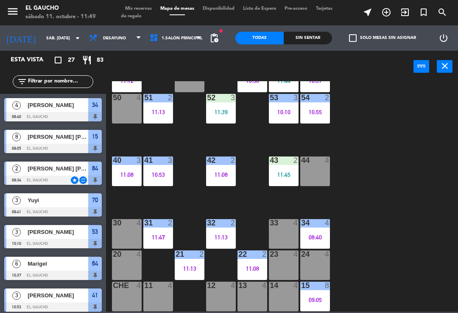
click at [121, 168] on div "40 3 11:08" at bounding box center [127, 172] width 30 height 30
click at [202, 157] on div "42" at bounding box center [207, 161] width 14 height 8
click at [372, 178] on div "84 2 09:34 80 7 11:20 83 1 11:18 82 2 11:17 81 2 11:20 70 3 09:41 71 4 11:40 72…" at bounding box center [284, 196] width 347 height 231
click at [215, 178] on div "11:08" at bounding box center [221, 175] width 30 height 6
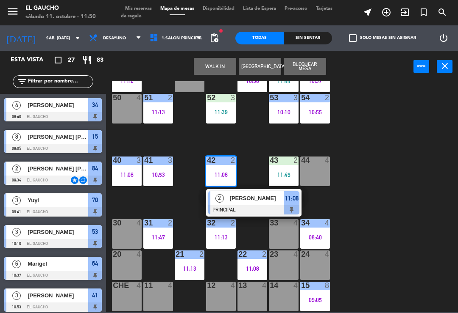
click at [243, 200] on span "[PERSON_NAME]" at bounding box center [257, 198] width 54 height 9
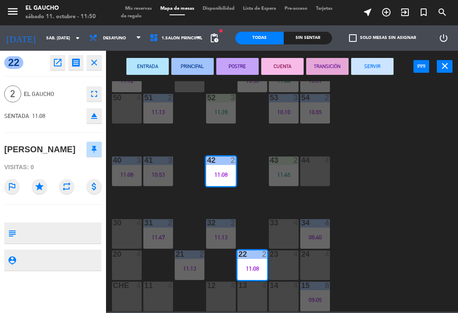
click at [371, 66] on button "SERVIR" at bounding box center [372, 66] width 42 height 17
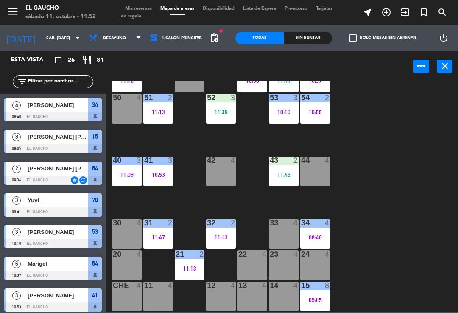
click at [319, 171] on div "44 4" at bounding box center [315, 172] width 30 height 30
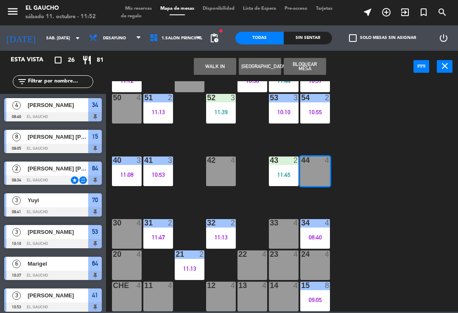
click at [221, 72] on button "WALK IN" at bounding box center [215, 66] width 42 height 17
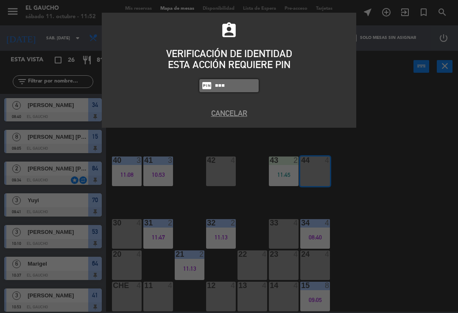
type input "0009"
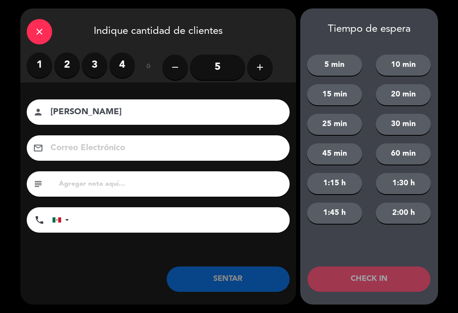
type input "[PERSON_NAME]"
click at [266, 72] on button "add" at bounding box center [259, 67] width 25 height 25
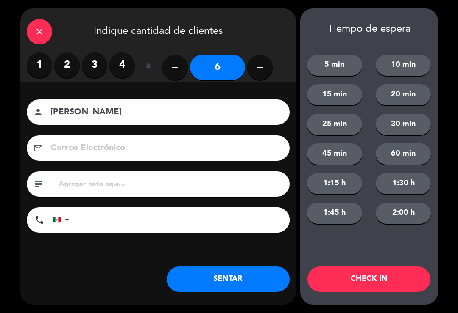
click at [230, 276] on button "SENTAR" at bounding box center [227, 279] width 123 height 25
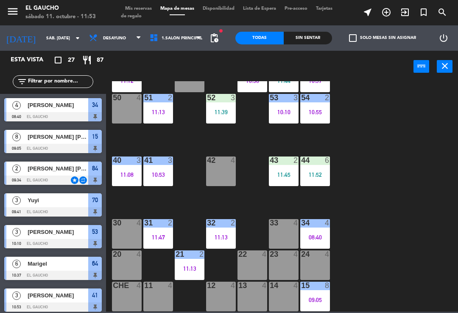
scroll to position [159, 0]
click at [119, 231] on div "30 4" at bounding box center [127, 234] width 30 height 30
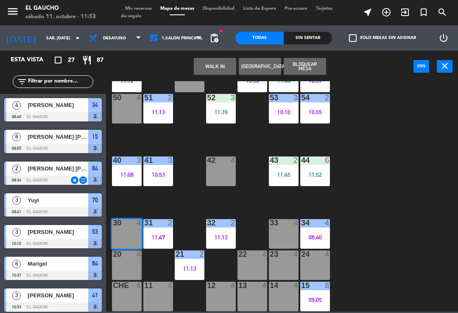
click at [220, 63] on button "WALK IN" at bounding box center [215, 66] width 42 height 17
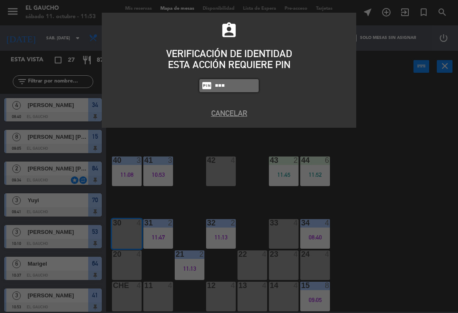
type input "0009"
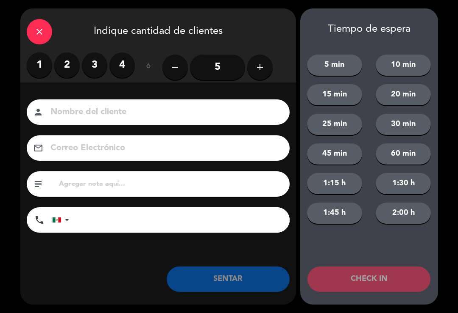
click at [72, 70] on label "2" at bounding box center [66, 65] width 25 height 25
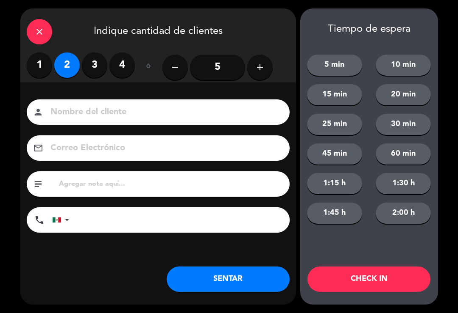
click at [105, 107] on input at bounding box center [164, 112] width 229 height 15
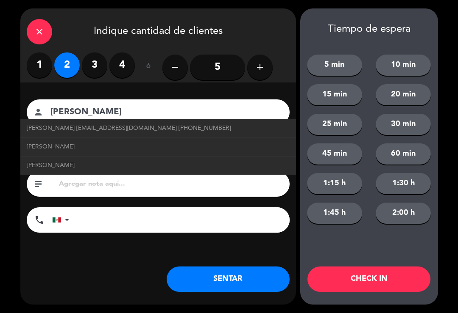
type input "[PERSON_NAME]"
click at [109, 131] on span "[PERSON_NAME] [EMAIL_ADDRESS][DOMAIN_NAME] [PHONE_NUMBER]" at bounding box center [129, 129] width 204 height 10
type input "[EMAIL_ADDRESS][DOMAIN_NAME]"
type input "[PHONE_NUMBER]"
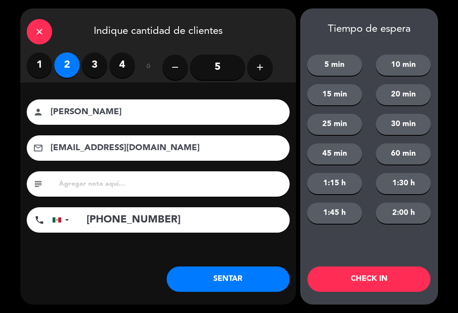
click at [236, 282] on button "SENTAR" at bounding box center [227, 279] width 123 height 25
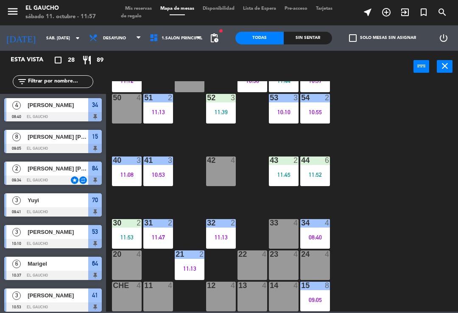
click at [129, 167] on div "40 3 11:08" at bounding box center [127, 172] width 30 height 30
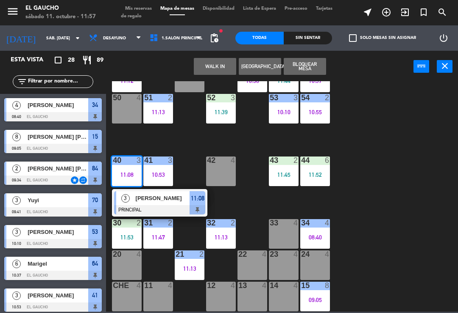
click at [158, 205] on div at bounding box center [159, 209] width 91 height 9
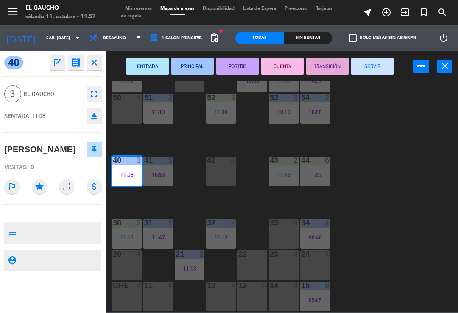
click at [384, 65] on button "SERVIR" at bounding box center [372, 66] width 42 height 17
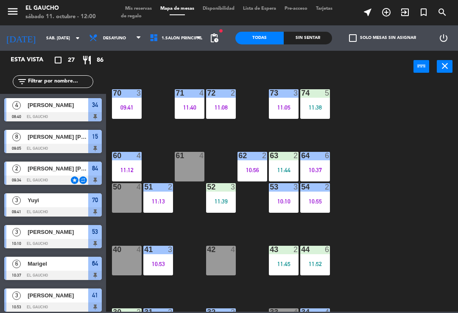
scroll to position [67, 0]
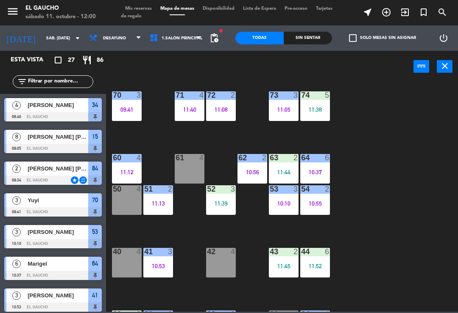
click at [125, 270] on div "40 4" at bounding box center [127, 263] width 30 height 30
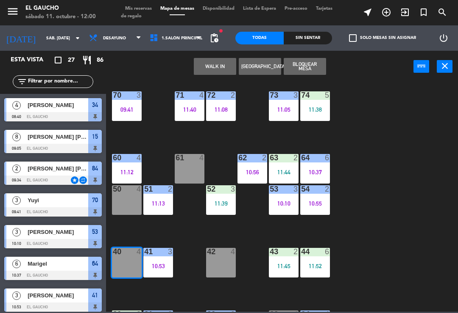
click at [211, 64] on button "WALK IN" at bounding box center [215, 66] width 42 height 17
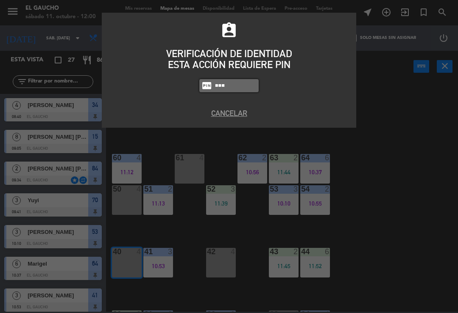
type input "0009"
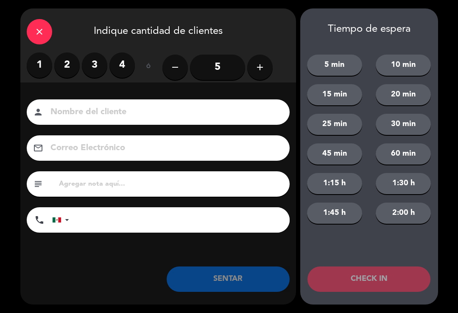
type input "R"
type input "[PERSON_NAME]"
click at [101, 68] on label "3" at bounding box center [94, 65] width 25 height 25
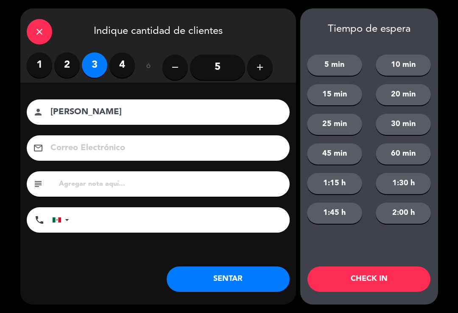
click at [238, 283] on button "SENTAR" at bounding box center [227, 279] width 123 height 25
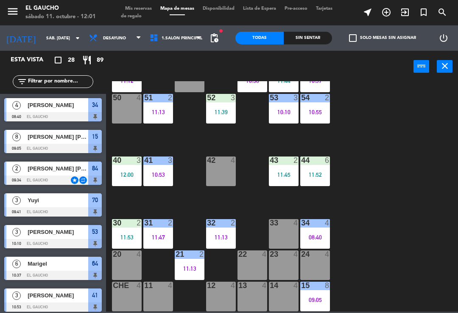
scroll to position [159, 0]
click at [253, 304] on div "13 4" at bounding box center [252, 297] width 30 height 30
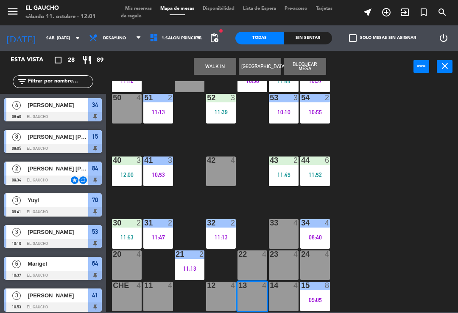
click at [215, 74] on button "WALK IN" at bounding box center [215, 66] width 42 height 17
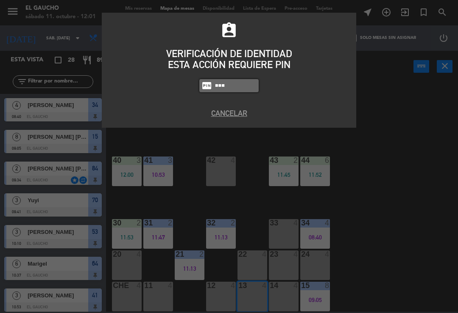
type input "0009"
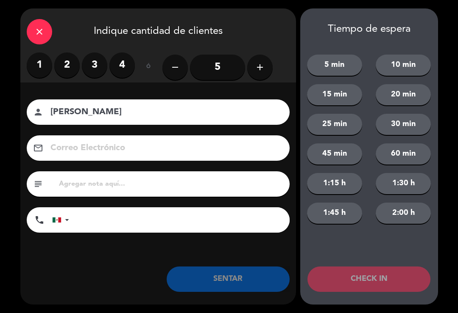
type input "[PERSON_NAME]"
click at [92, 71] on label "3" at bounding box center [94, 65] width 25 height 25
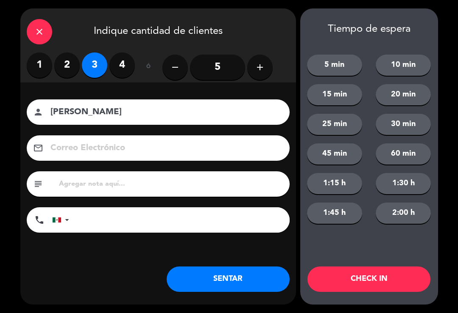
click at [126, 69] on label "4" at bounding box center [121, 65] width 25 height 25
click at [240, 277] on button "SENTAR" at bounding box center [227, 279] width 123 height 25
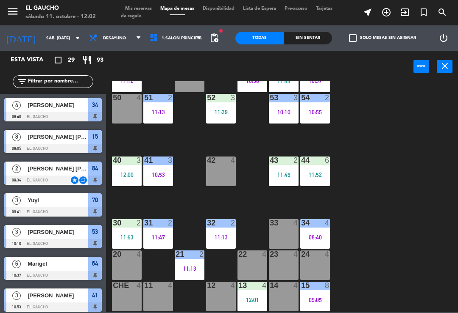
click at [153, 172] on div "10:53" at bounding box center [158, 175] width 30 height 6
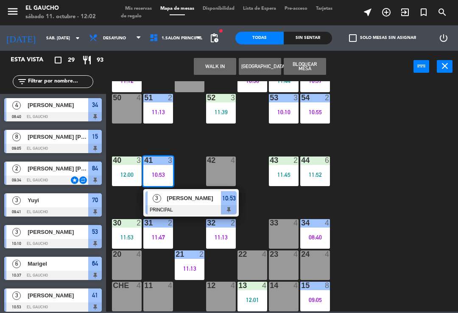
click at [185, 200] on span "[PERSON_NAME]" at bounding box center [194, 198] width 54 height 9
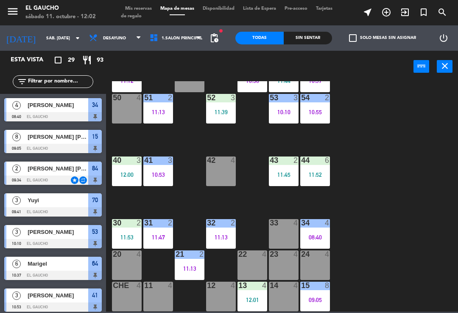
scroll to position [0, 0]
click at [164, 177] on div "10:53" at bounding box center [158, 175] width 30 height 6
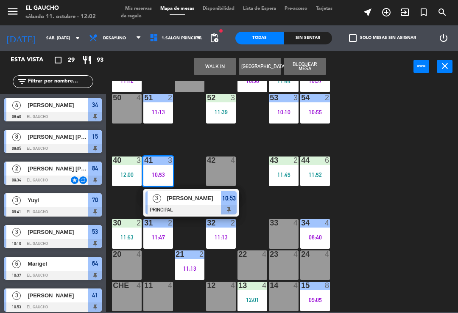
click at [180, 211] on div at bounding box center [190, 209] width 91 height 9
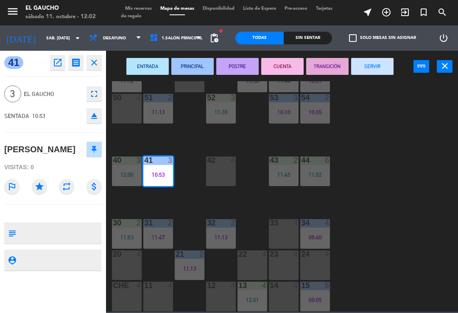
click at [369, 74] on button "SERVIR" at bounding box center [372, 66] width 42 height 17
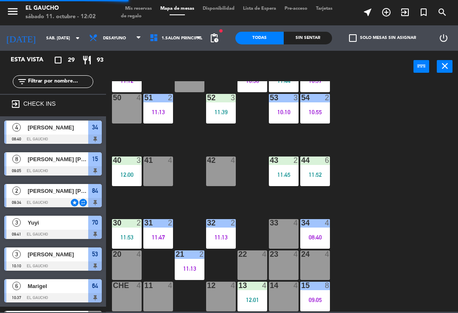
click at [358, 63] on div "power_input close" at bounding box center [259, 67] width 307 height 32
click at [125, 173] on div "12:00" at bounding box center [127, 175] width 30 height 6
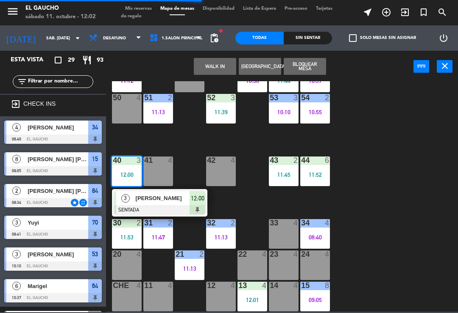
click at [152, 195] on span "[PERSON_NAME]" at bounding box center [163, 198] width 54 height 9
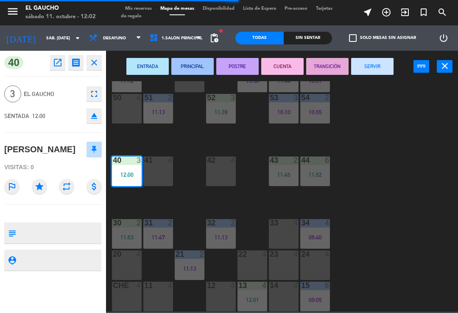
click at [374, 75] on button "SERVIR" at bounding box center [372, 66] width 42 height 17
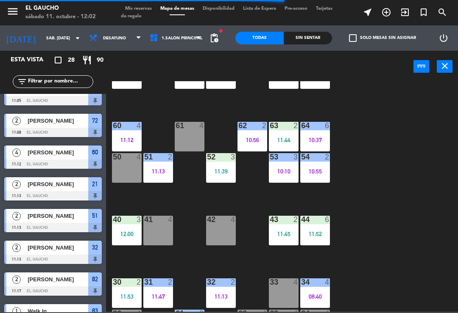
scroll to position [100, 0]
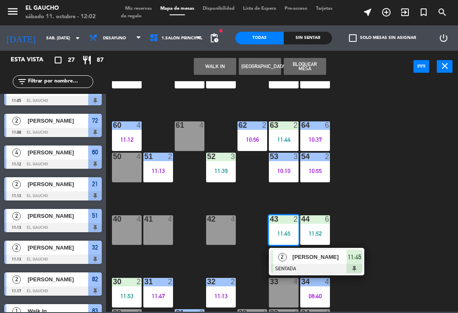
click at [305, 262] on span "[PERSON_NAME]" at bounding box center [319, 257] width 54 height 9
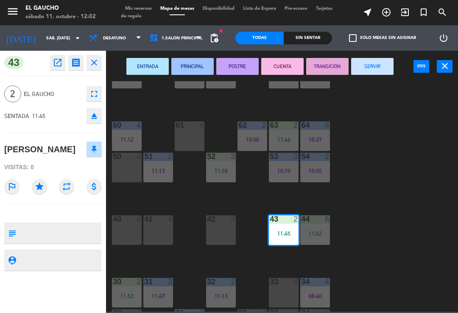
click at [372, 67] on button "SERVIR" at bounding box center [372, 66] width 42 height 17
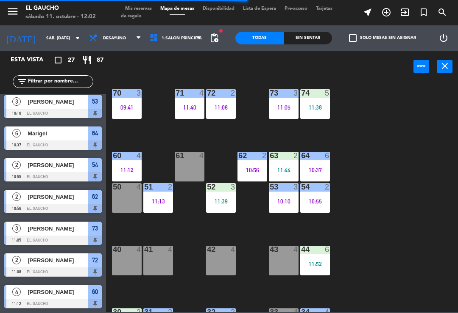
scroll to position [48, 0]
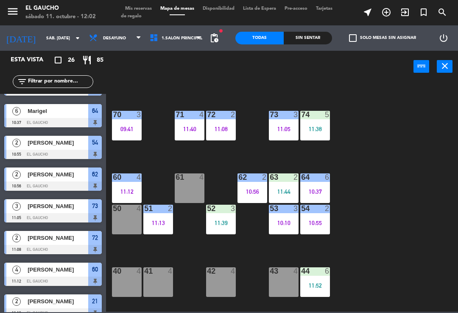
click at [287, 216] on div "53 3 10:10" at bounding box center [284, 220] width 30 height 30
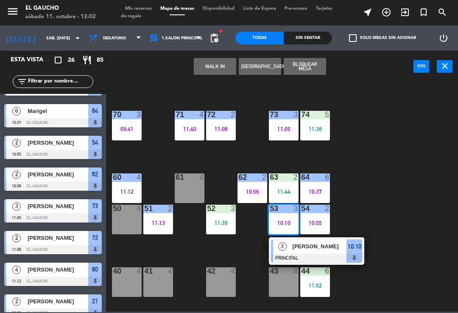
click at [326, 243] on span "[PERSON_NAME]" at bounding box center [319, 246] width 54 height 9
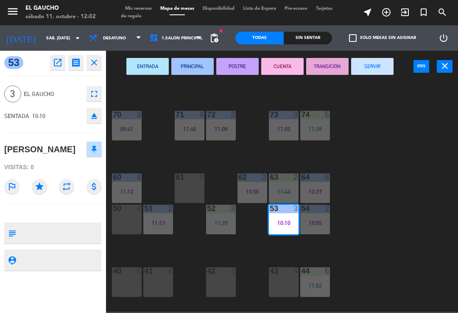
click at [282, 63] on button "CUENTA" at bounding box center [282, 66] width 42 height 17
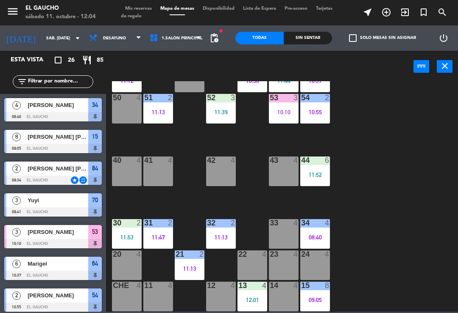
scroll to position [159, 0]
click at [223, 298] on div "12 4" at bounding box center [221, 297] width 30 height 30
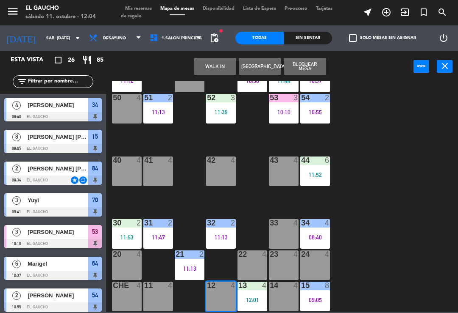
click at [220, 74] on button "WALK IN" at bounding box center [215, 66] width 42 height 17
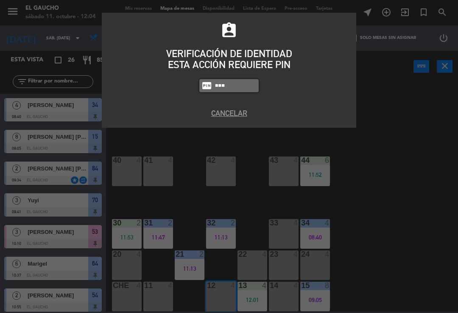
type input "0009"
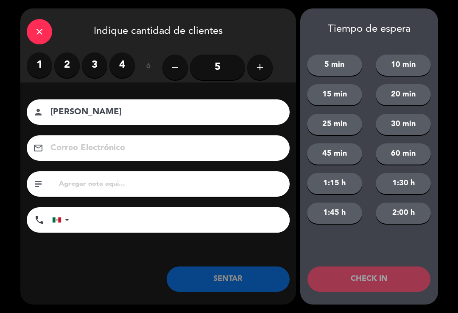
type input "[PERSON_NAME]"
click at [63, 62] on label "2" at bounding box center [66, 65] width 25 height 25
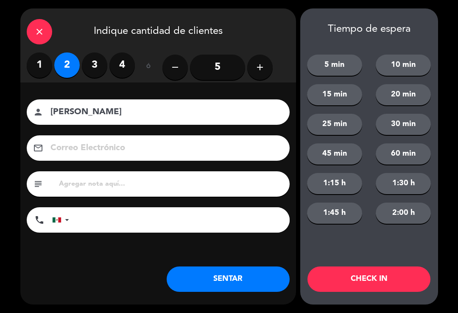
click at [53, 153] on input at bounding box center [164, 148] width 229 height 15
type input "[EMAIL_ADDRESS][DOMAIN_NAME]"
click at [261, 287] on button "SENTAR" at bounding box center [227, 279] width 123 height 25
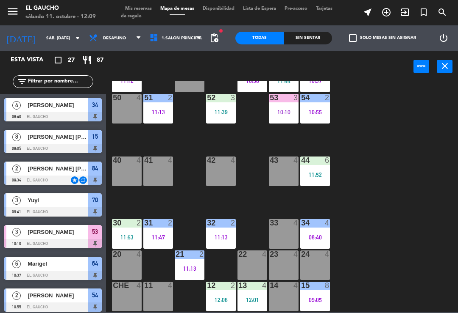
click at [158, 180] on div "41 4" at bounding box center [158, 172] width 30 height 30
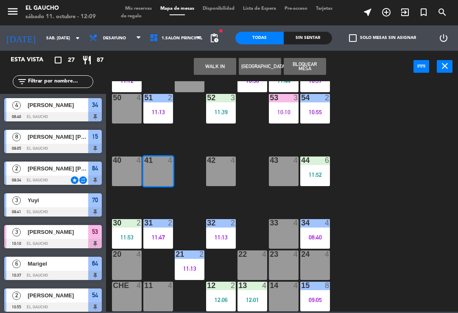
click at [202, 64] on button "WALK IN" at bounding box center [215, 66] width 42 height 17
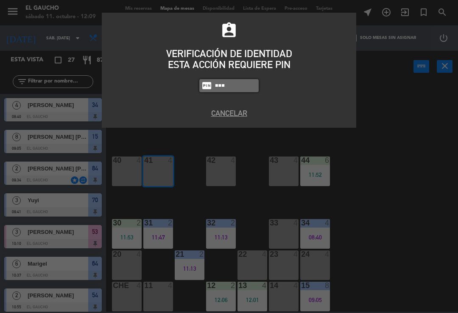
type input "0009"
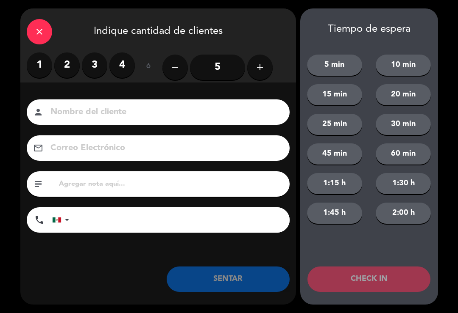
click at [60, 63] on label "2" at bounding box center [66, 65] width 25 height 25
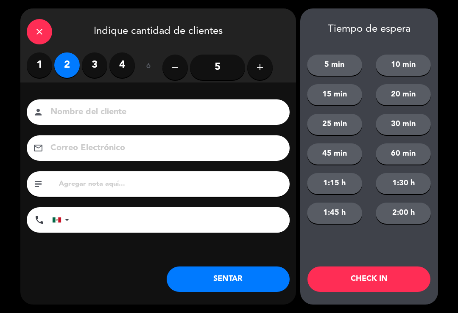
click at [64, 120] on input at bounding box center [164, 112] width 229 height 15
type input "Manolo"
click at [256, 278] on button "SENTAR" at bounding box center [227, 279] width 123 height 25
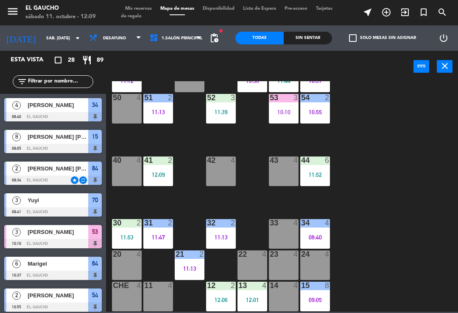
click at [161, 237] on div "11:47" at bounding box center [158, 238] width 30 height 6
click at [386, 209] on div "84 2 09:34 80 7 11:20 83 1 11:18 82 2 11:17 81 2 11:20 70 3 09:41 71 4 11:40 72…" at bounding box center [284, 196] width 347 height 231
click at [324, 297] on div "09:05" at bounding box center [315, 300] width 30 height 6
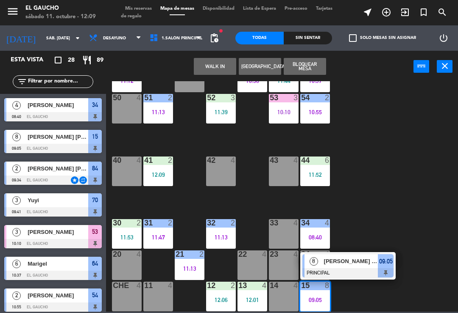
click at [341, 268] on div "[PERSON_NAME] [PERSON_NAME]" at bounding box center [350, 262] width 55 height 14
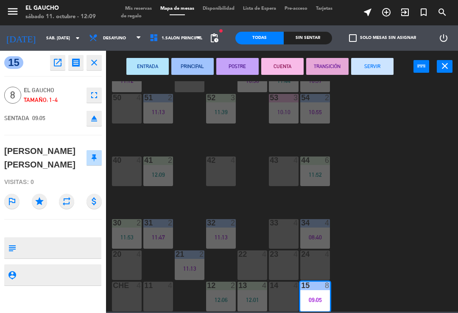
click at [377, 73] on button "SERVIR" at bounding box center [372, 66] width 42 height 17
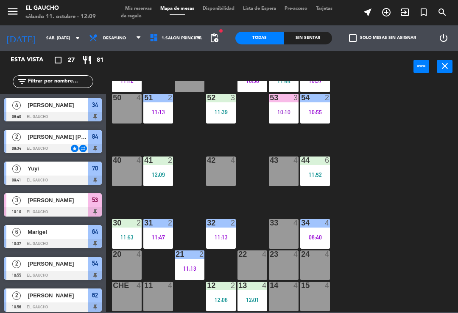
click at [183, 264] on div "21 2 11:13" at bounding box center [190, 266] width 30 height 30
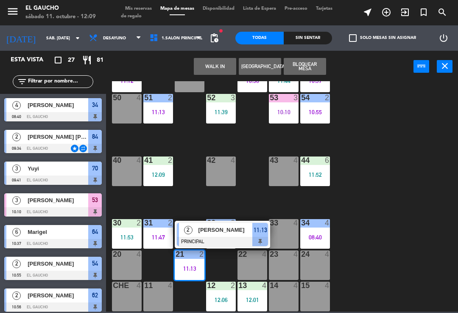
click at [223, 241] on div at bounding box center [222, 241] width 91 height 9
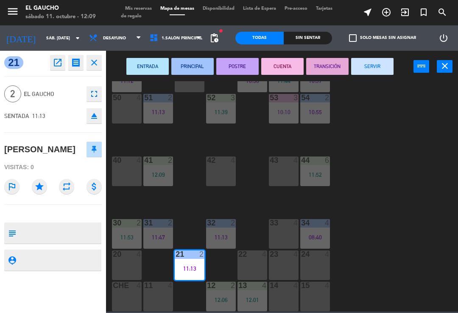
click at [374, 62] on button "SERVIR" at bounding box center [372, 66] width 42 height 17
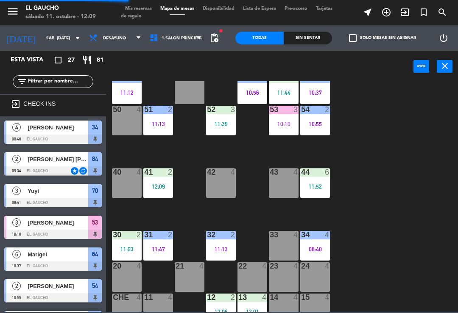
scroll to position [148, 0]
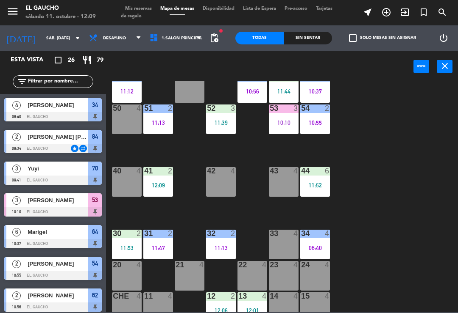
click at [225, 241] on div "32 2 11:13" at bounding box center [221, 245] width 30 height 30
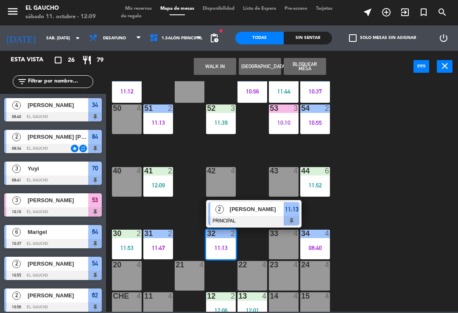
click at [262, 217] on div at bounding box center [253, 220] width 91 height 9
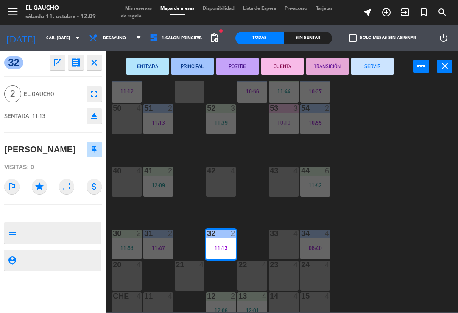
click at [379, 63] on button "SERVIR" at bounding box center [372, 66] width 42 height 17
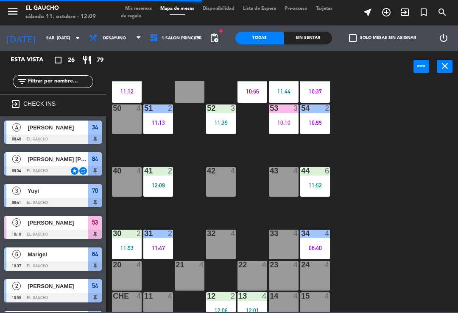
scroll to position [134, 0]
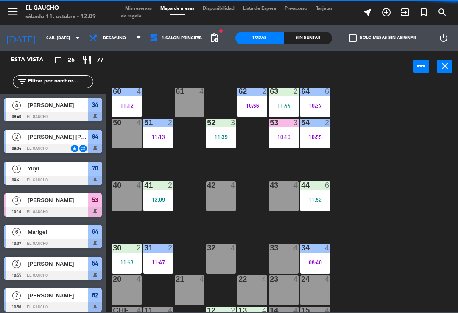
click at [116, 138] on div "50 4" at bounding box center [127, 134] width 30 height 30
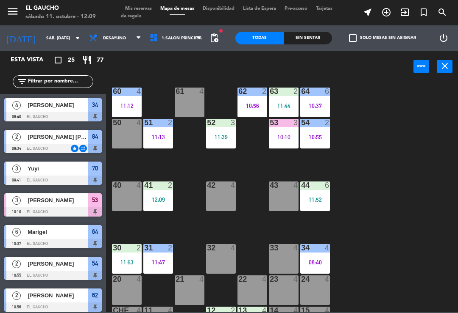
click at [372, 155] on div "84 2 09:34 80 7 11:20 83 1 11:18 82 2 11:17 81 2 11:20 70 3 09:41 71 4 11:40 72…" at bounding box center [284, 196] width 347 height 231
click at [123, 133] on div "50 4" at bounding box center [127, 134] width 30 height 30
click at [410, 156] on div "84 2 09:34 80 7 11:20 83 1 11:18 82 2 11:17 81 2 11:20 70 3 09:41 71 4 11:40 72…" at bounding box center [284, 196] width 347 height 231
click at [160, 146] on div "51 2 11:13" at bounding box center [158, 134] width 30 height 30
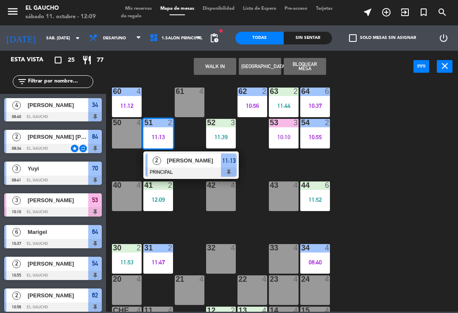
click at [180, 170] on div at bounding box center [190, 172] width 91 height 9
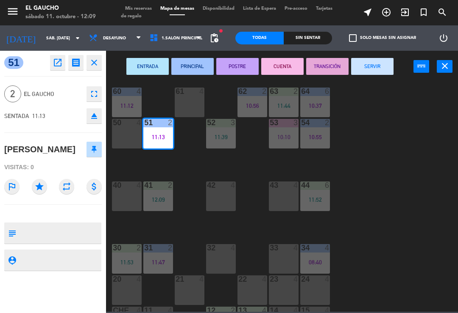
click at [374, 66] on button "SERVIR" at bounding box center [372, 66] width 42 height 17
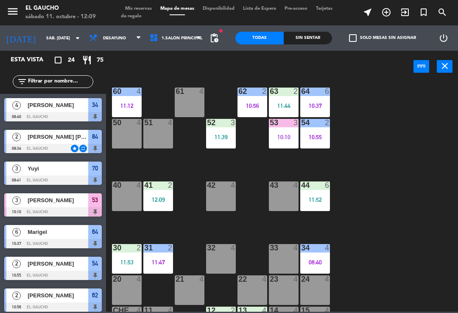
click at [275, 129] on div "53 3 10:10" at bounding box center [284, 134] width 30 height 30
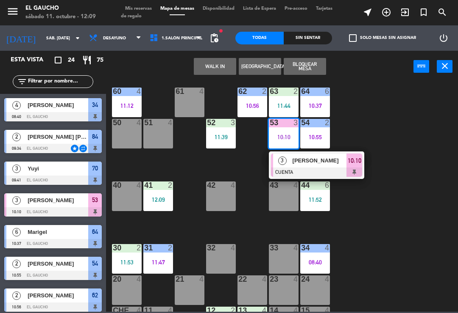
click at [306, 163] on span "[PERSON_NAME]" at bounding box center [319, 160] width 54 height 9
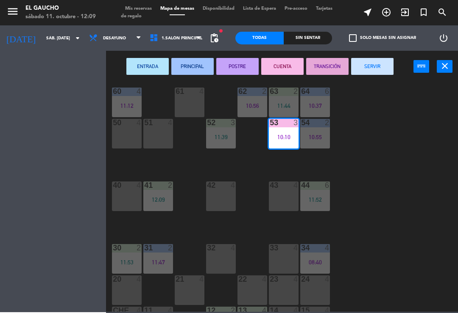
click at [392, 72] on button "SERVIR" at bounding box center [372, 66] width 42 height 17
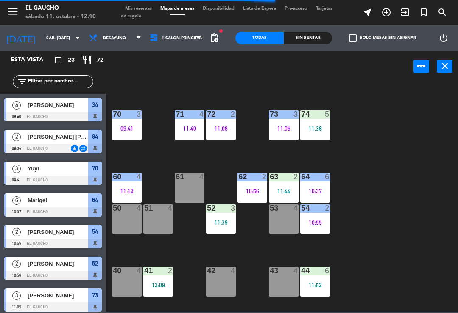
scroll to position [46, 0]
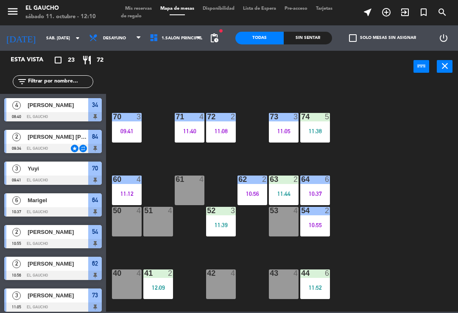
click at [221, 120] on div at bounding box center [221, 117] width 14 height 8
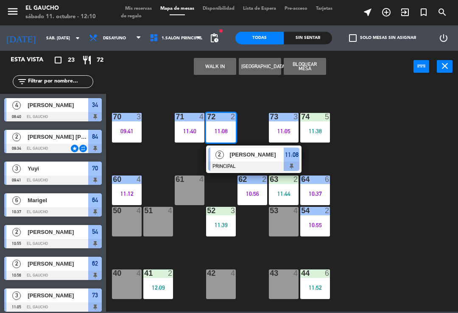
click at [258, 155] on span "[PERSON_NAME]" at bounding box center [257, 154] width 54 height 9
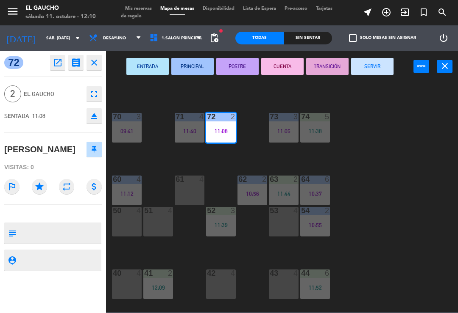
click at [382, 71] on button "SERVIR" at bounding box center [372, 66] width 42 height 17
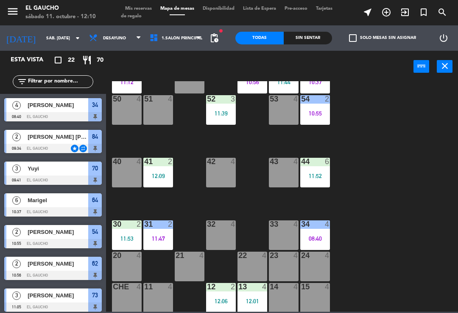
scroll to position [158, 0]
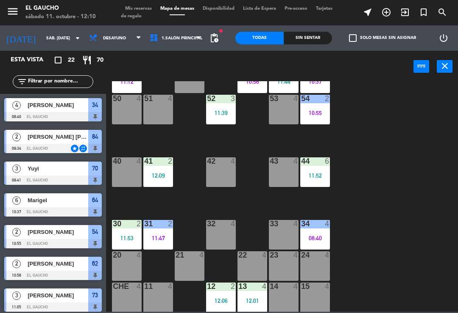
click at [131, 105] on div "50 4" at bounding box center [127, 110] width 30 height 30
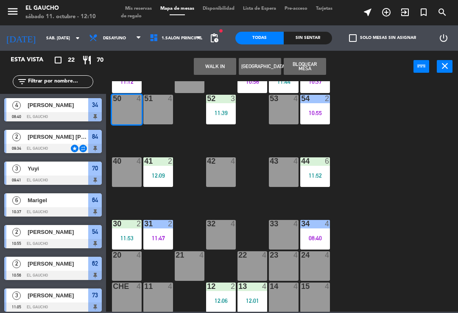
click at [230, 69] on button "WALK IN" at bounding box center [215, 66] width 42 height 17
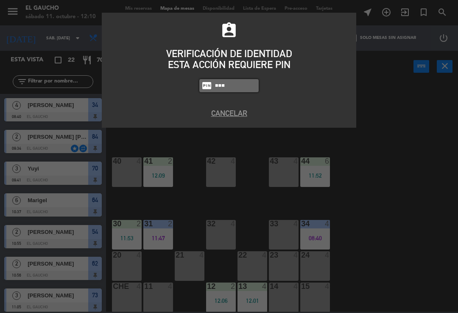
type input "0009"
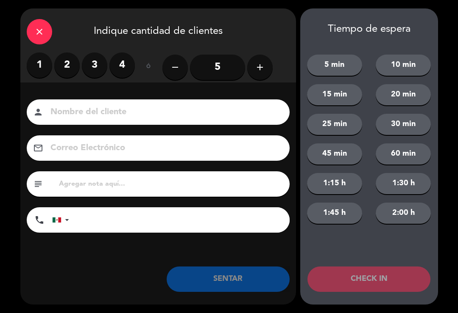
click at [75, 63] on label "2" at bounding box center [66, 65] width 25 height 25
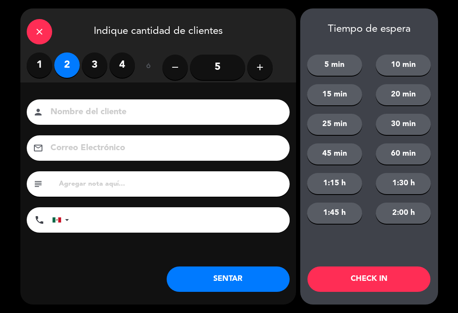
click at [94, 63] on label "3" at bounding box center [94, 65] width 25 height 25
click at [197, 273] on button "SENTAR" at bounding box center [227, 279] width 123 height 25
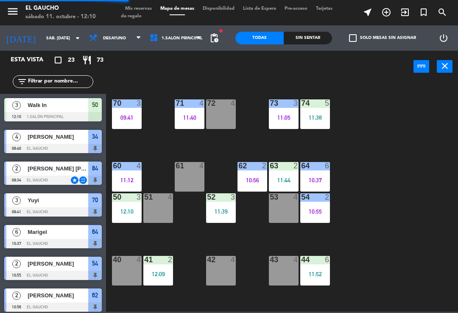
scroll to position [50, 0]
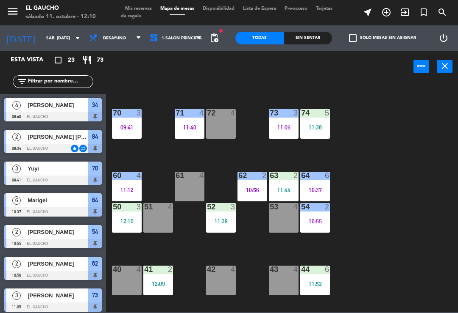
click at [248, 192] on div "10:56" at bounding box center [252, 190] width 30 height 6
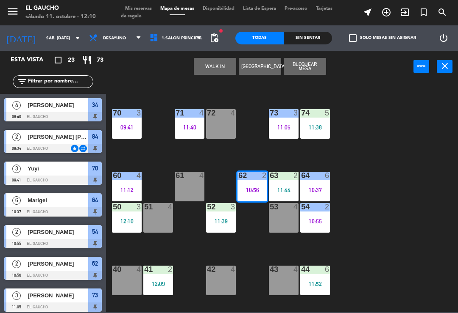
click at [213, 67] on button "WALK IN" at bounding box center [215, 66] width 42 height 17
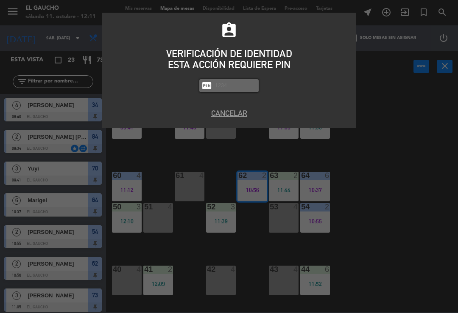
click at [221, 116] on button "Cancelar" at bounding box center [228, 113] width 241 height 11
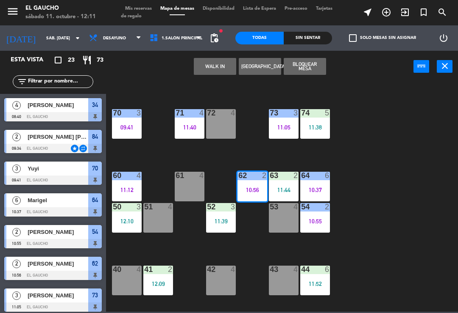
click at [249, 185] on div "62 2 10:56" at bounding box center [252, 187] width 30 height 30
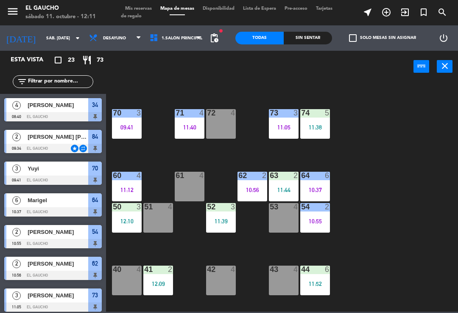
click at [249, 189] on div "10:56" at bounding box center [252, 190] width 30 height 6
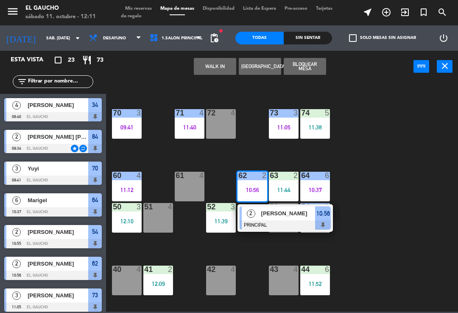
click at [262, 219] on div "[PERSON_NAME]" at bounding box center [287, 214] width 55 height 14
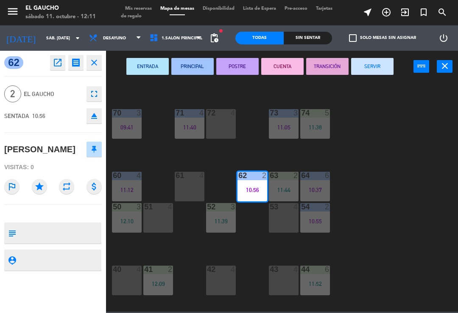
click at [358, 74] on button "SERVIR" at bounding box center [372, 66] width 42 height 17
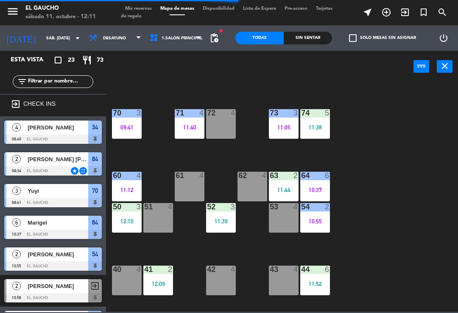
click at [193, 186] on div "61 4" at bounding box center [190, 187] width 30 height 30
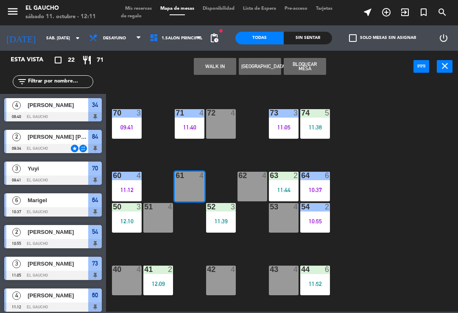
click at [213, 66] on button "WALK IN" at bounding box center [215, 66] width 42 height 17
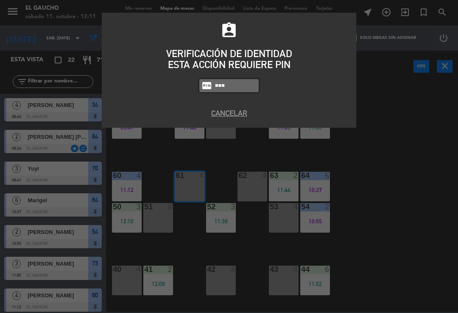
type input "0009"
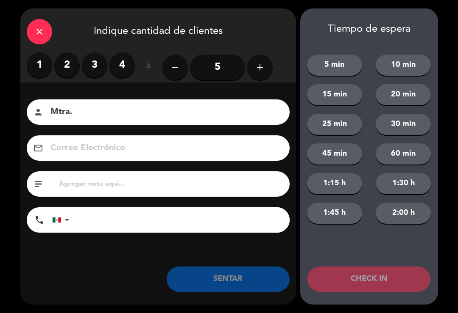
type input "Mtra."
click at [31, 56] on label "1" at bounding box center [39, 65] width 25 height 25
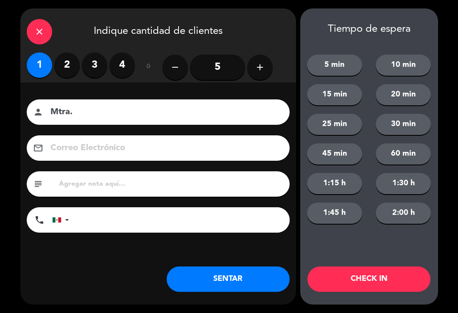
click at [86, 114] on input "Mtra." at bounding box center [164, 112] width 229 height 15
click at [256, 284] on button "SENTAR" at bounding box center [227, 279] width 123 height 25
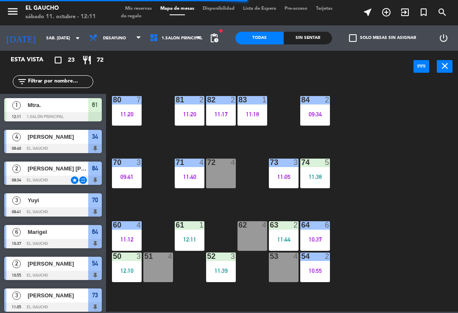
scroll to position [0, 0]
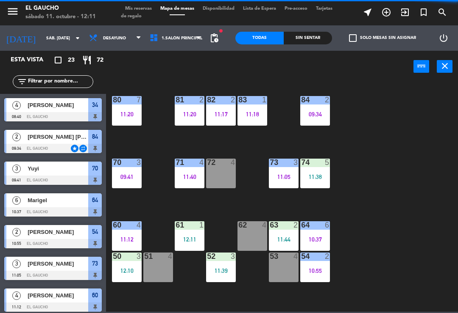
click at [183, 188] on div "71 4 11:40" at bounding box center [190, 174] width 30 height 30
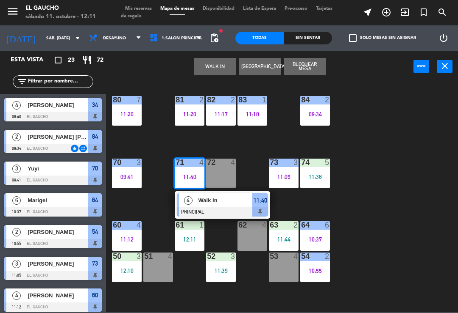
click at [203, 207] on div "Walk In" at bounding box center [224, 201] width 55 height 14
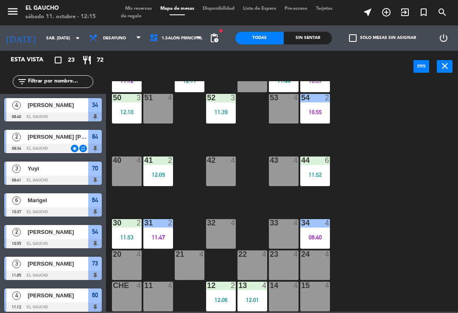
scroll to position [159, 0]
click at [125, 233] on div "30 2 11:53" at bounding box center [127, 234] width 30 height 30
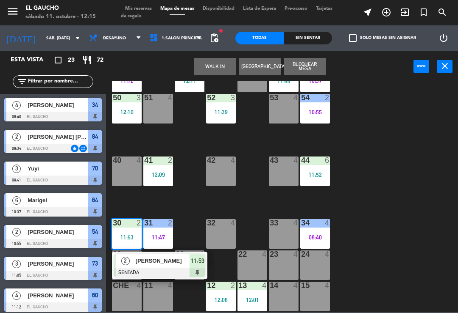
click at [150, 270] on div at bounding box center [159, 272] width 91 height 9
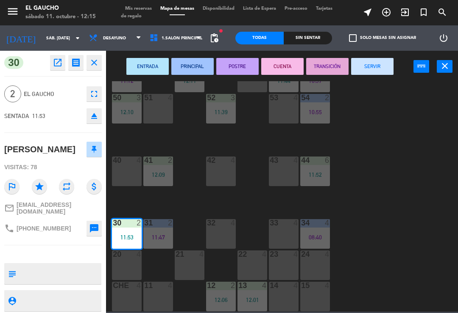
click at [188, 70] on button "PRINCIPAL" at bounding box center [192, 66] width 42 height 17
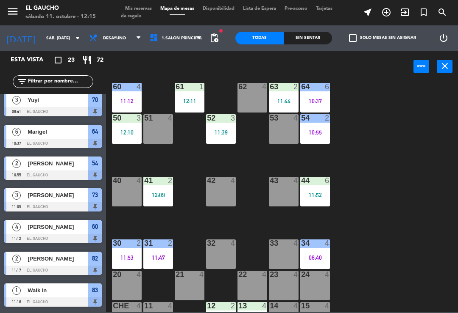
scroll to position [119, 0]
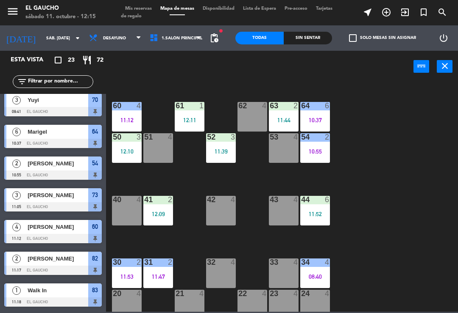
click at [162, 212] on div "12:09" at bounding box center [158, 214] width 30 height 6
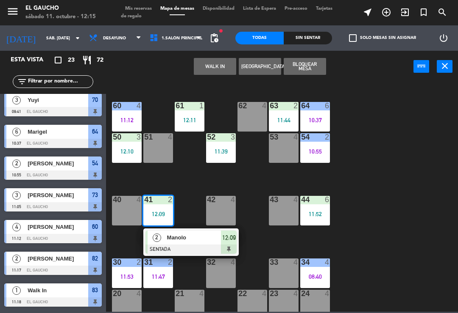
click at [188, 244] on div "Manolo" at bounding box center [193, 238] width 55 height 14
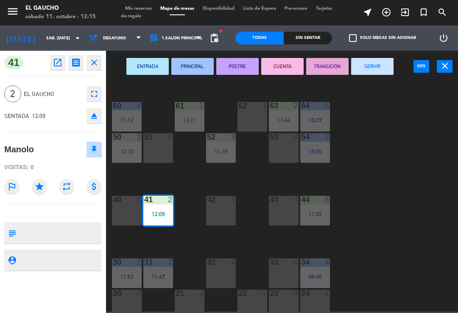
click at [205, 67] on button "PRINCIPAL" at bounding box center [192, 66] width 42 height 17
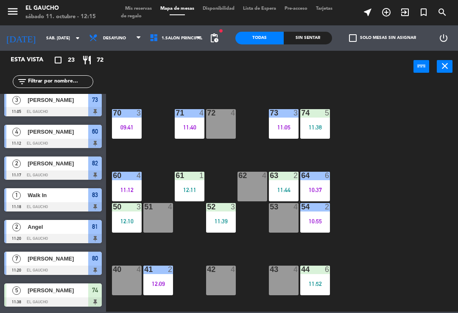
scroll to position [50, 0]
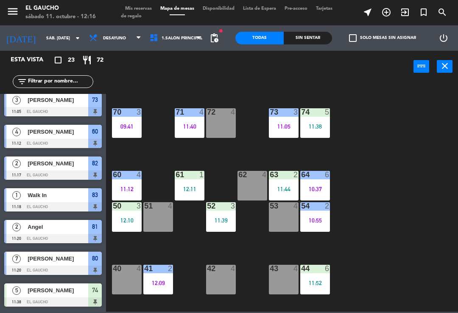
click at [220, 219] on div "11:39" at bounding box center [221, 221] width 30 height 6
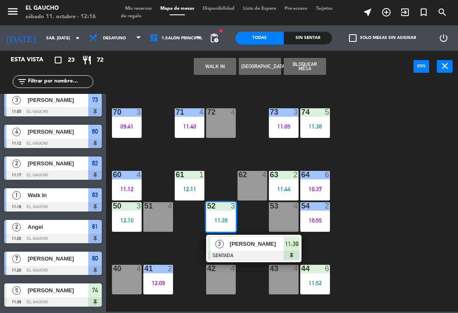
click at [236, 252] on div at bounding box center [253, 255] width 91 height 9
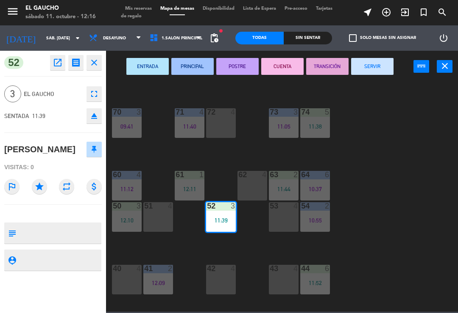
click at [194, 66] on button "PRINCIPAL" at bounding box center [192, 66] width 42 height 17
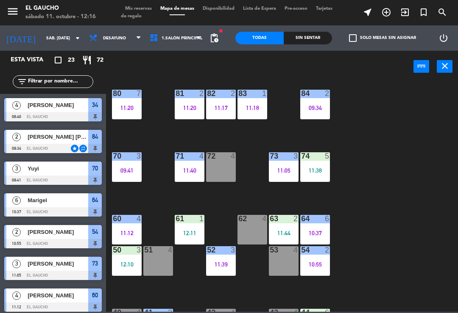
scroll to position [7, 0]
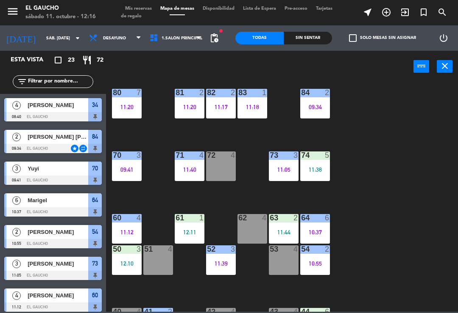
click at [290, 227] on div "63 2 11:44" at bounding box center [284, 229] width 30 height 30
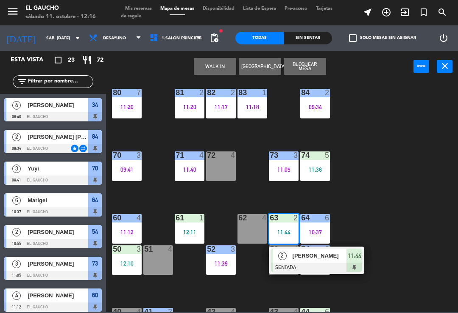
click at [313, 263] on div at bounding box center [316, 267] width 91 height 9
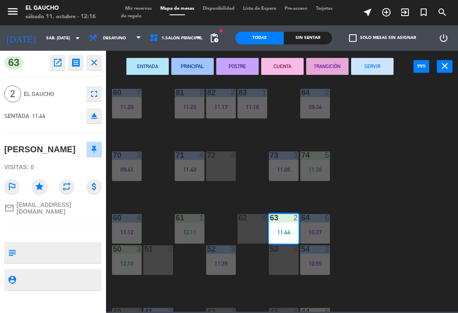
click at [191, 61] on button "PRINCIPAL" at bounding box center [192, 66] width 42 height 17
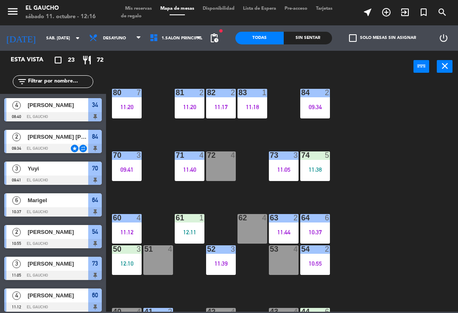
click at [194, 233] on div "12:11" at bounding box center [190, 233] width 30 height 6
click at [411, 234] on div "84 2 09:34 80 7 11:20 83 1 11:18 82 2 11:17 81 2 11:20 70 3 09:41 71 4 11:40 72…" at bounding box center [284, 196] width 347 height 231
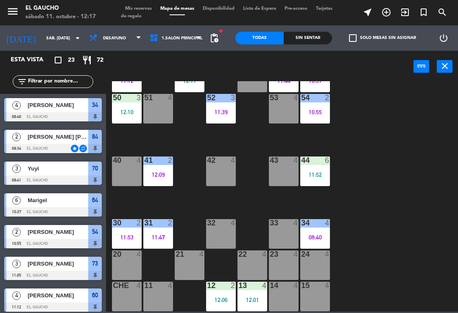
scroll to position [159, 0]
click at [286, 237] on div "33 4" at bounding box center [284, 234] width 30 height 30
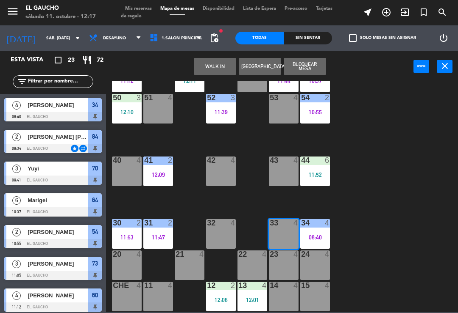
click at [214, 67] on button "WALK IN" at bounding box center [215, 66] width 42 height 17
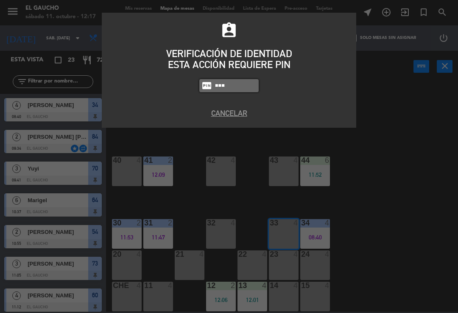
type input "0009"
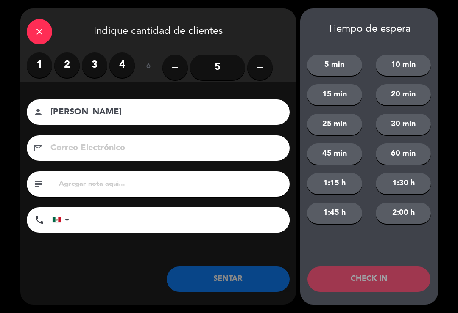
type input "[PERSON_NAME]"
click at [94, 67] on label "3" at bounding box center [94, 65] width 25 height 25
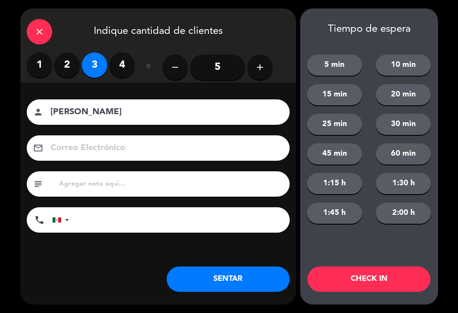
click at [211, 287] on button "SENTAR" at bounding box center [227, 279] width 123 height 25
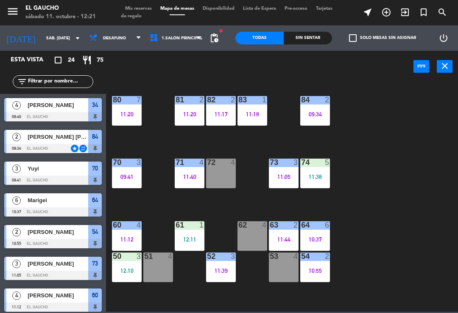
scroll to position [0, 0]
click at [191, 239] on div "12:11" at bounding box center [190, 240] width 30 height 6
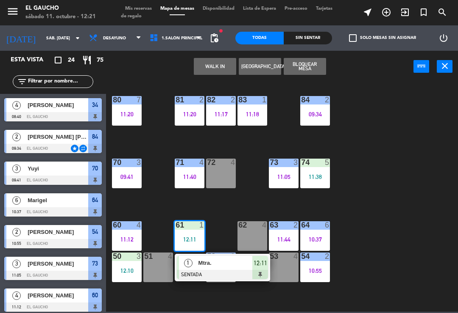
click at [218, 270] on div at bounding box center [222, 274] width 91 height 9
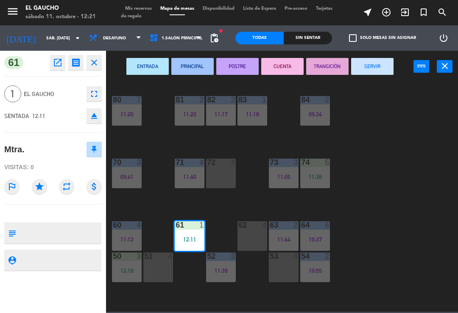
click at [59, 69] on button "open_in_new" at bounding box center [57, 62] width 15 height 15
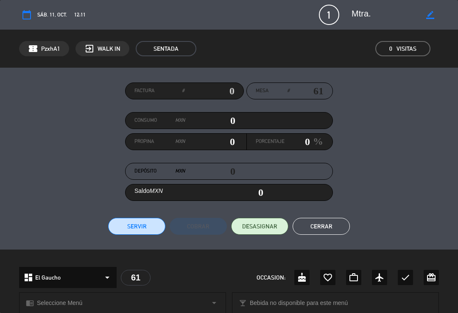
click at [406, 140] on div "Factura # Mesa # 61 Consumo MXN 0 Propina MXN 0 Porcentaje 0 % Depósito MXN 0 S…" at bounding box center [228, 159] width 419 height 153
click at [309, 229] on button "Cerrar" at bounding box center [320, 226] width 57 height 17
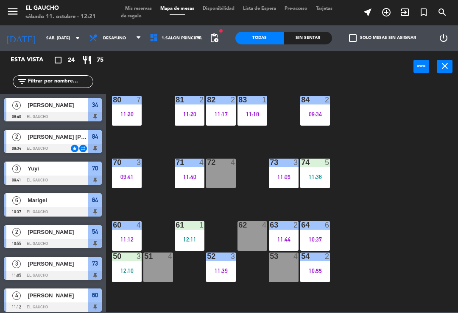
scroll to position [207, 0]
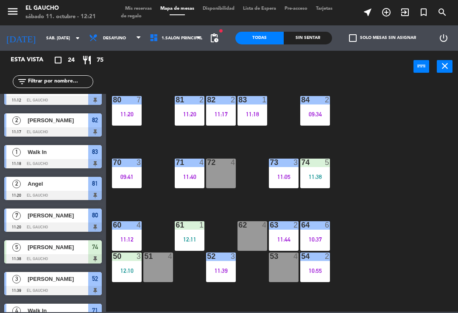
click at [186, 237] on div "12:11" at bounding box center [190, 240] width 30 height 6
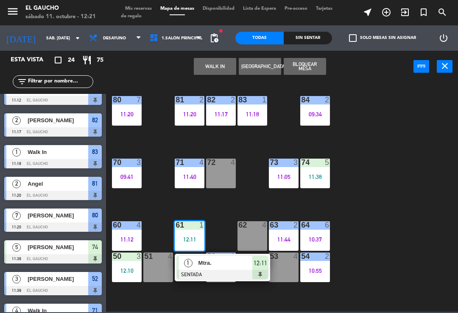
click at [201, 264] on span "Mtra." at bounding box center [225, 263] width 54 height 9
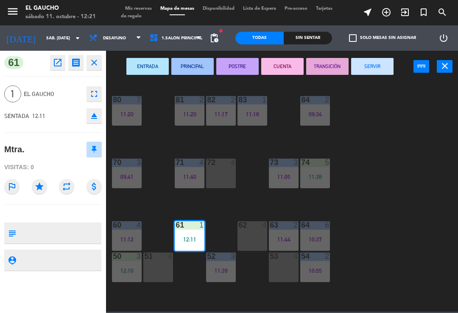
click at [377, 66] on button "SERVIR" at bounding box center [372, 66] width 42 height 17
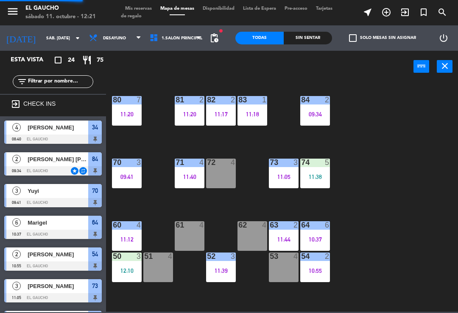
scroll to position [215, 0]
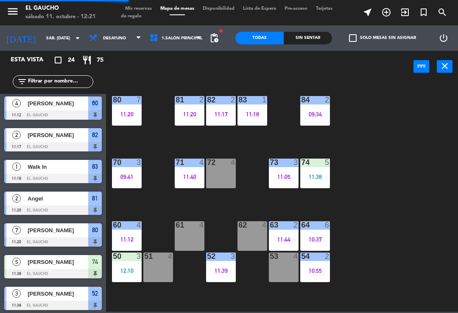
click at [189, 242] on div "61 4" at bounding box center [190, 237] width 30 height 30
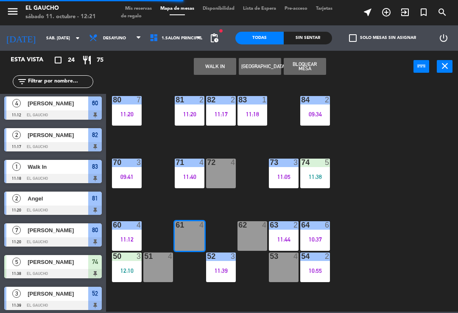
click at [217, 63] on button "WALK IN" at bounding box center [215, 66] width 42 height 17
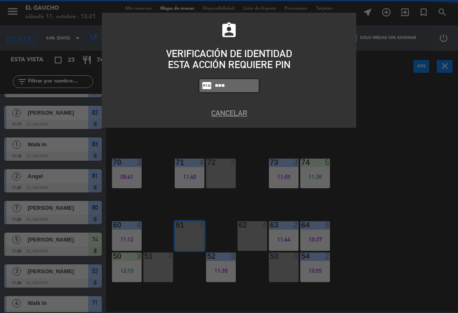
type input "0009"
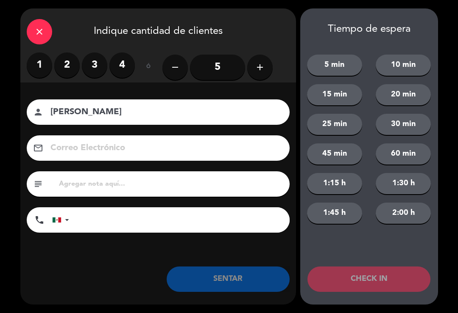
type input "[PERSON_NAME]"
click at [97, 62] on label "3" at bounding box center [94, 65] width 25 height 25
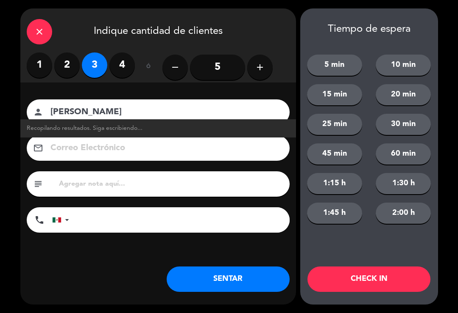
click at [236, 282] on button "SENTAR" at bounding box center [227, 279] width 123 height 25
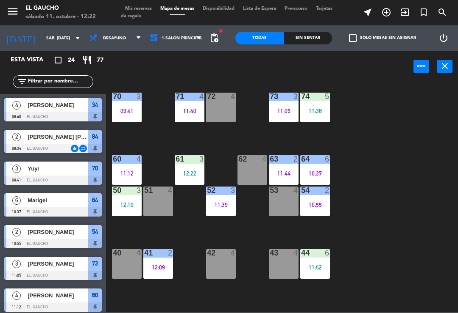
scroll to position [67, 0]
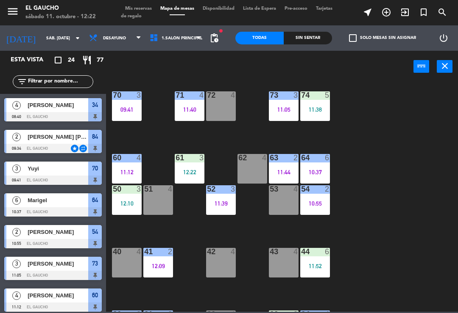
click at [235, 201] on div "11:39" at bounding box center [221, 204] width 30 height 6
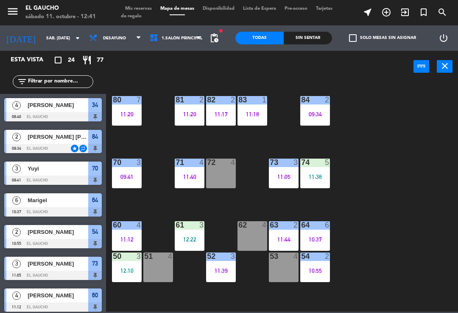
scroll to position [0, 0]
click at [284, 170] on div "73 3 11:05" at bounding box center [284, 174] width 30 height 30
click at [375, 163] on div "84 2 09:34 80 7 11:20 83 1 11:18 82 2 11:17 81 2 11:20 70 3 09:41 71 4 11:40 72…" at bounding box center [284, 196] width 347 height 231
click at [286, 180] on div "11:05" at bounding box center [284, 177] width 30 height 6
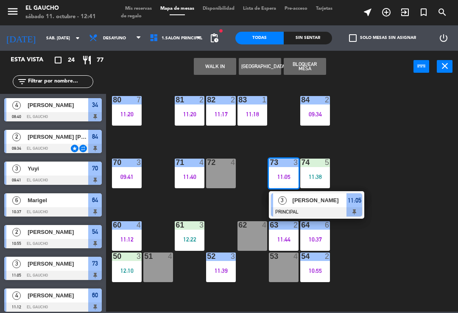
click at [292, 204] on span "[PERSON_NAME]" at bounding box center [319, 200] width 54 height 9
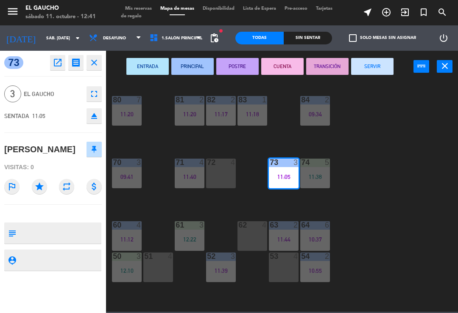
click at [370, 67] on button "SERVIR" at bounding box center [372, 66] width 42 height 17
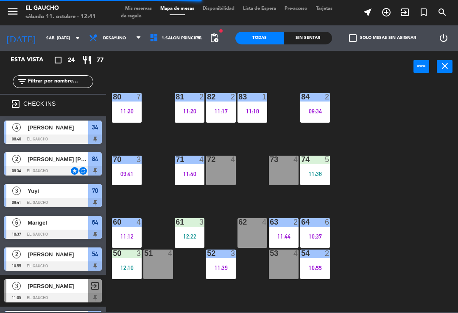
scroll to position [3, 0]
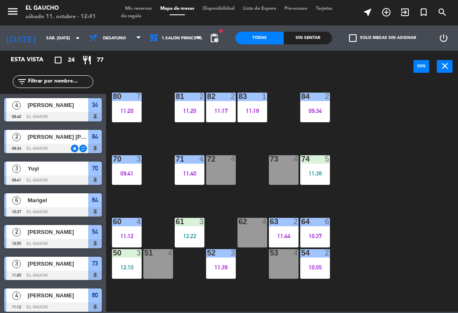
click at [317, 112] on div "09:34" at bounding box center [315, 111] width 30 height 6
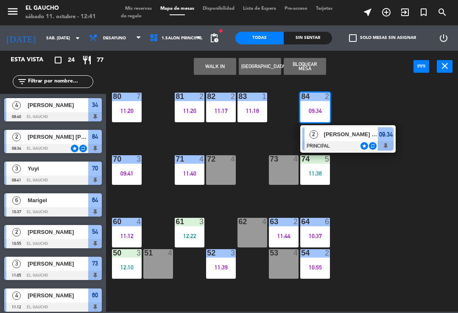
click at [343, 139] on div "[PERSON_NAME] [PERSON_NAME]" at bounding box center [350, 135] width 55 height 14
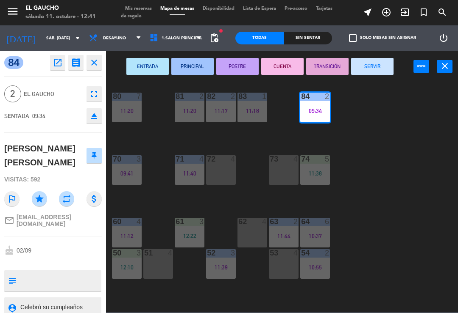
click at [377, 70] on button "SERVIR" at bounding box center [372, 66] width 42 height 17
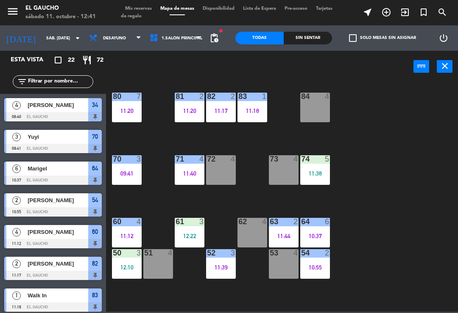
click at [263, 100] on div "1" at bounding box center [264, 97] width 5 height 8
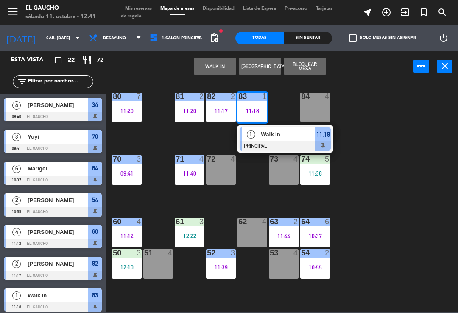
click at [263, 145] on div at bounding box center [284, 145] width 91 height 9
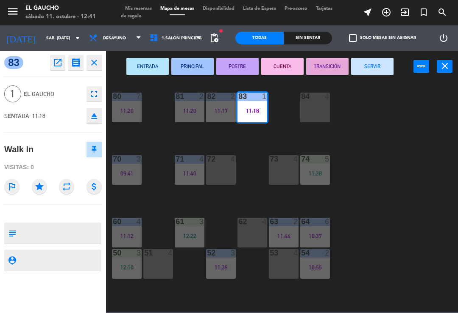
click at [377, 64] on button "SERVIR" at bounding box center [372, 66] width 42 height 17
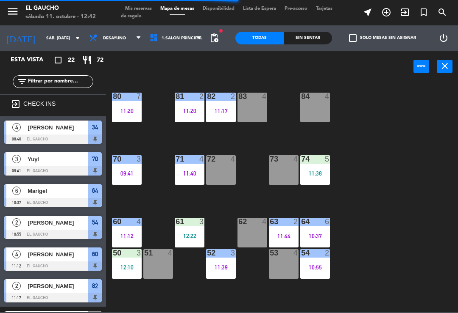
click at [218, 101] on div "82 2" at bounding box center [221, 97] width 30 height 8
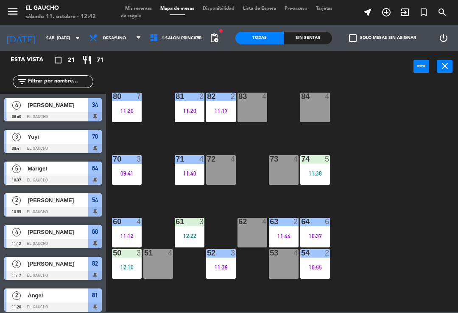
click at [397, 158] on div "84 4 80 7 11:20 83 4 82 2 11:17 81 2 11:20 70 3 09:41 71 4 11:40 72 4 73 4 74 5…" at bounding box center [284, 196] width 347 height 231
click at [126, 111] on div "11:20" at bounding box center [127, 111] width 30 height 6
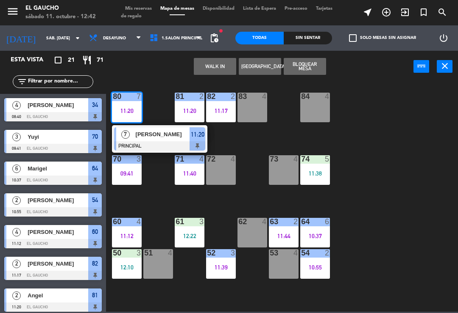
click at [392, 179] on div "84 4 80 7 11:20 7 [PERSON_NAME] PRINCIPAL 11:20 83 4 82 2 11:17 81 2 11:20 70 3…" at bounding box center [284, 196] width 347 height 231
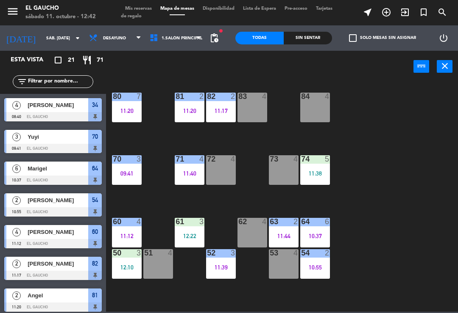
click at [131, 175] on div "09:41" at bounding box center [127, 174] width 30 height 6
click at [383, 179] on div "84 4 80 7 11:20 83 4 82 2 11:17 81 2 11:20 70 3 09:41 71 4 11:40 72 4 73 4 74 5…" at bounding box center [284, 196] width 347 height 231
click at [191, 161] on div at bounding box center [190, 159] width 14 height 8
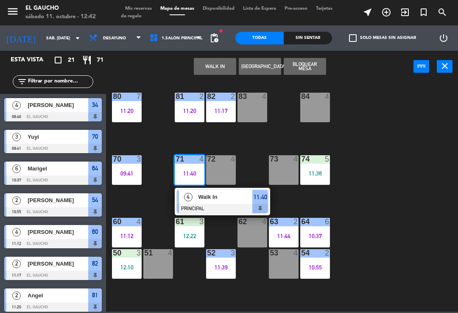
click at [214, 202] on div "Walk In" at bounding box center [224, 197] width 55 height 14
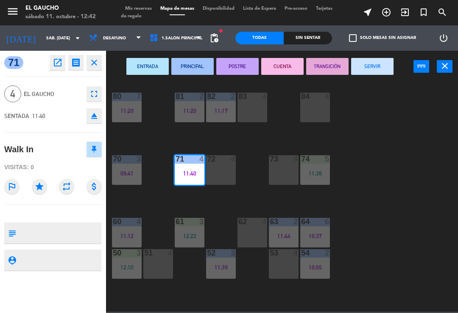
click at [385, 63] on button "SERVIR" at bounding box center [372, 66] width 42 height 17
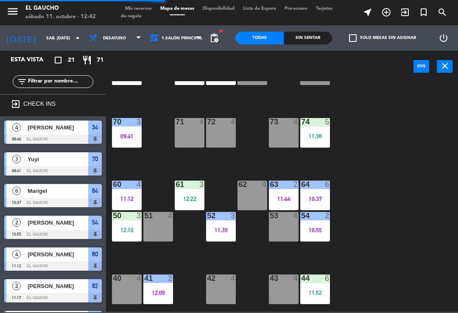
scroll to position [42, 0]
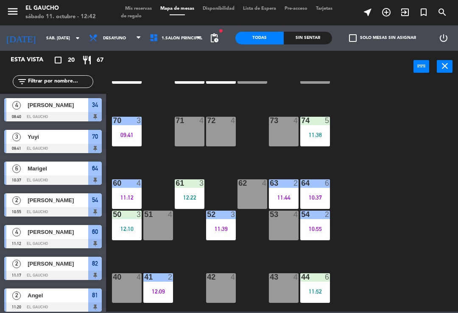
click at [197, 188] on div "61 3" at bounding box center [190, 184] width 30 height 8
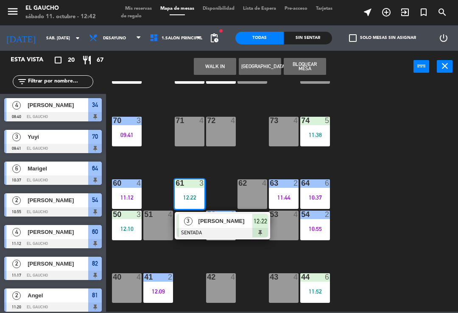
click at [220, 227] on div "[PERSON_NAME]" at bounding box center [224, 221] width 55 height 14
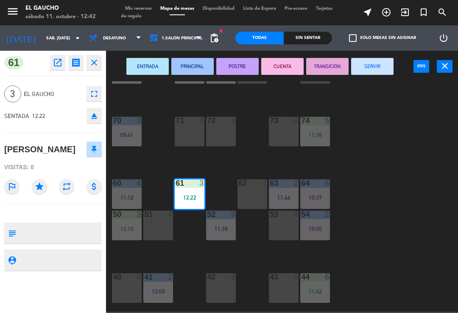
click at [195, 74] on button "PRINCIPAL" at bounding box center [192, 66] width 42 height 17
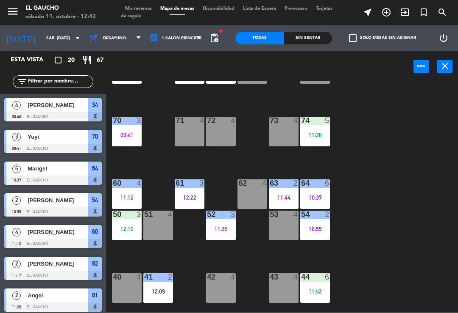
scroll to position [194, 0]
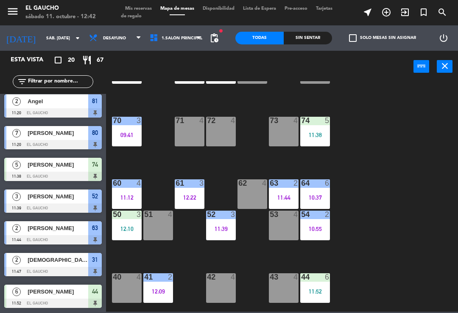
click at [319, 197] on div "10:37" at bounding box center [315, 198] width 30 height 6
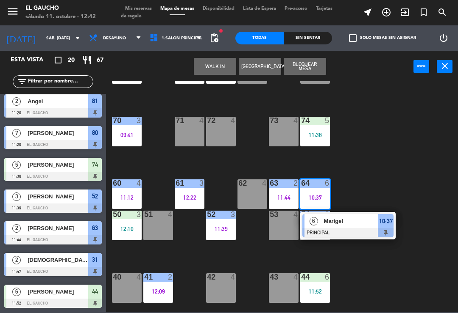
click at [388, 197] on div "84 4 80 7 11:20 83 4 82 2 11:17 81 2 11:20 70 3 09:41 71 4 72 4 73 4 74 5 11:38…" at bounding box center [284, 196] width 347 height 231
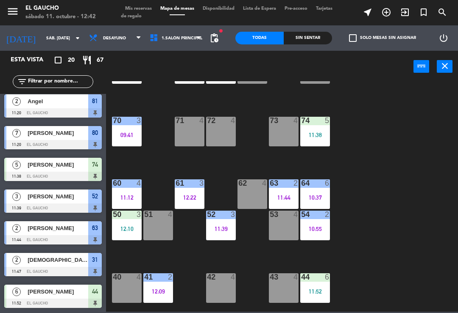
click at [322, 231] on div "10:55" at bounding box center [315, 229] width 30 height 6
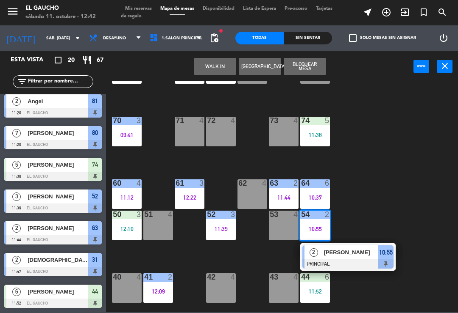
click at [358, 261] on div at bounding box center [347, 264] width 91 height 9
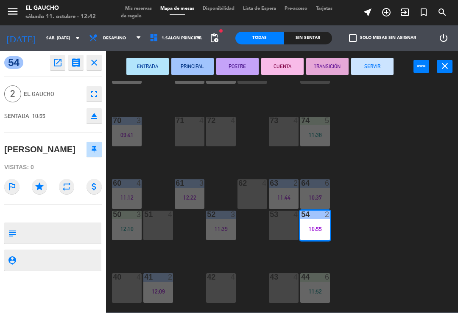
click at [380, 69] on button "SERVIR" at bounding box center [372, 66] width 42 height 17
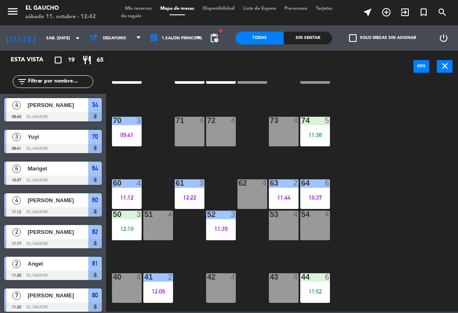
click at [130, 222] on div "50 3 12:10" at bounding box center [127, 226] width 30 height 30
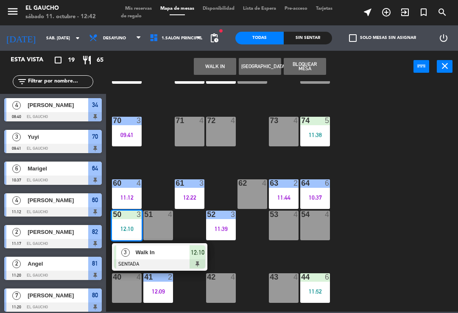
click at [164, 258] on div "Walk In" at bounding box center [162, 253] width 55 height 14
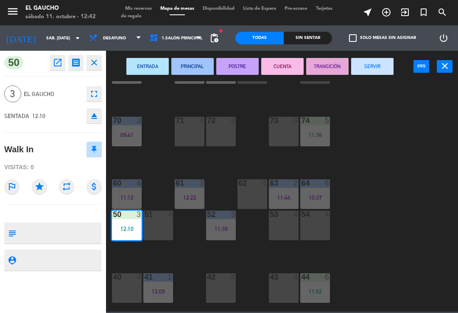
click at [195, 64] on button "PRINCIPAL" at bounding box center [192, 66] width 42 height 17
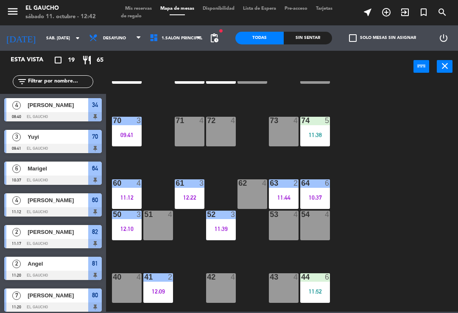
scroll to position [119, 0]
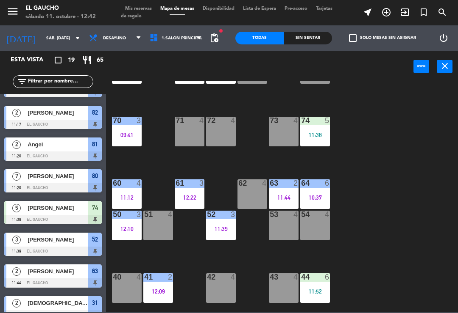
click at [280, 235] on div "53 4" at bounding box center [284, 226] width 30 height 30
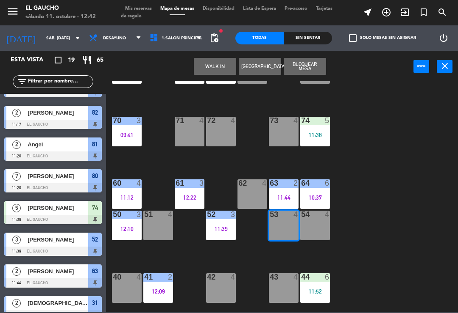
click at [212, 73] on button "WALK IN" at bounding box center [215, 66] width 42 height 17
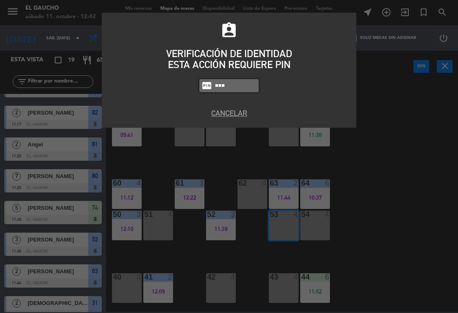
type input "0009"
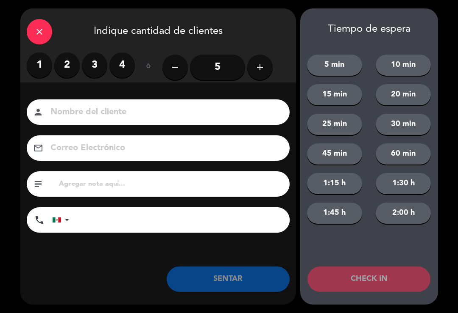
click at [126, 64] on label "4" at bounding box center [121, 65] width 25 height 25
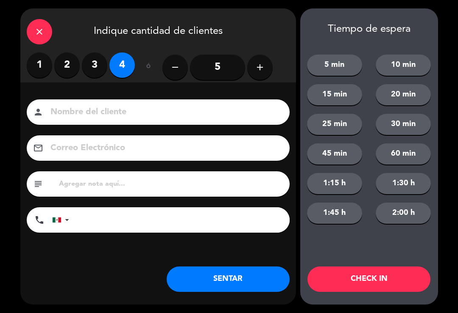
click at [241, 278] on button "SENTAR" at bounding box center [227, 279] width 123 height 25
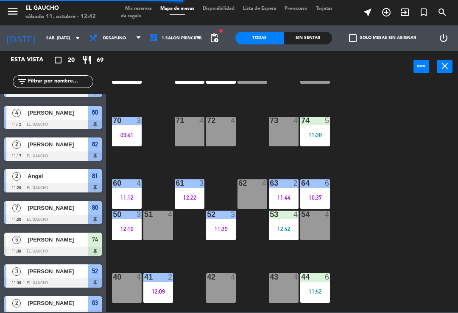
scroll to position [0, 0]
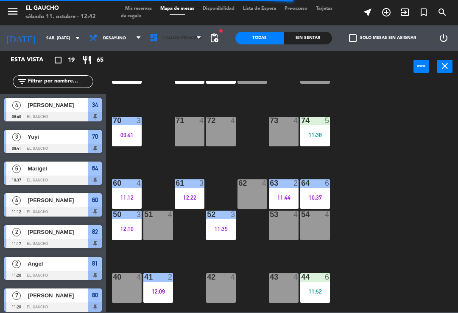
click at [145, 36] on span "1.Salón Principal" at bounding box center [175, 38] width 61 height 19
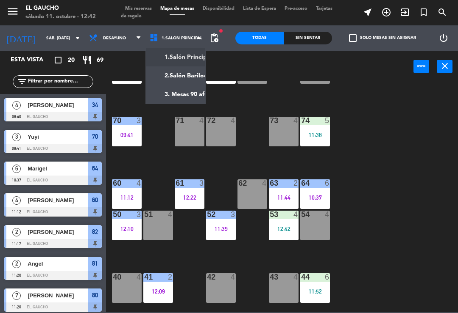
click at [129, 38] on span "Desayuno" at bounding box center [115, 38] width 61 height 19
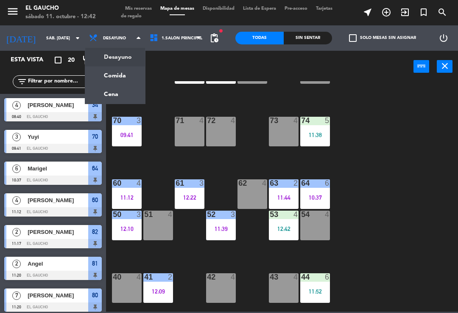
click at [112, 86] on ng-component "menu El Gaucho sábado 11. octubre - 12:42 Mis reservas Mapa de mesas Disponibil…" at bounding box center [229, 156] width 458 height 312
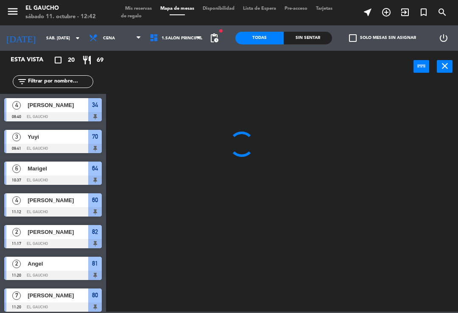
click at [136, 31] on span "Cena" at bounding box center [115, 38] width 61 height 19
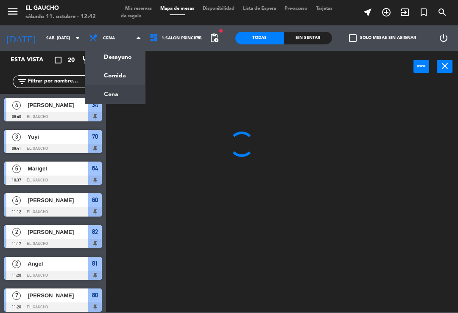
click at [118, 72] on ng-component "menu El Gaucho sábado 11. octubre - 12:42 Mis reservas Mapa de mesas Disponibil…" at bounding box center [229, 156] width 458 height 312
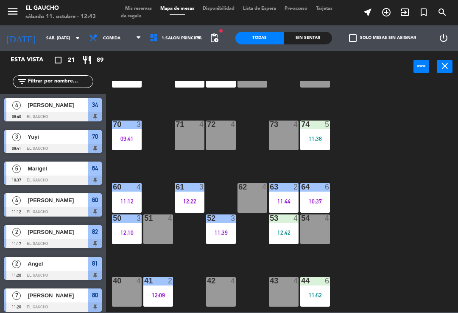
scroll to position [42, 0]
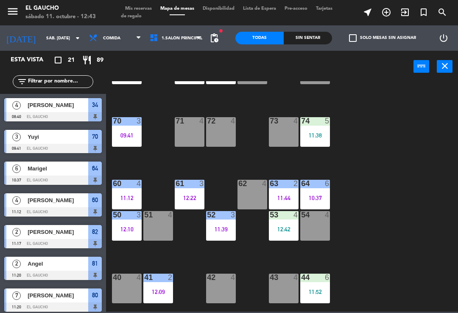
click at [285, 228] on div "12:42" at bounding box center [284, 230] width 30 height 6
click at [391, 199] on div "84 4 80 7 11:20 83 4 82 2 11:17 81 2 11:20 70 3 09:41 71 4 72 4 73 4 74 5 11:38…" at bounding box center [284, 196] width 347 height 231
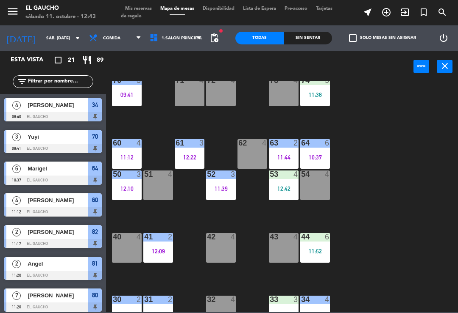
scroll to position [82, 0]
click at [321, 251] on div "11:52" at bounding box center [315, 252] width 30 height 6
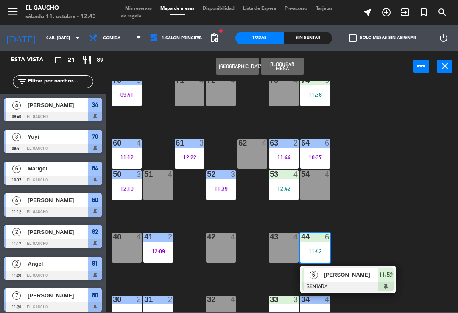
click at [348, 278] on span "[PERSON_NAME]" at bounding box center [351, 275] width 54 height 9
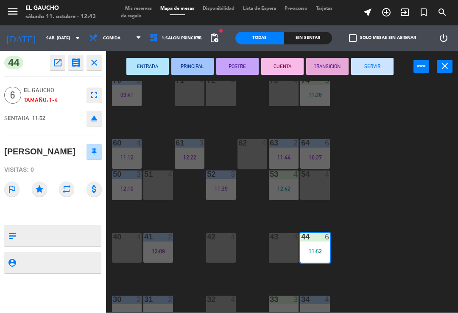
click at [183, 63] on button "PRINCIPAL" at bounding box center [192, 66] width 42 height 17
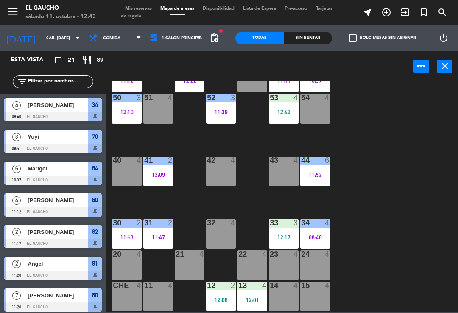
scroll to position [159, 0]
click at [165, 220] on div "2" at bounding box center [172, 223] width 14 height 8
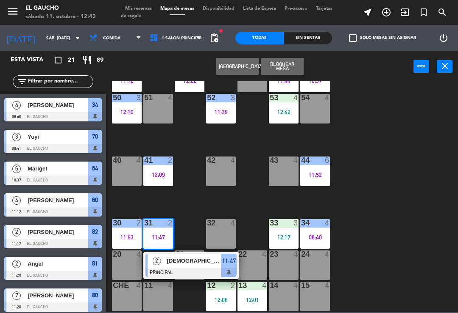
click at [186, 268] on div at bounding box center [190, 272] width 91 height 9
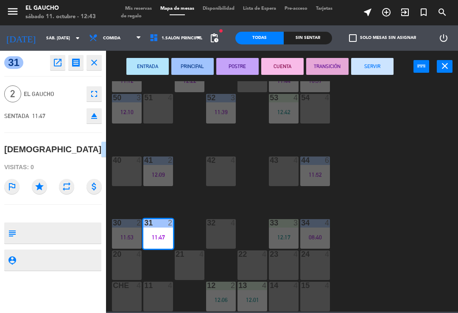
click at [371, 72] on button "SERVIR" at bounding box center [372, 66] width 42 height 17
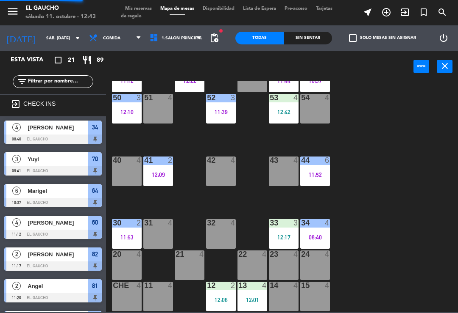
scroll to position [0, 0]
click at [290, 235] on div "12:17" at bounding box center [284, 238] width 30 height 6
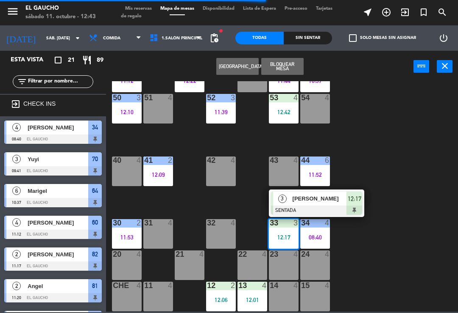
click at [322, 204] on div "[PERSON_NAME]" at bounding box center [318, 199] width 55 height 14
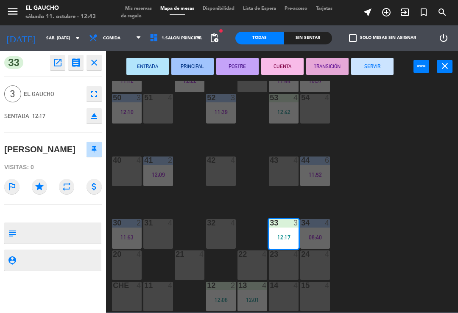
click at [191, 71] on button "PRINCIPAL" at bounding box center [192, 66] width 42 height 17
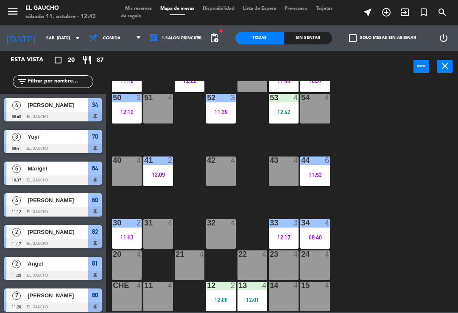
scroll to position [99, 0]
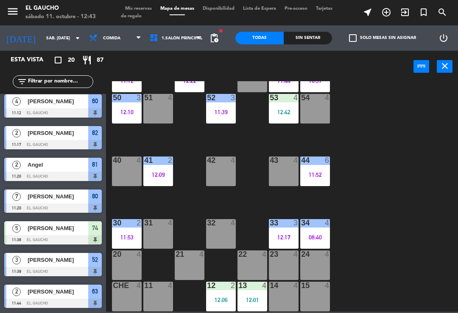
click at [323, 230] on div "34 4 08:40" at bounding box center [315, 234] width 30 height 30
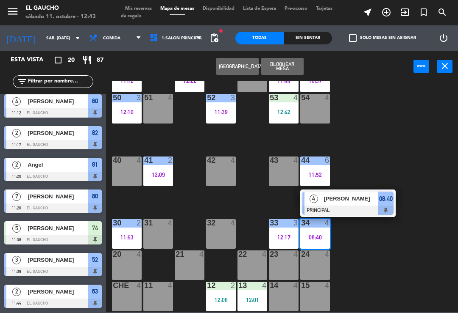
click at [361, 207] on div at bounding box center [347, 210] width 91 height 9
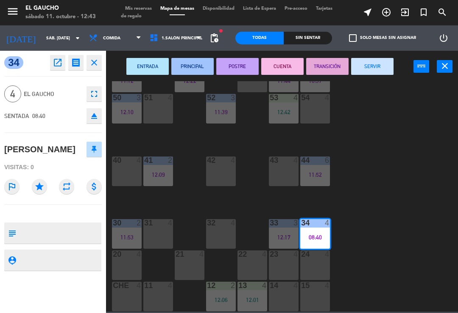
click at [376, 73] on button "SERVIR" at bounding box center [372, 66] width 42 height 17
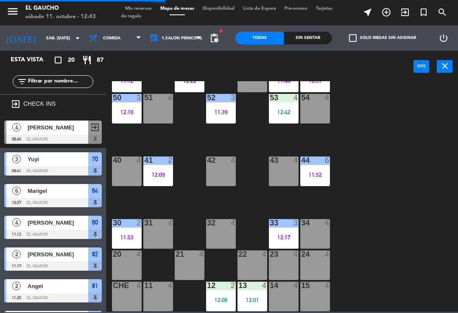
scroll to position [159, 0]
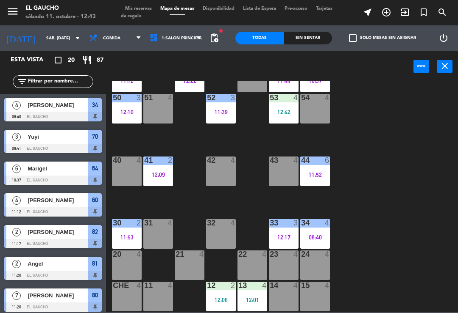
click at [256, 300] on div "12:01" at bounding box center [252, 300] width 30 height 6
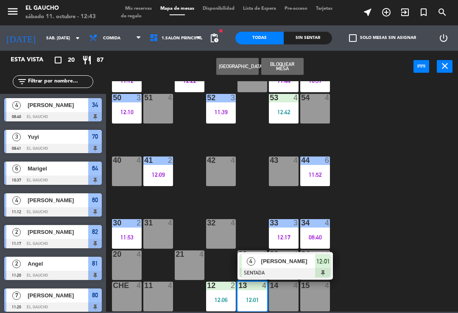
click at [298, 271] on div at bounding box center [284, 273] width 91 height 9
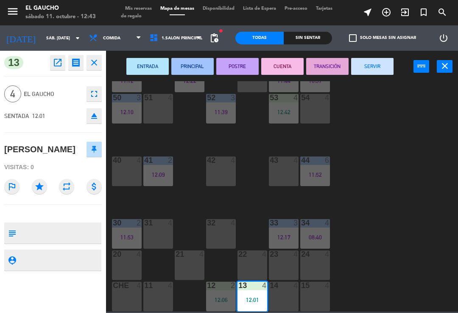
click at [378, 67] on button "SERVIR" at bounding box center [372, 66] width 42 height 17
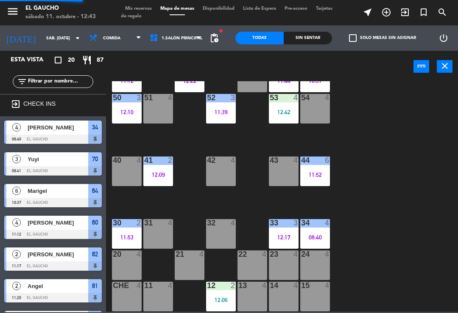
scroll to position [0, 0]
click at [225, 303] on div "12:06" at bounding box center [221, 300] width 30 height 6
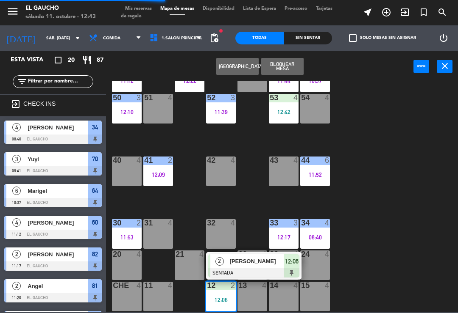
click at [249, 267] on div "[PERSON_NAME]" at bounding box center [256, 262] width 55 height 14
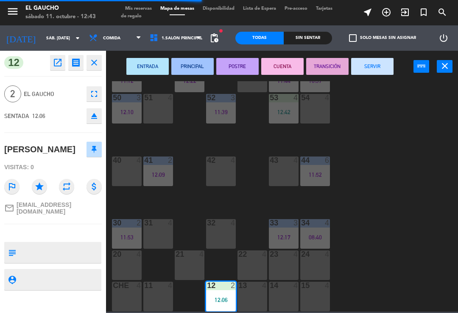
click at [191, 68] on button "PRINCIPAL" at bounding box center [192, 66] width 42 height 17
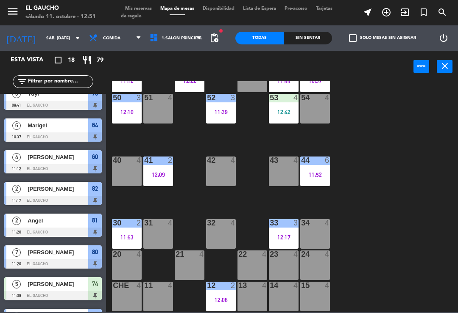
scroll to position [159, 0]
click at [258, 305] on div "13 4" at bounding box center [252, 297] width 30 height 30
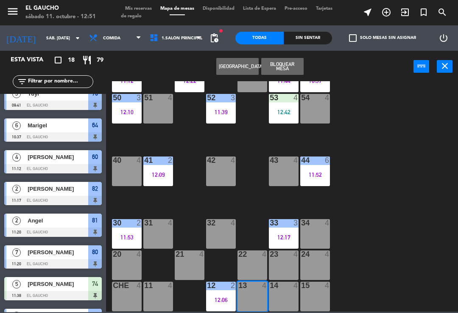
click at [245, 299] on div "13 4" at bounding box center [252, 297] width 30 height 30
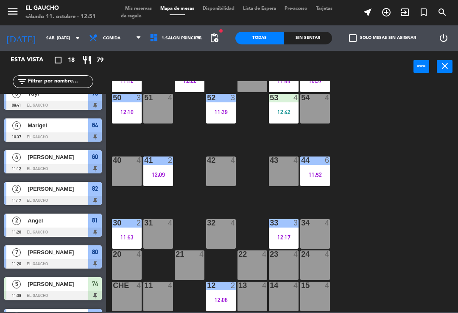
click at [258, 310] on div "13 4" at bounding box center [252, 297] width 30 height 30
